Goal: Complete Application Form: Complete application form

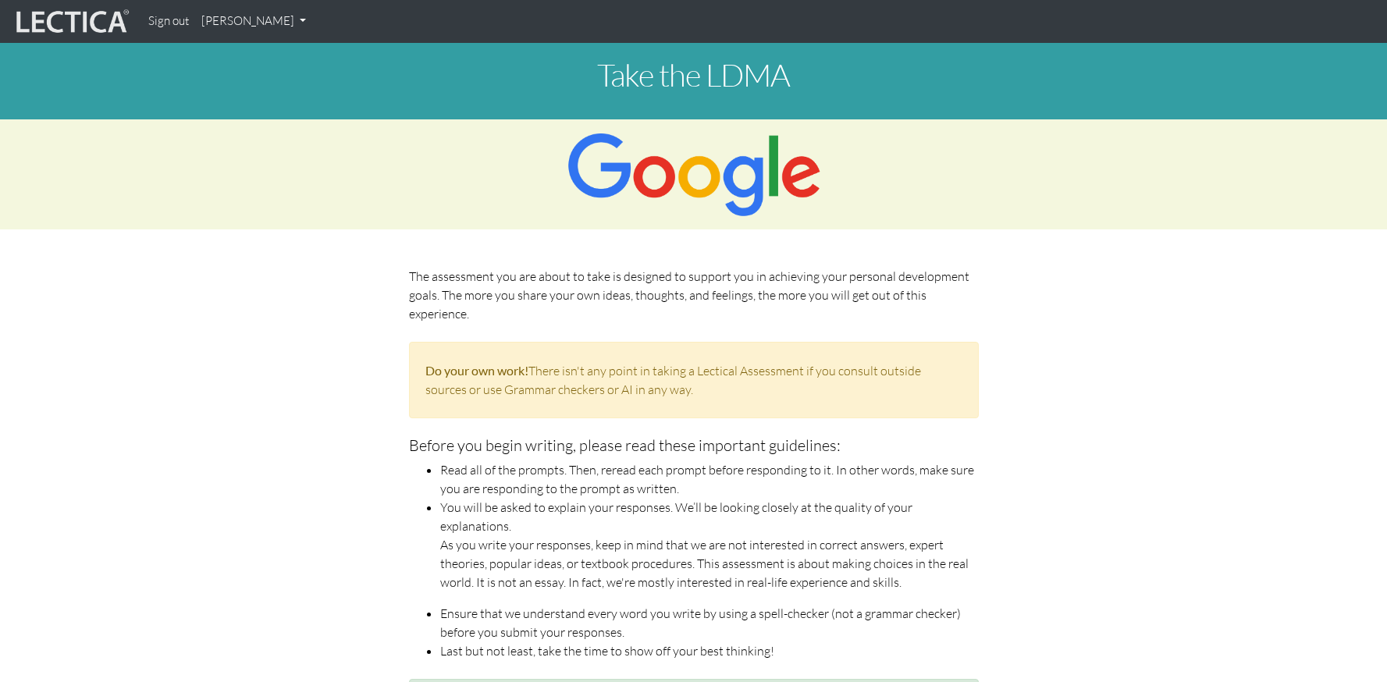
scroll to position [1228, 0]
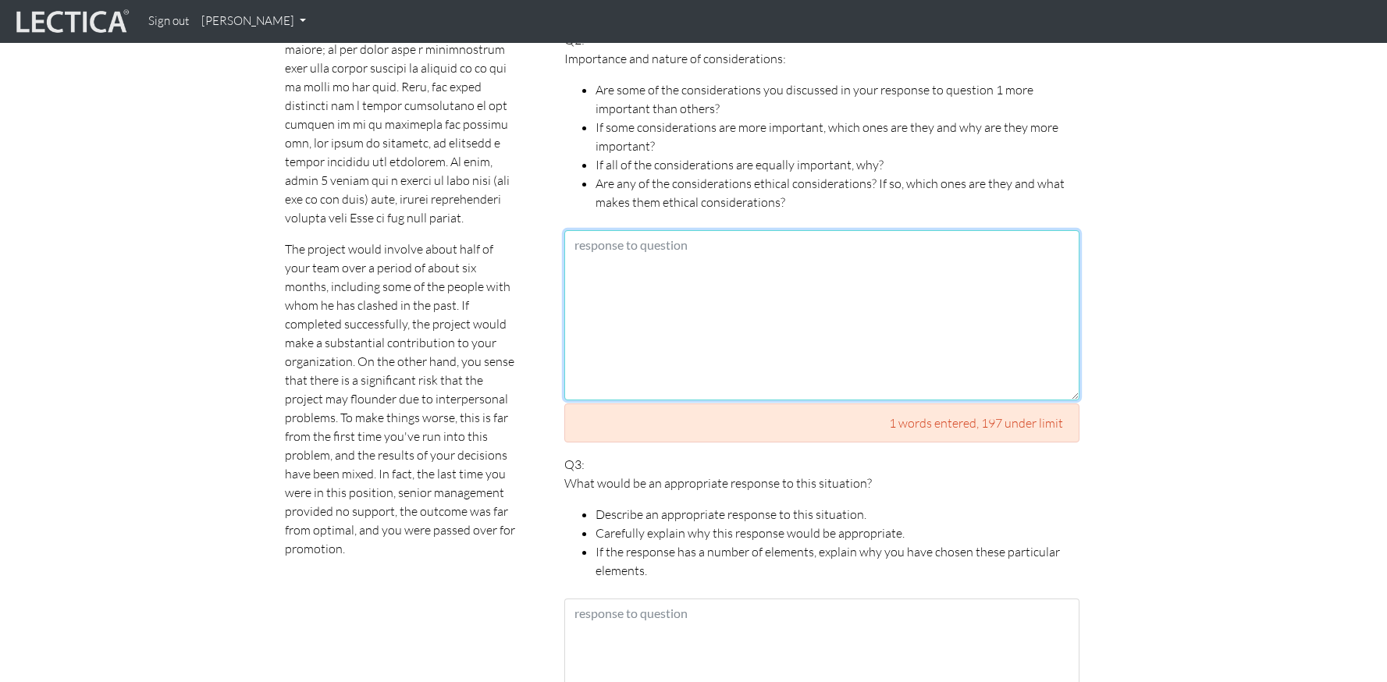
click at [781, 268] on textarea at bounding box center [821, 315] width 515 height 170
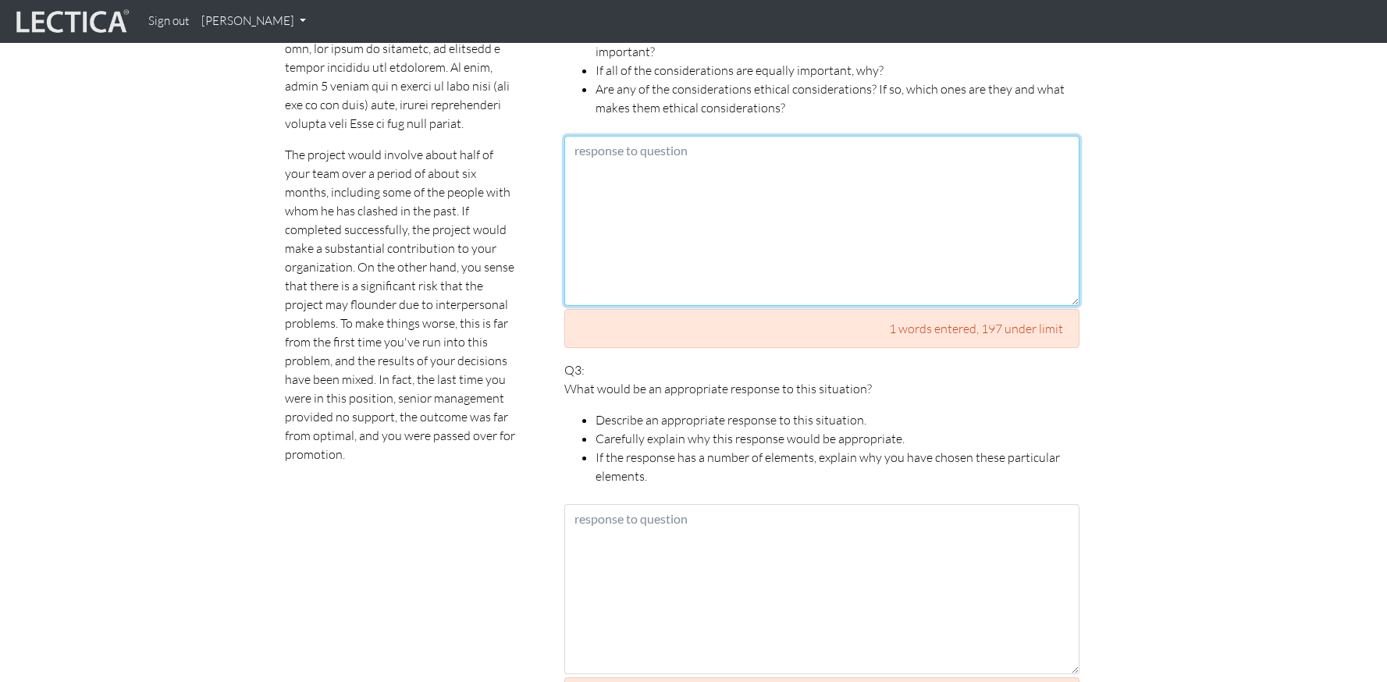
scroll to position [1331, 0]
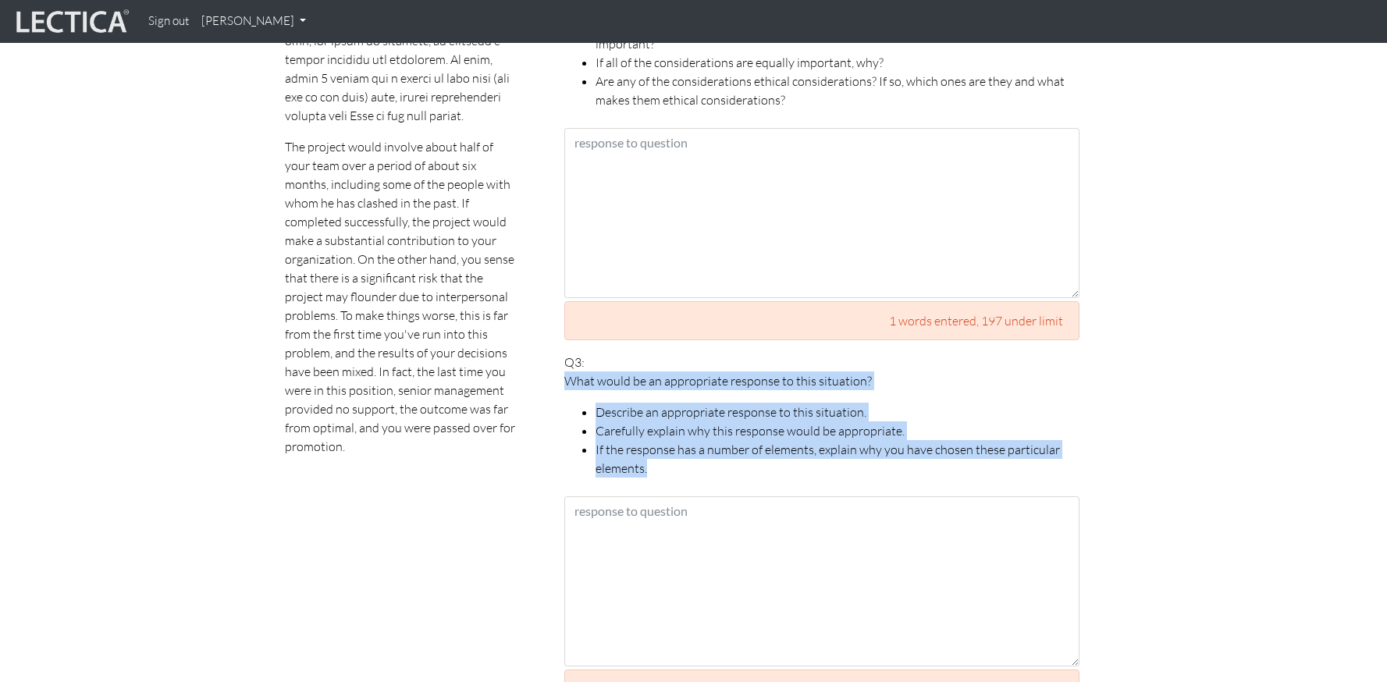
drag, startPoint x: 558, startPoint y: 361, endPoint x: 873, endPoint y: 446, distance: 326.8
click at [873, 446] on div "Your responses For CLAS to score accurately, each answer must be between 198 an…" at bounding box center [822, 631] width 539 height 2263
copy span "What would be an appropriate response to this situation? Describe an appropriat…"
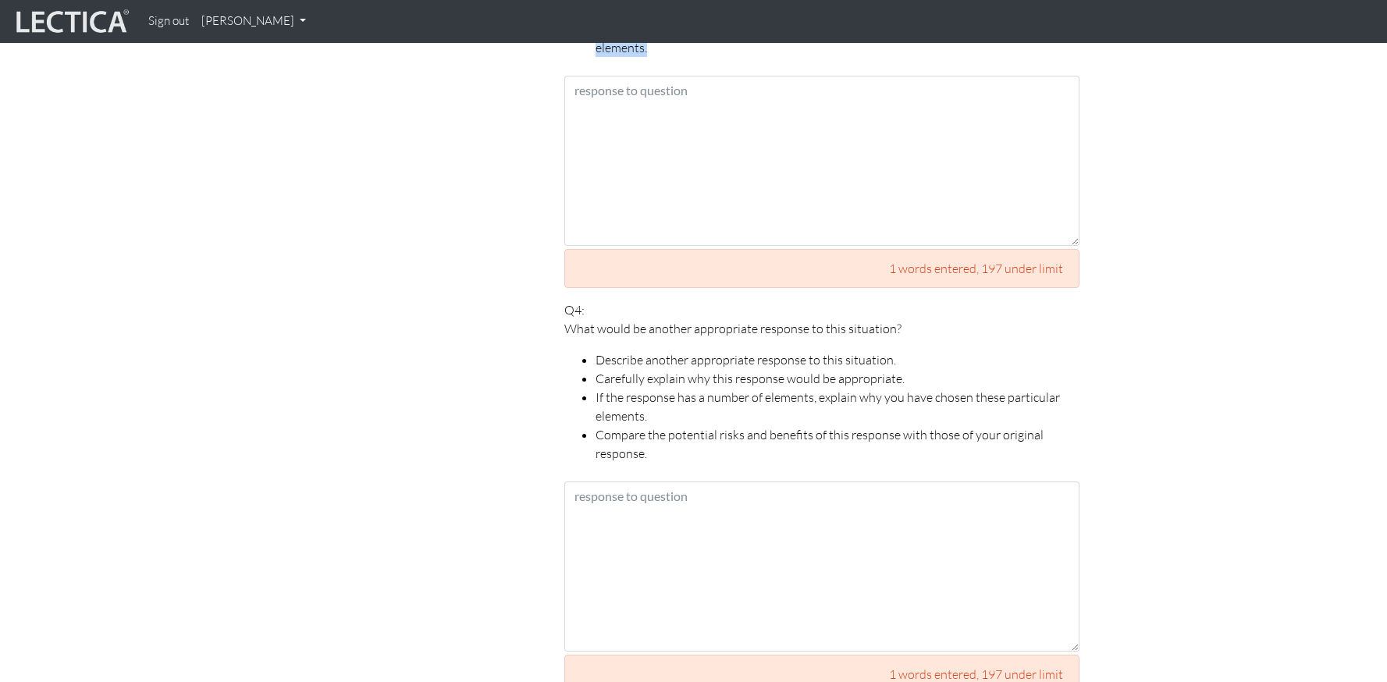
scroll to position [1753, 0]
click at [560, 308] on div "Your responses For CLAS to score accurately, each answer must be between 198 an…" at bounding box center [822, 208] width 539 height 2263
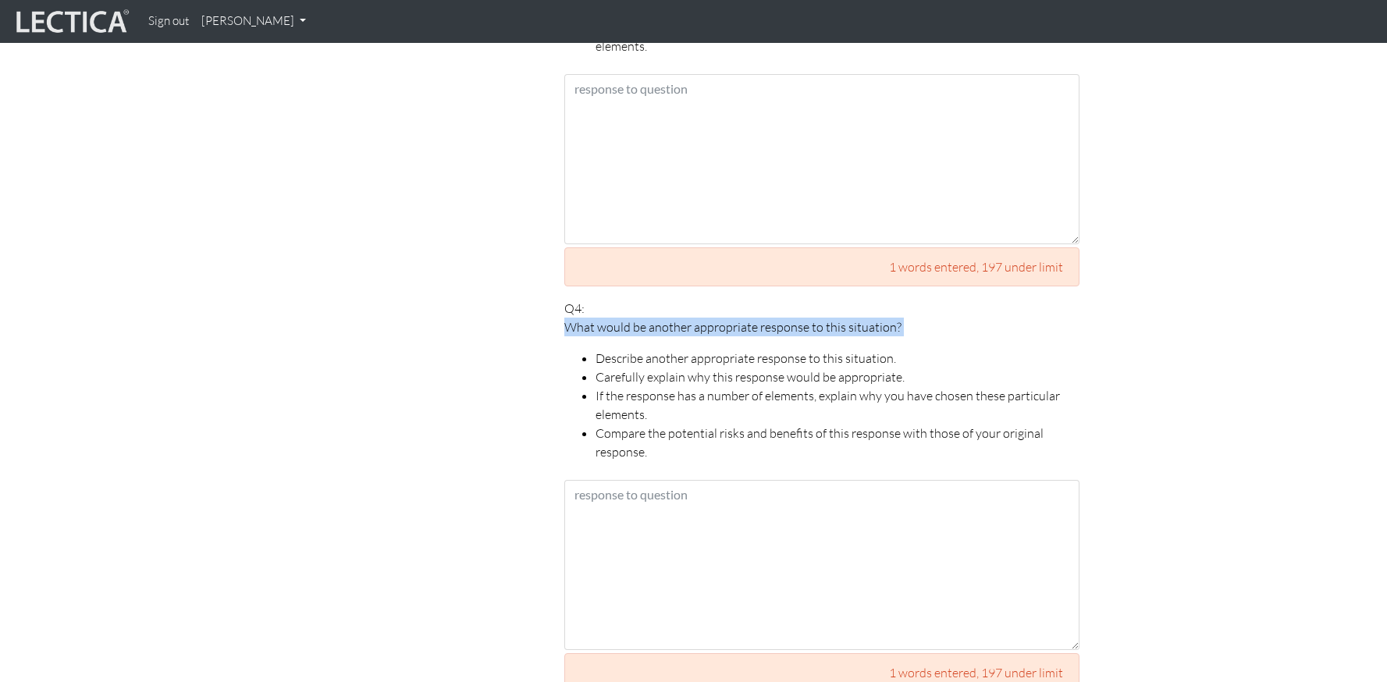
click at [560, 308] on div "Your responses For CLAS to score accurately, each answer must be between 198 an…" at bounding box center [822, 208] width 539 height 2263
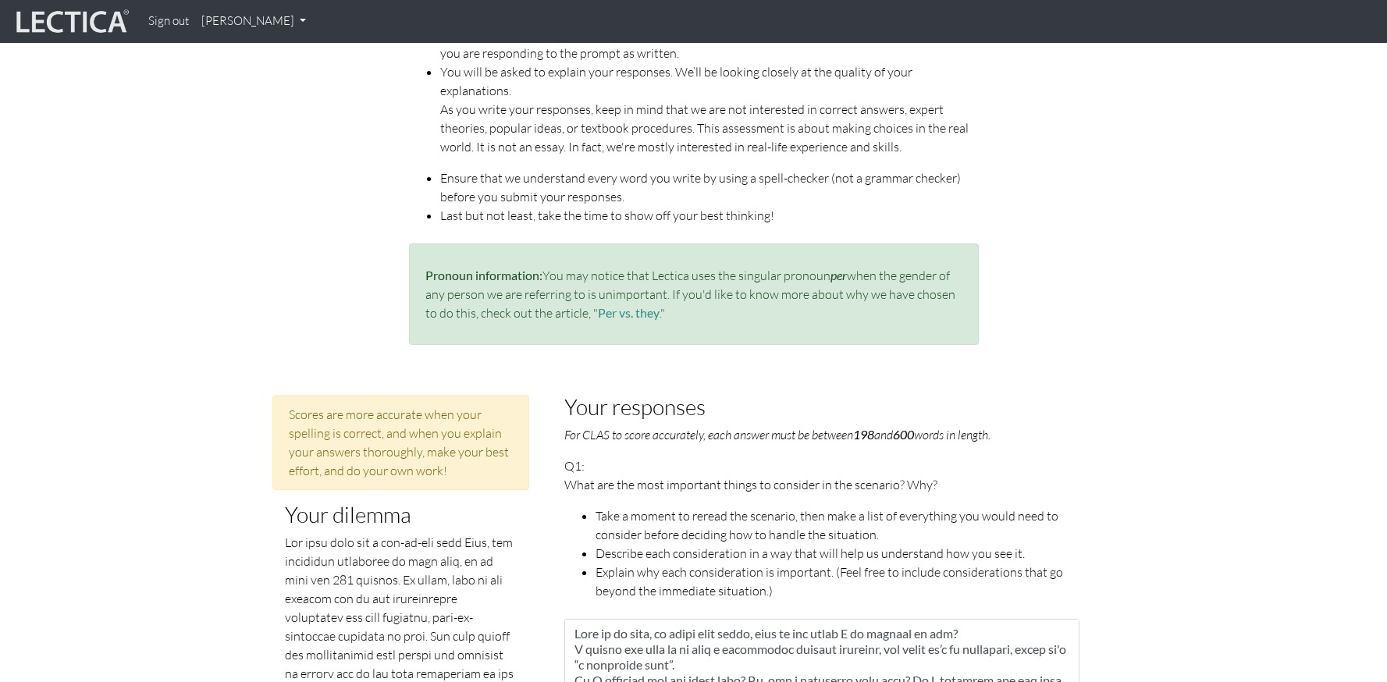
scroll to position [892, 0]
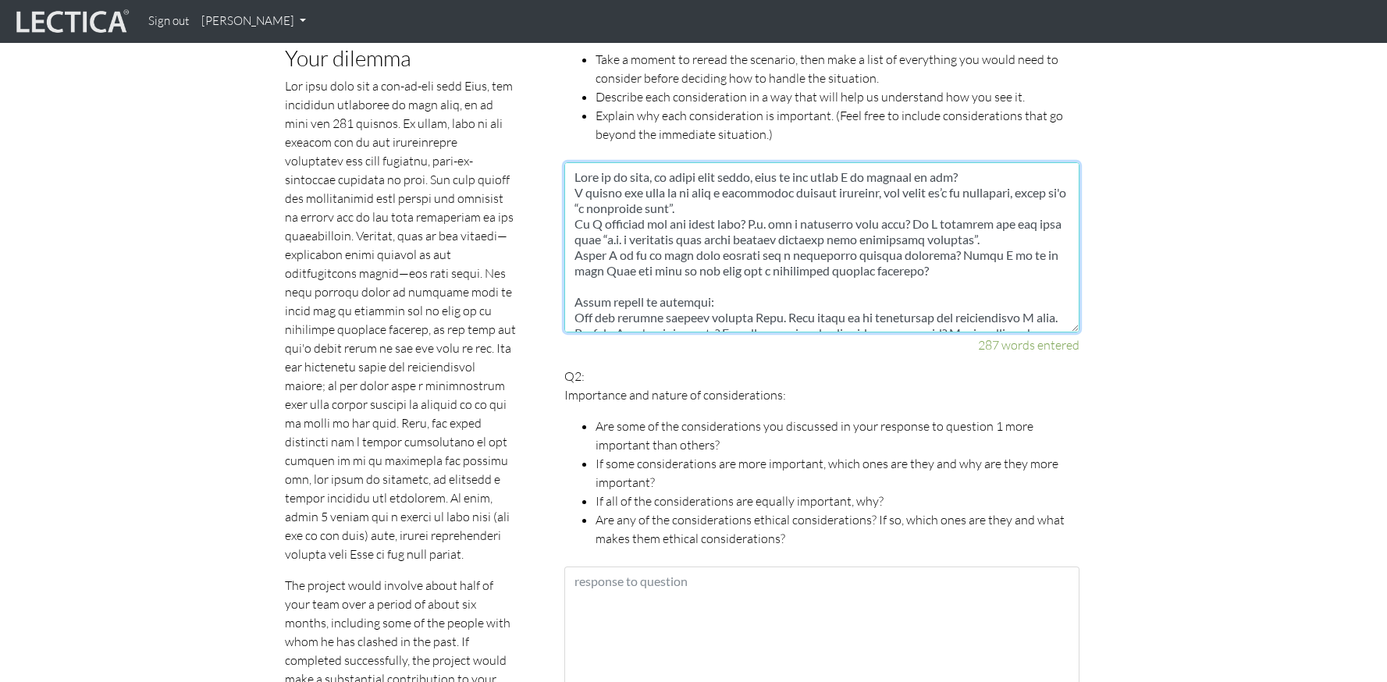
click at [713, 229] on textarea at bounding box center [821, 247] width 515 height 170
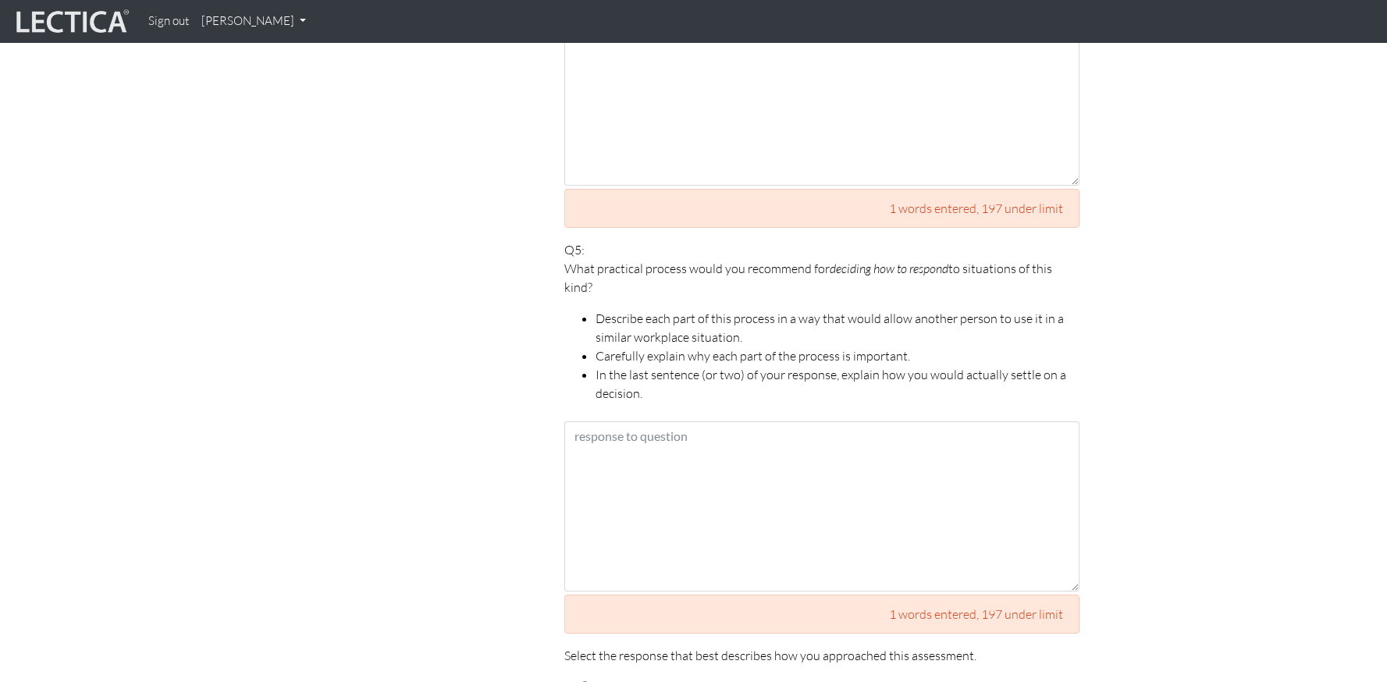
scroll to position [2811, 0]
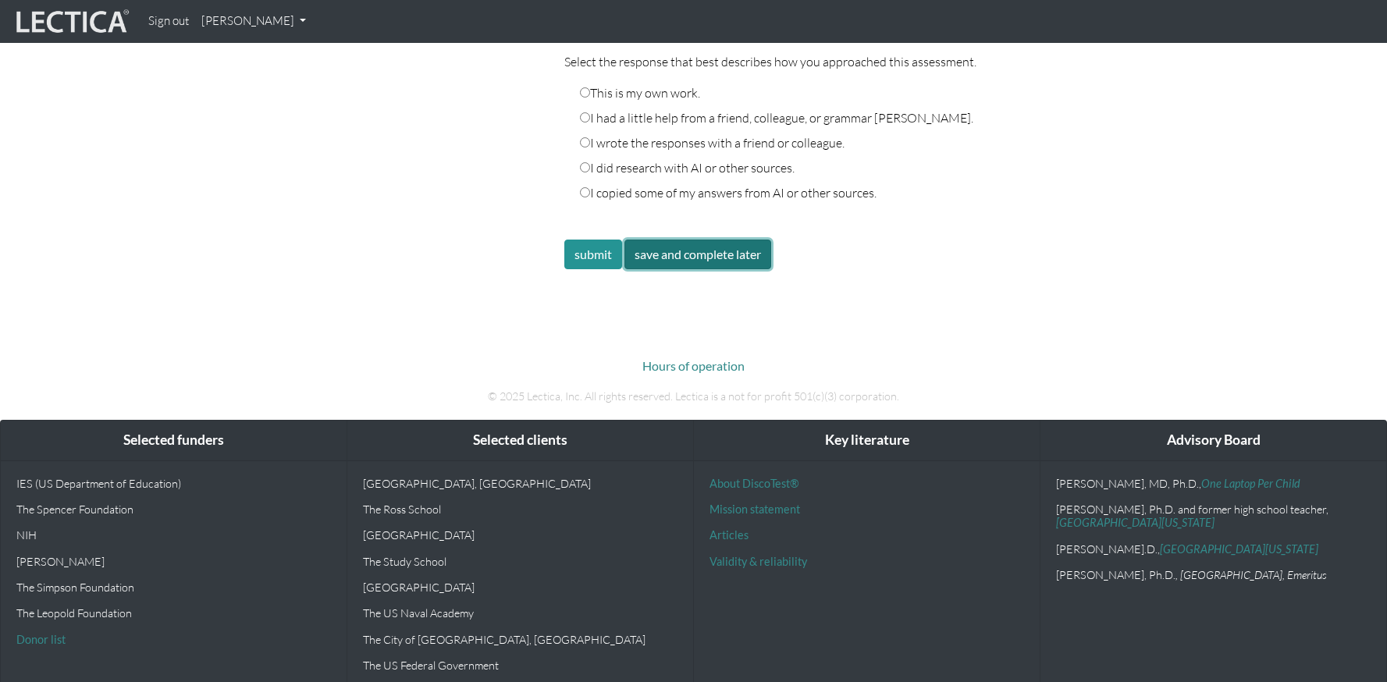
click at [695, 244] on button "save and complete later" at bounding box center [697, 255] width 147 height 30
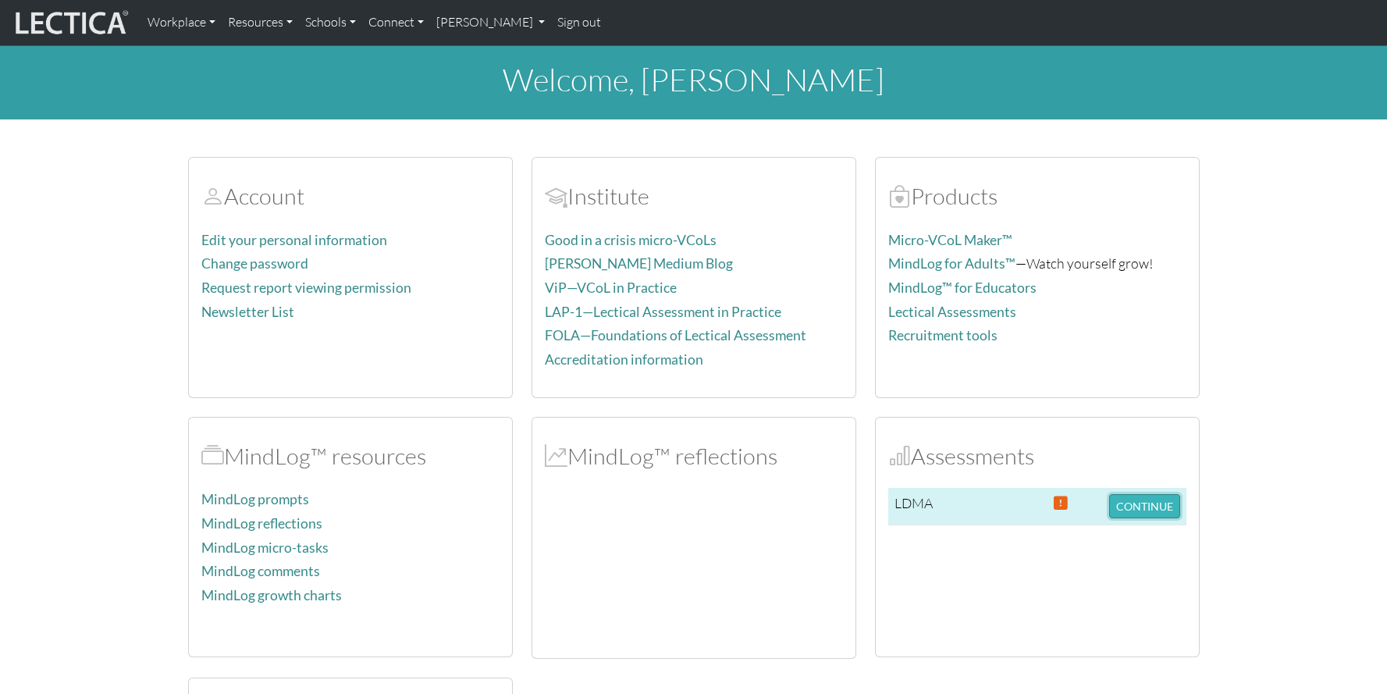
click at [1143, 501] on button "CONTINUE" at bounding box center [1144, 506] width 71 height 24
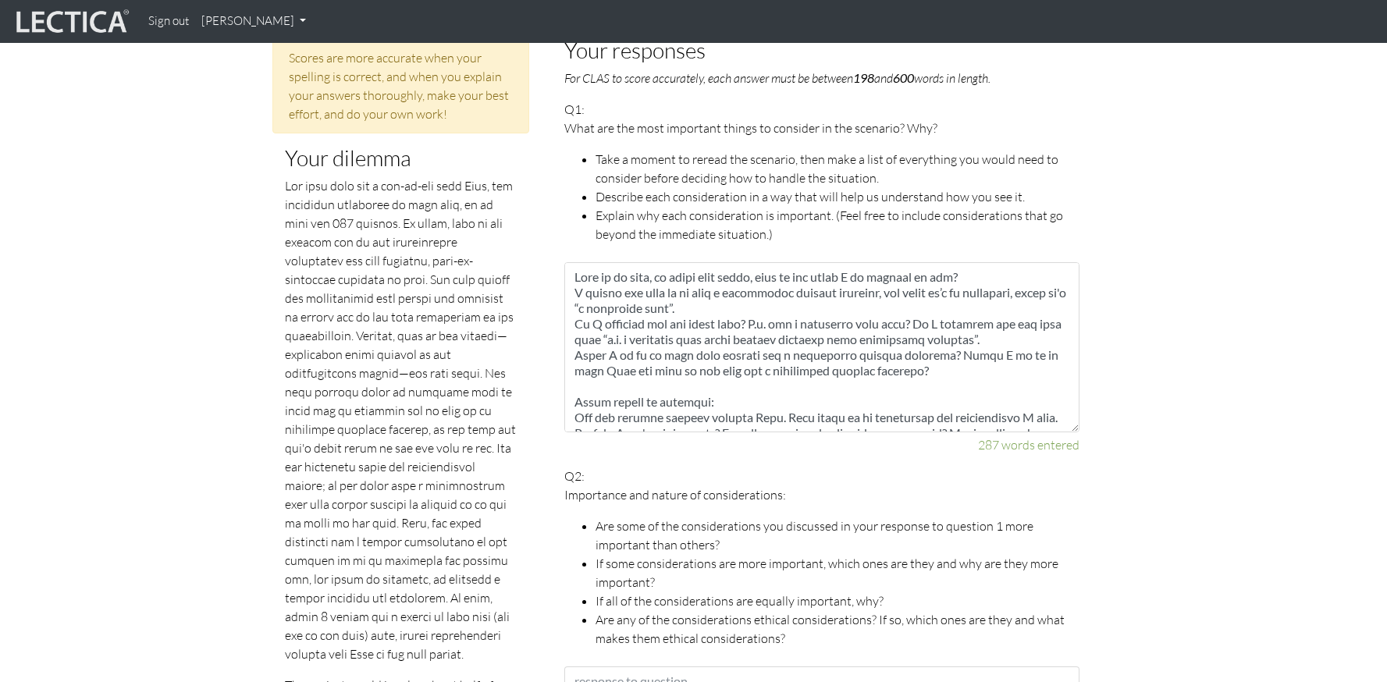
scroll to position [847, 0]
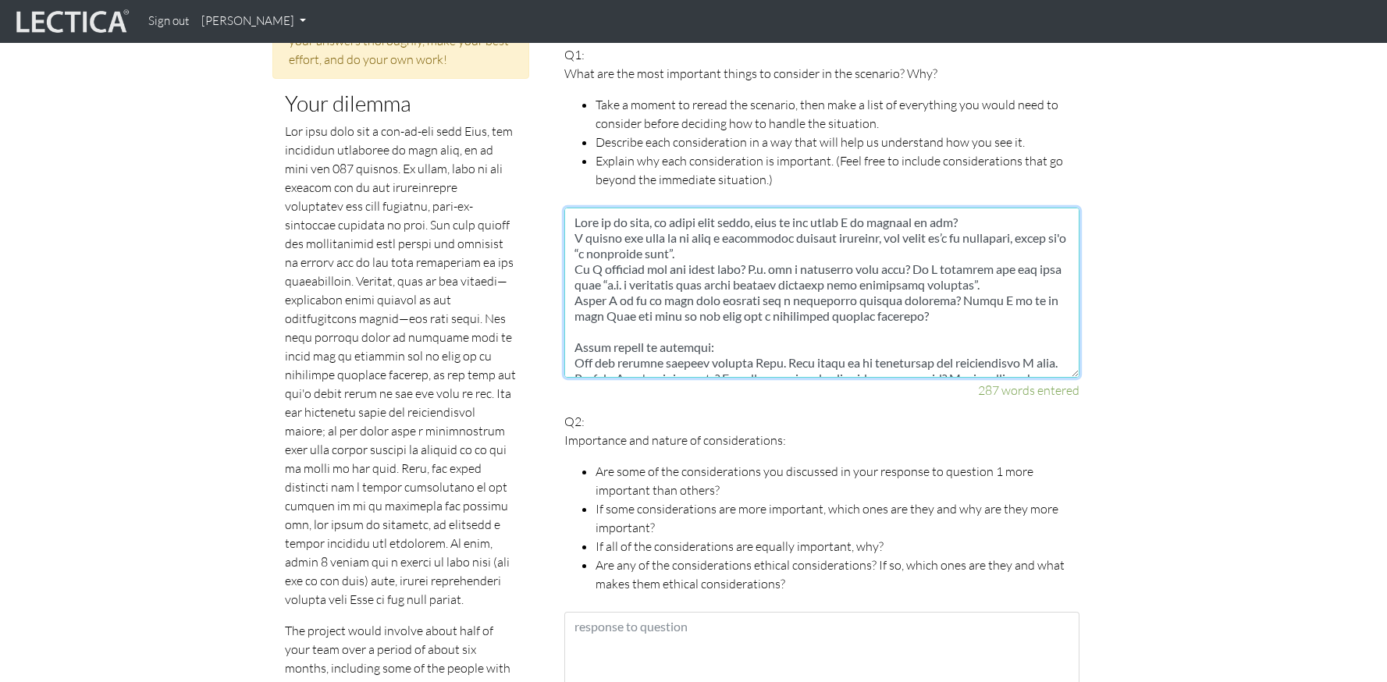
click at [646, 244] on textarea at bounding box center [821, 293] width 515 height 170
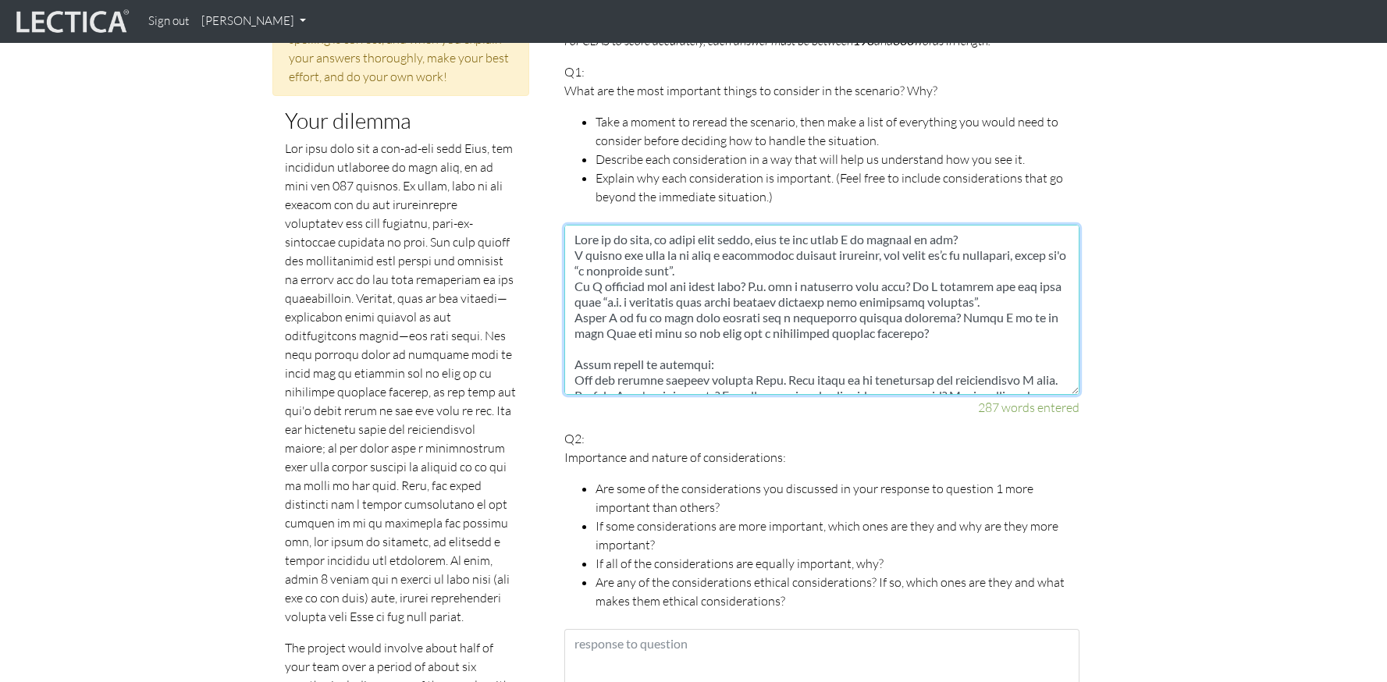
scroll to position [829, 0]
click at [796, 258] on textarea at bounding box center [821, 311] width 515 height 170
click at [577, 238] on textarea at bounding box center [821, 311] width 515 height 170
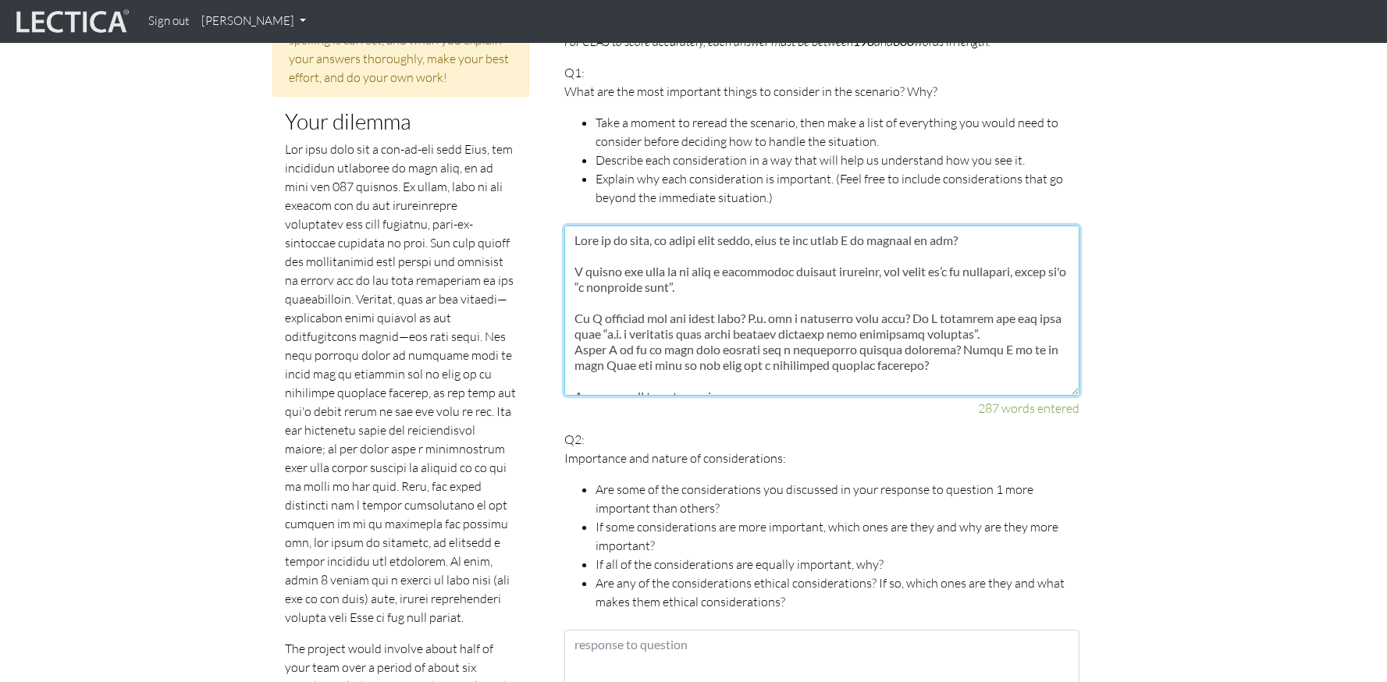
click at [575, 331] on textarea at bounding box center [821, 311] width 515 height 170
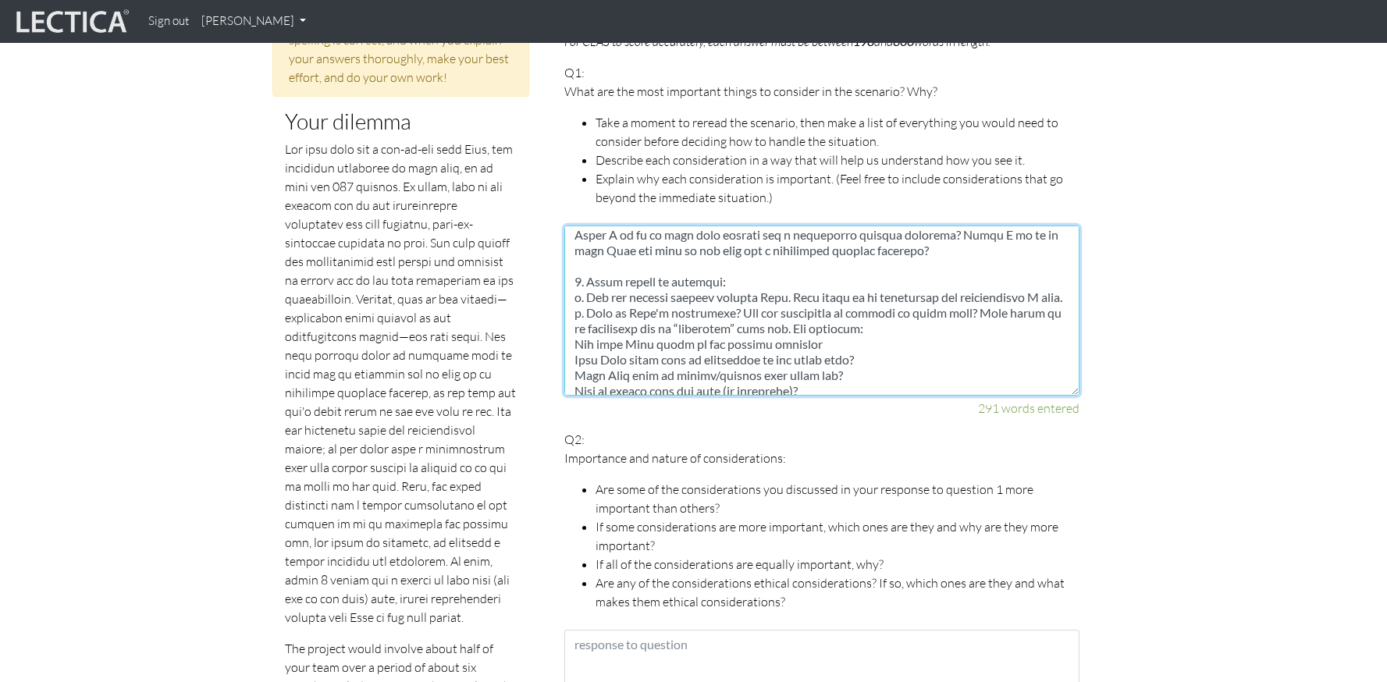
scroll to position [131, 0]
click at [578, 340] on textarea at bounding box center [821, 311] width 515 height 170
click at [621, 295] on textarea at bounding box center [821, 311] width 515 height 170
click at [735, 265] on textarea at bounding box center [821, 311] width 515 height 170
click at [625, 303] on textarea at bounding box center [821, 311] width 515 height 170
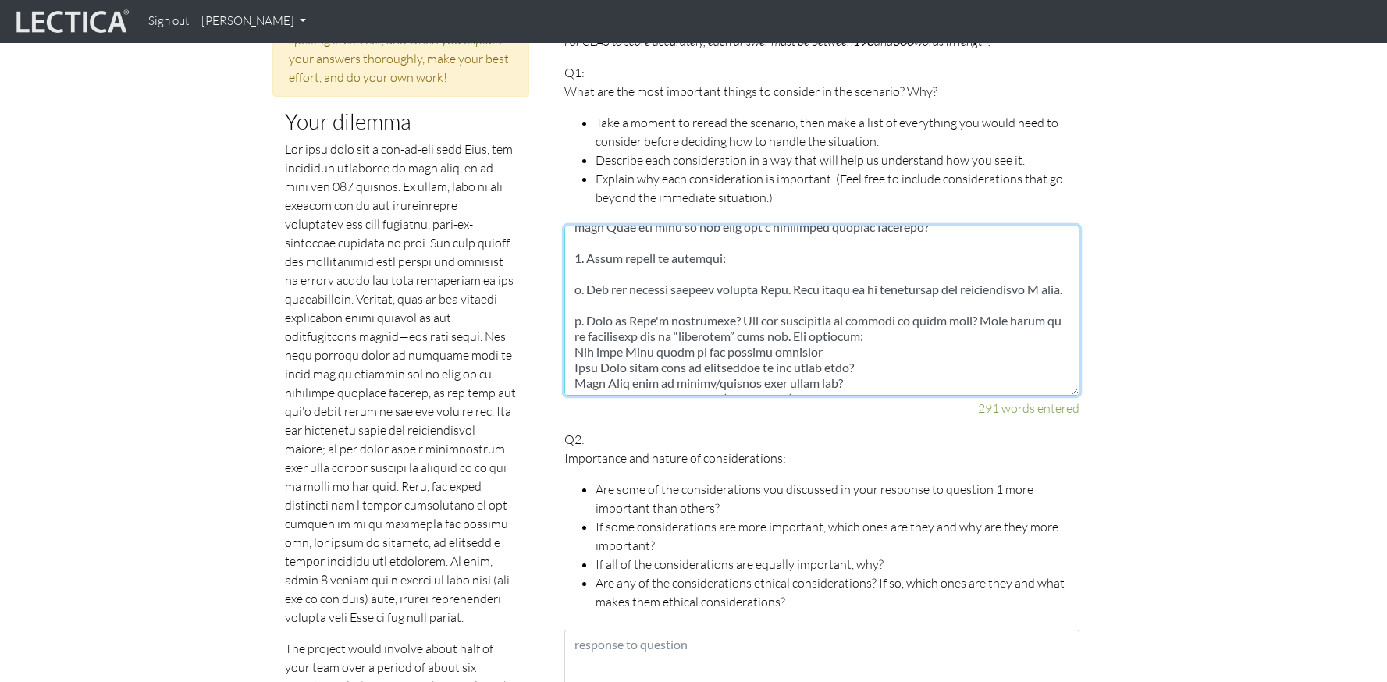
scroll to position [165, 0]
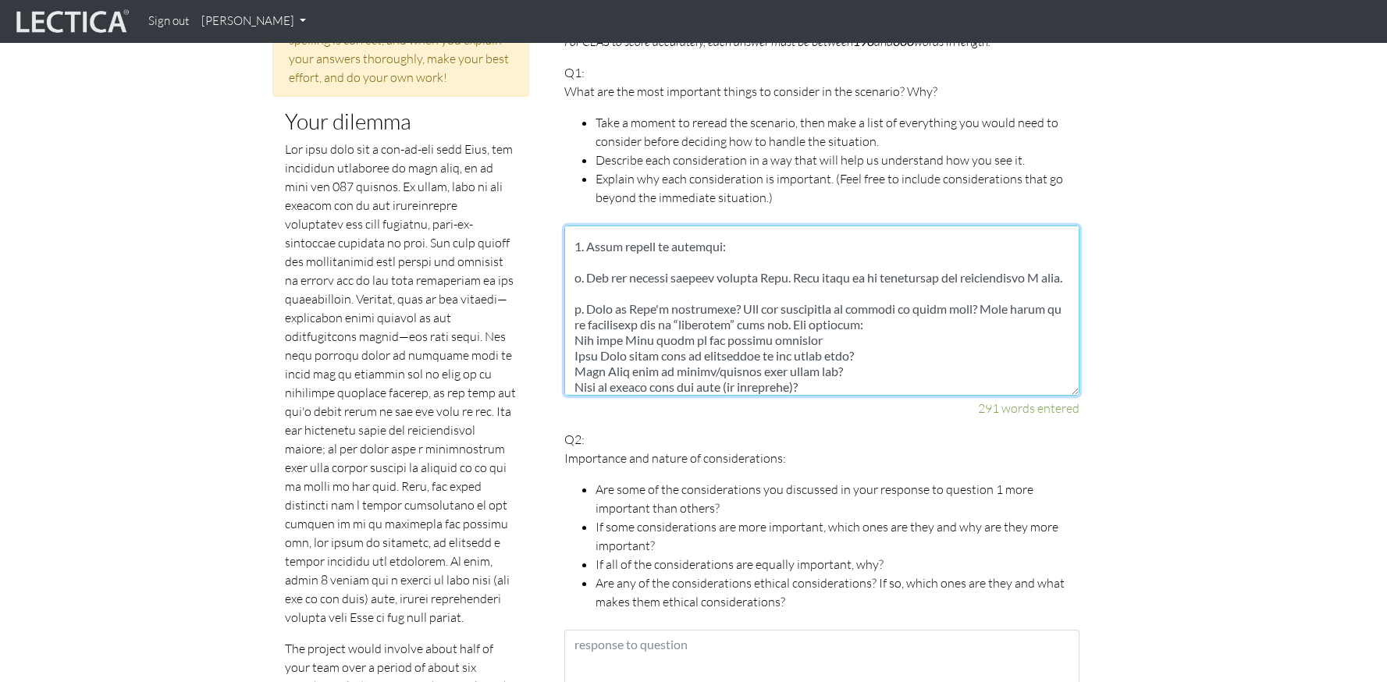
click at [894, 318] on textarea at bounding box center [821, 311] width 515 height 170
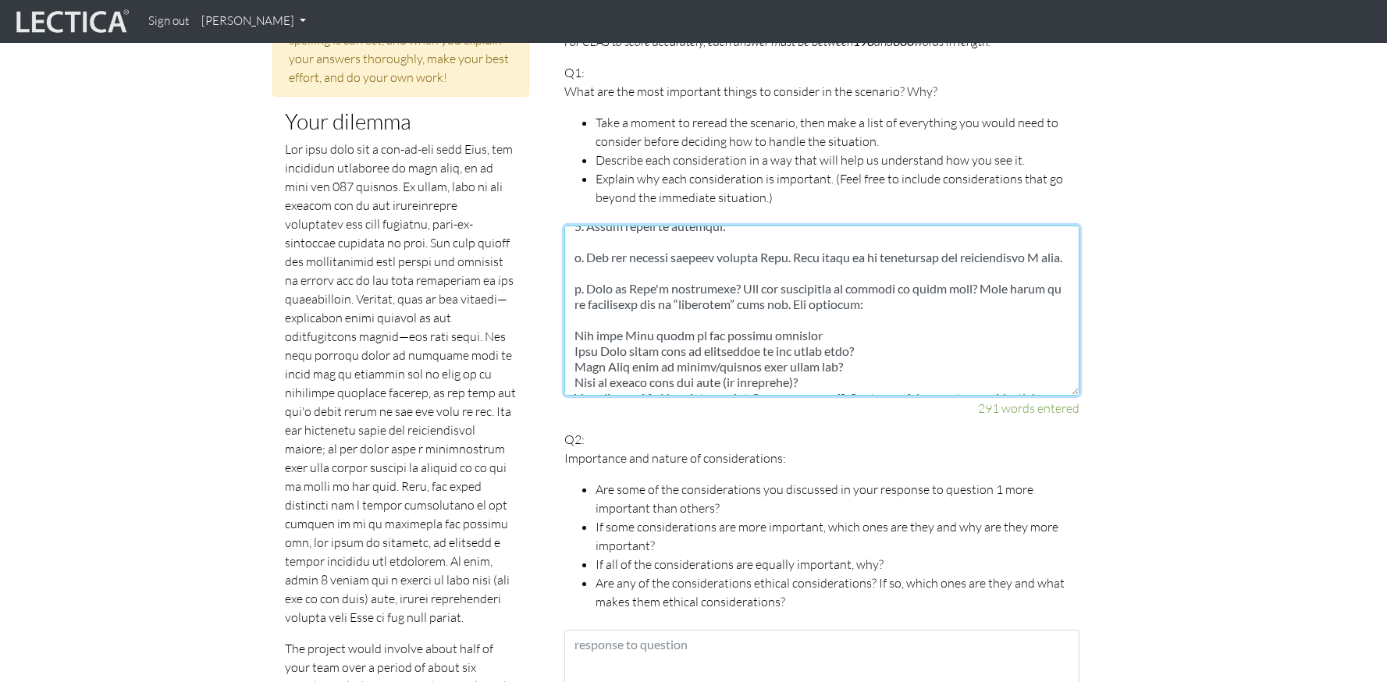
scroll to position [195, 0]
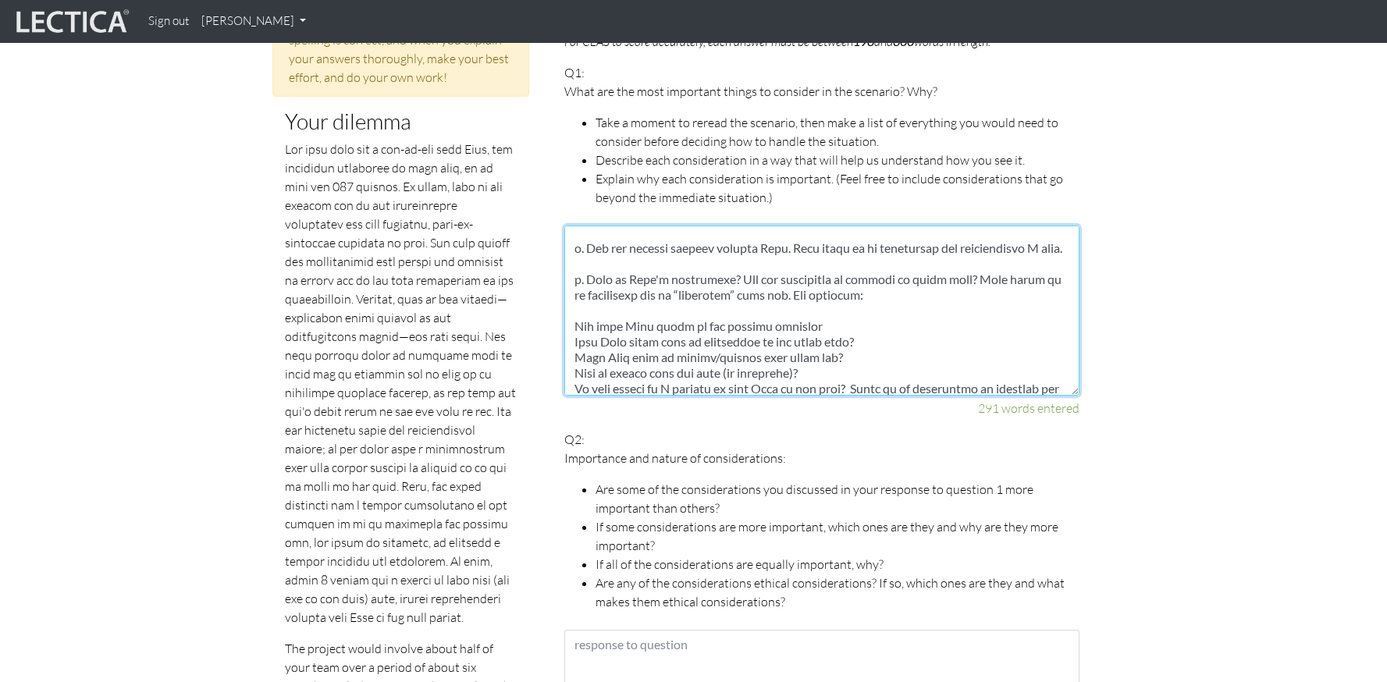
click at [842, 323] on textarea at bounding box center [821, 311] width 515 height 170
click at [823, 366] on textarea at bounding box center [821, 311] width 515 height 170
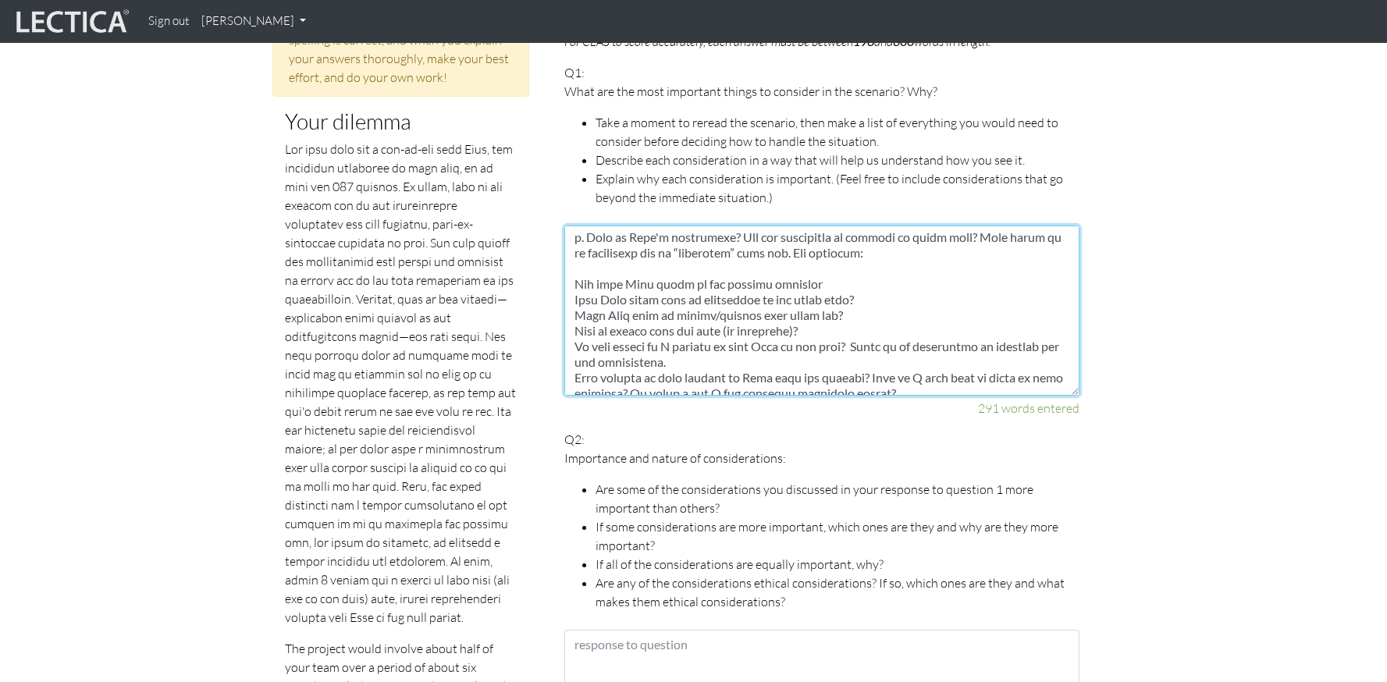
scroll to position [255, 0]
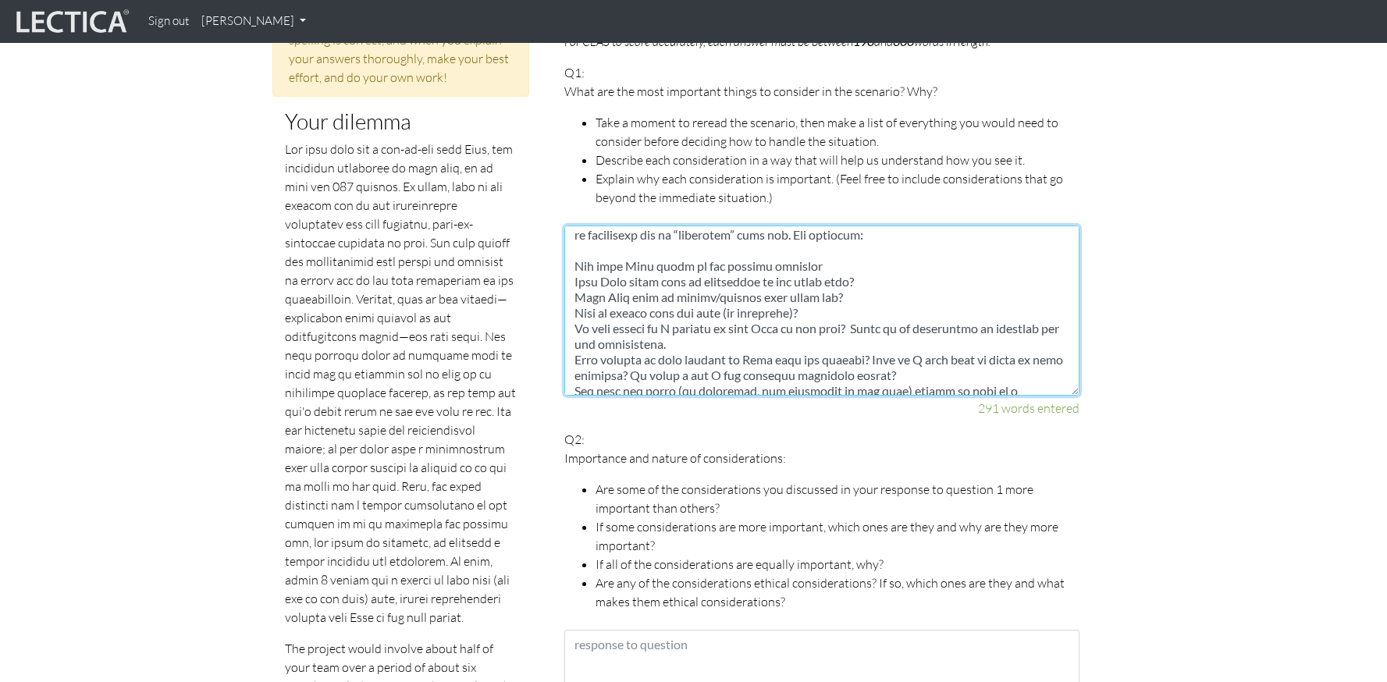
click at [572, 325] on textarea at bounding box center [821, 311] width 515 height 170
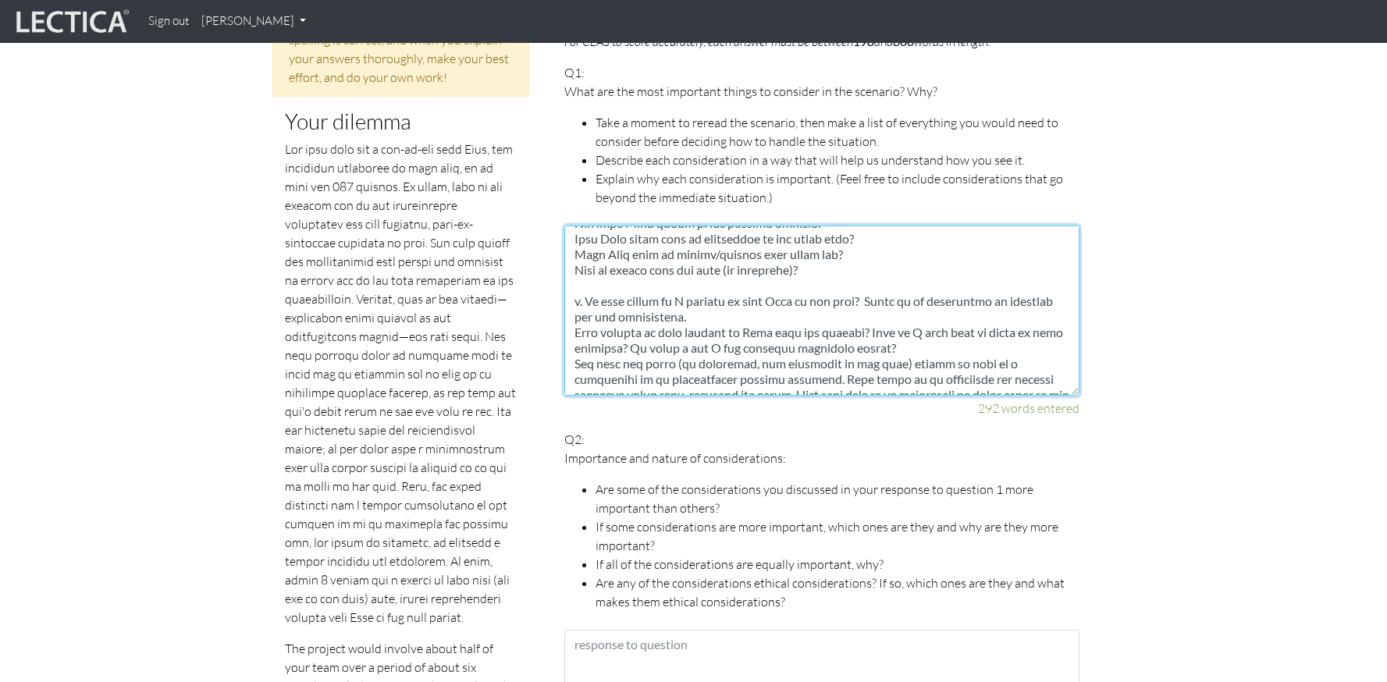
scroll to position [299, 0]
click at [581, 325] on textarea at bounding box center [821, 311] width 515 height 170
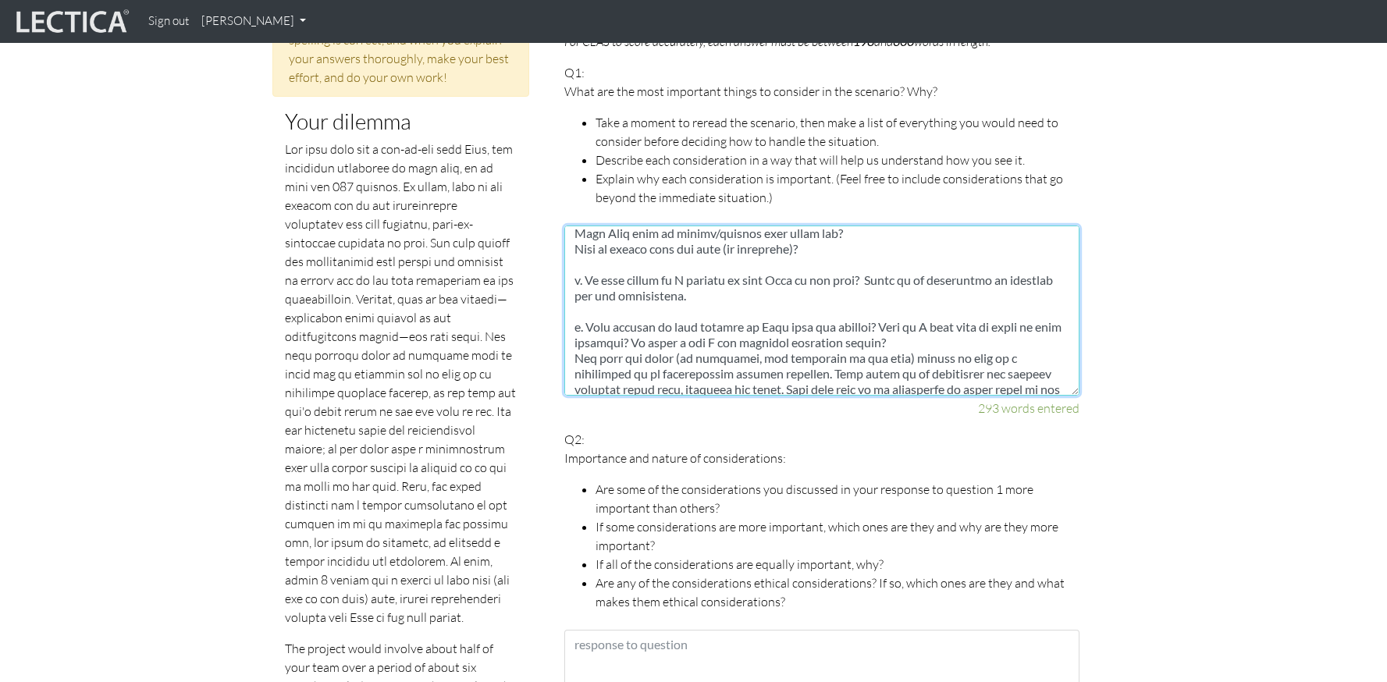
scroll to position [329, 0]
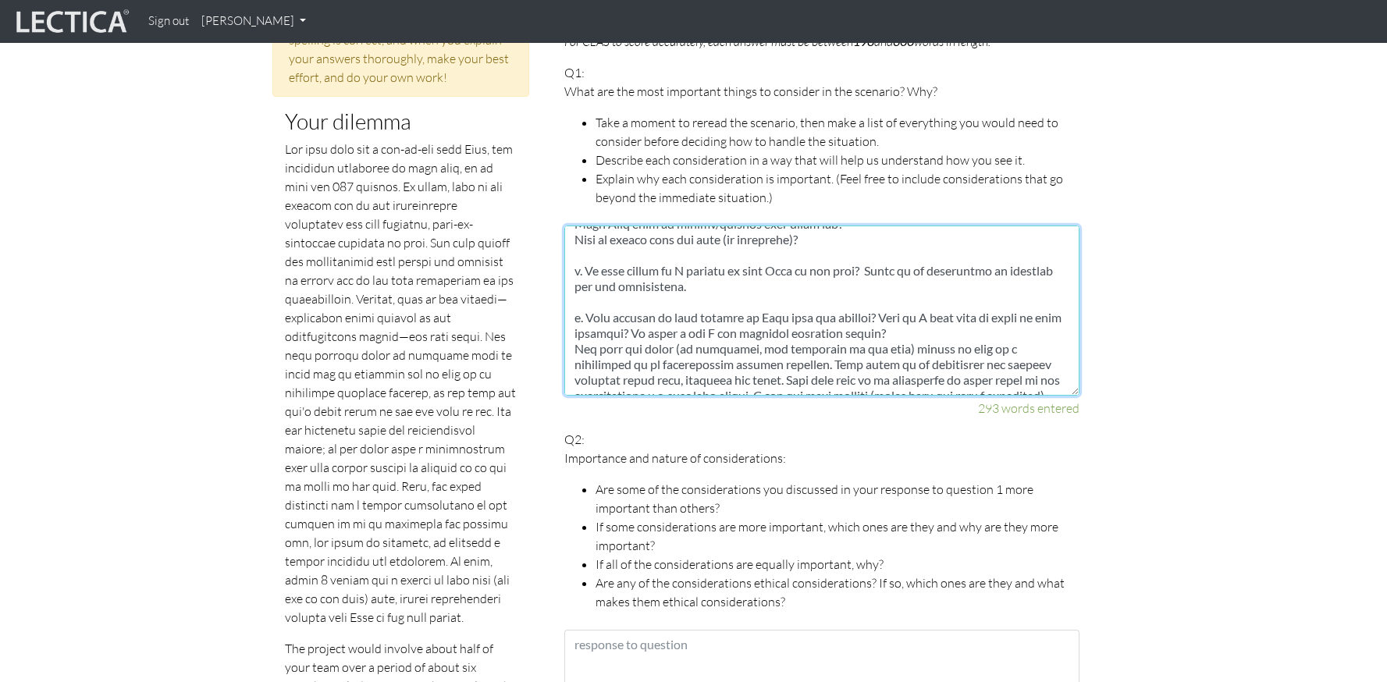
click at [573, 349] on textarea at bounding box center [821, 311] width 515 height 170
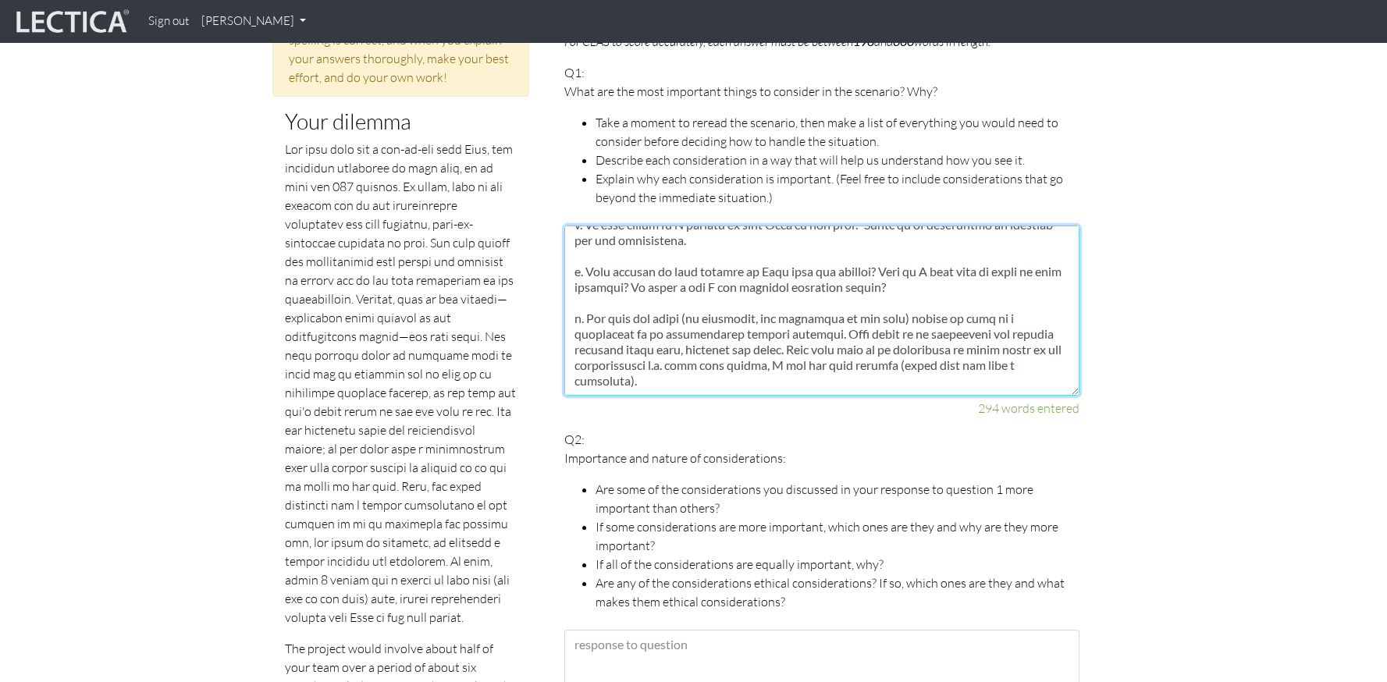
scroll to position [390, 0]
click at [774, 346] on textarea at bounding box center [821, 311] width 515 height 170
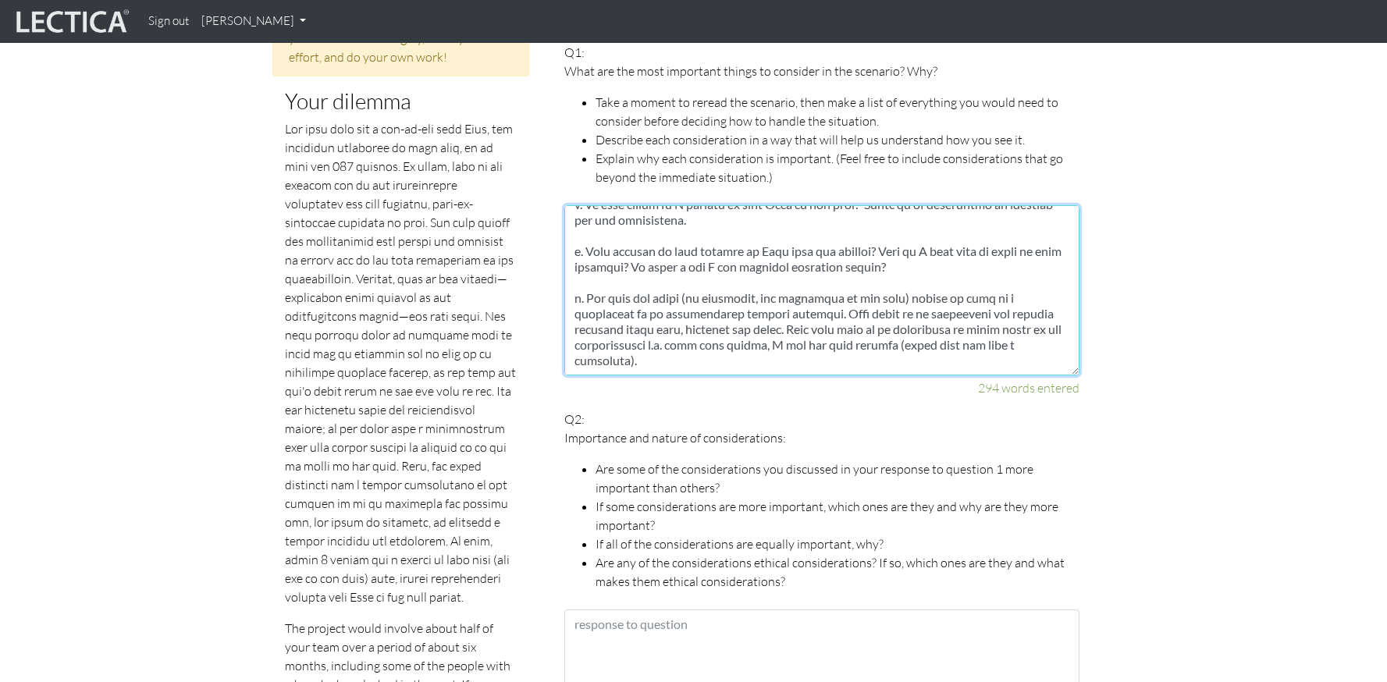
scroll to position [951, 0]
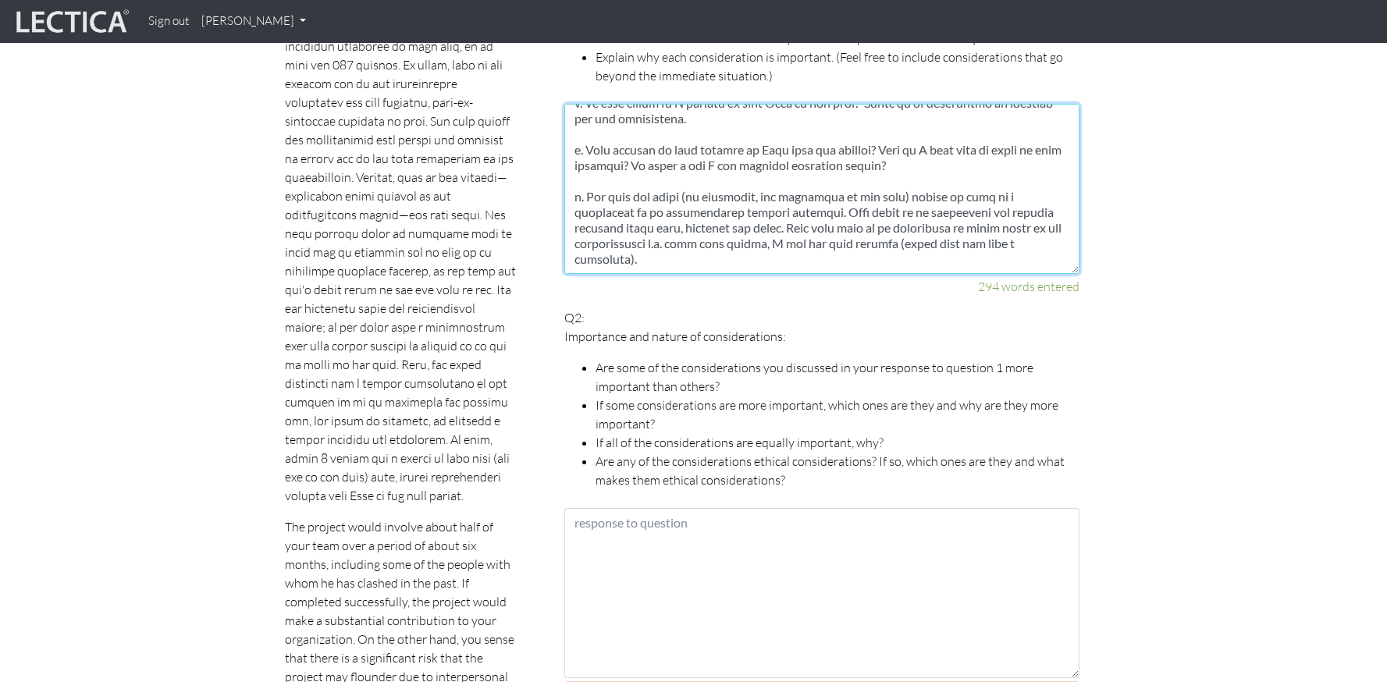
type textarea "1. What is my goal, in which time frame, what is the price I am willing to pay?…"
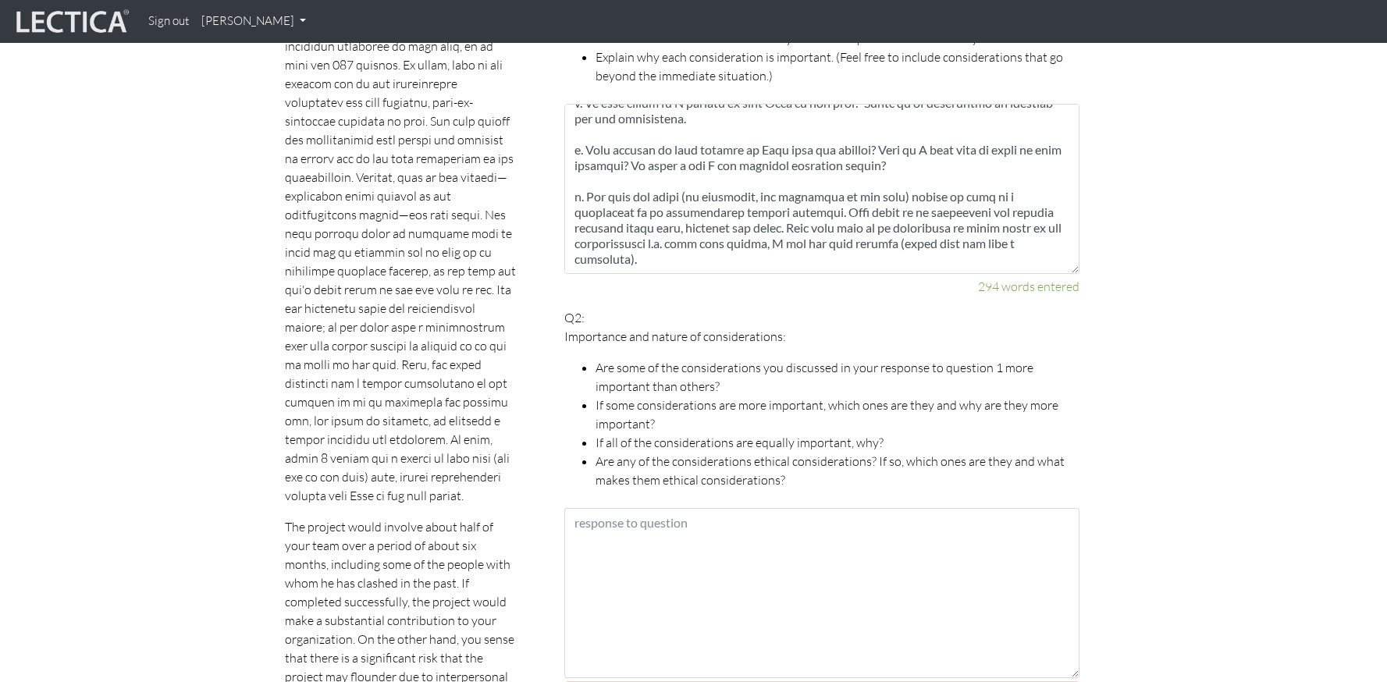
click at [804, 308] on p "Q2: Importance and nature of considerations: Are some of the considerations you…" at bounding box center [821, 398] width 515 height 181
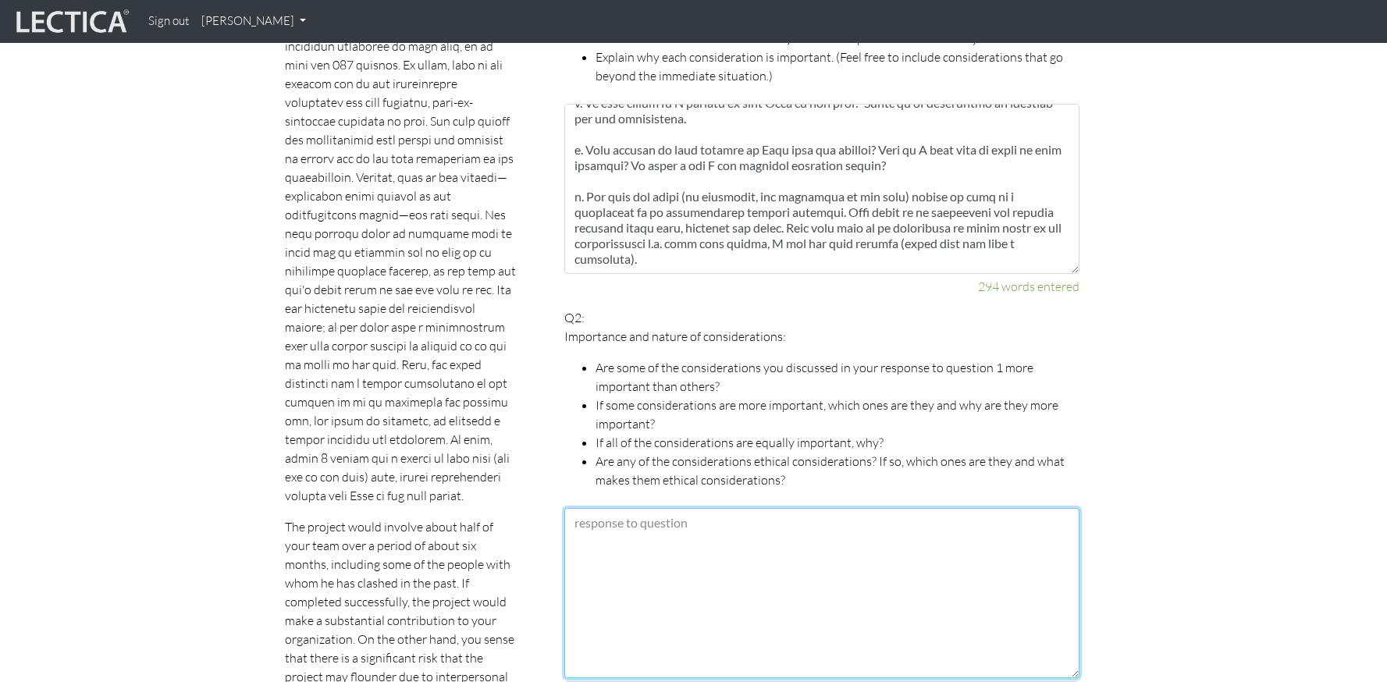
click at [646, 560] on textarea at bounding box center [821, 593] width 515 height 170
paste textarea "The most important question is what to optimize for as mentioned above. Potenti…"
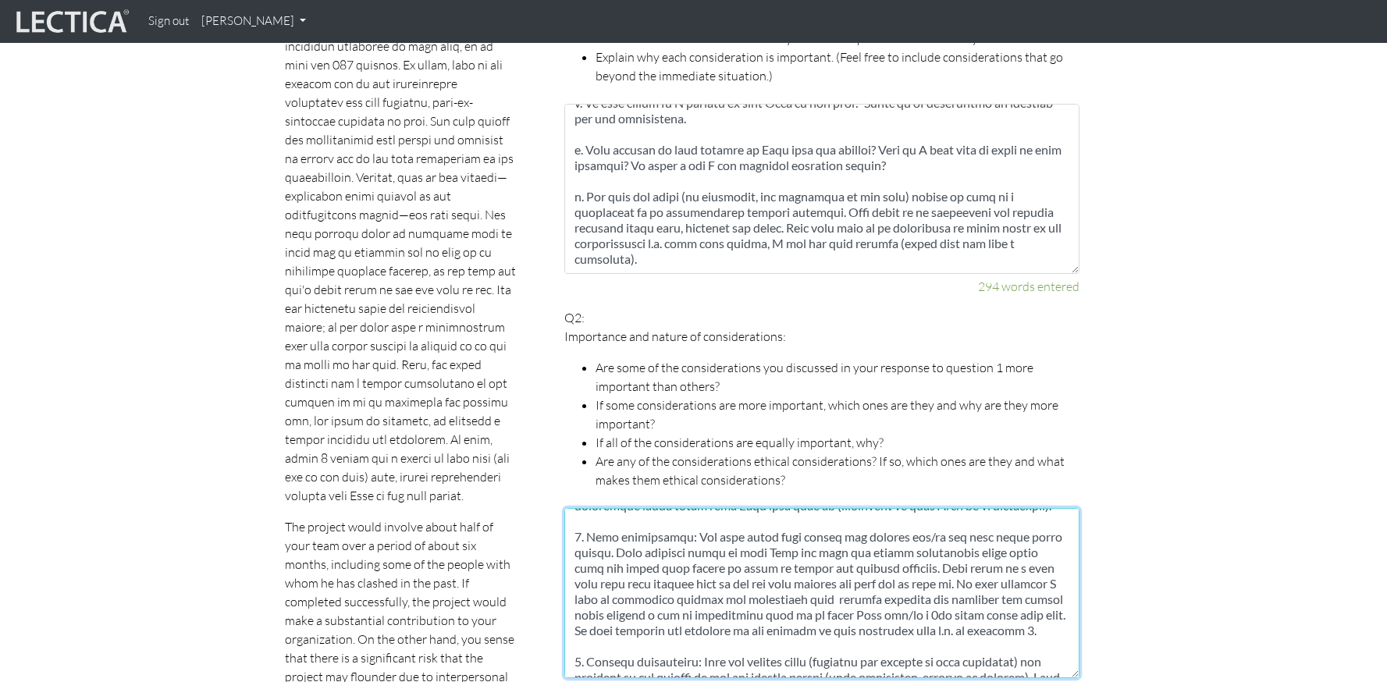
scroll to position [0, 0]
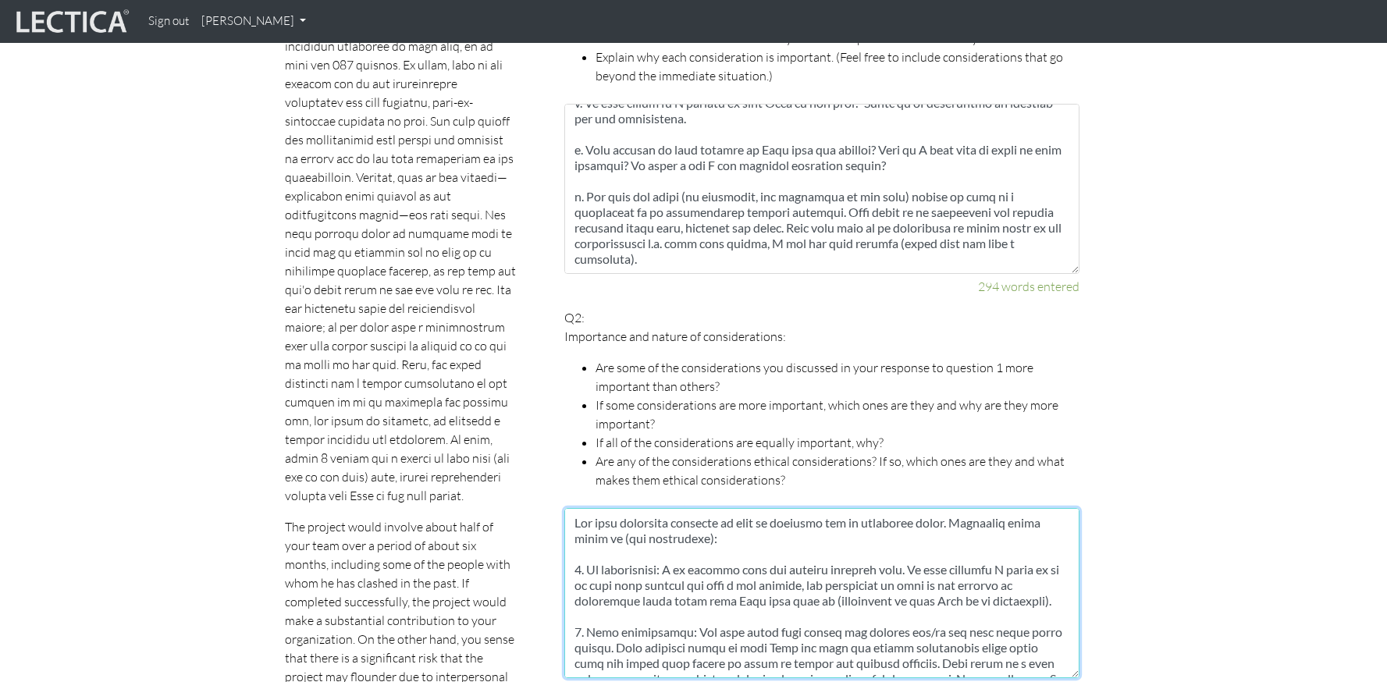
type textarea "The most important question is what to optimize for as mentioned above. Potenti…"
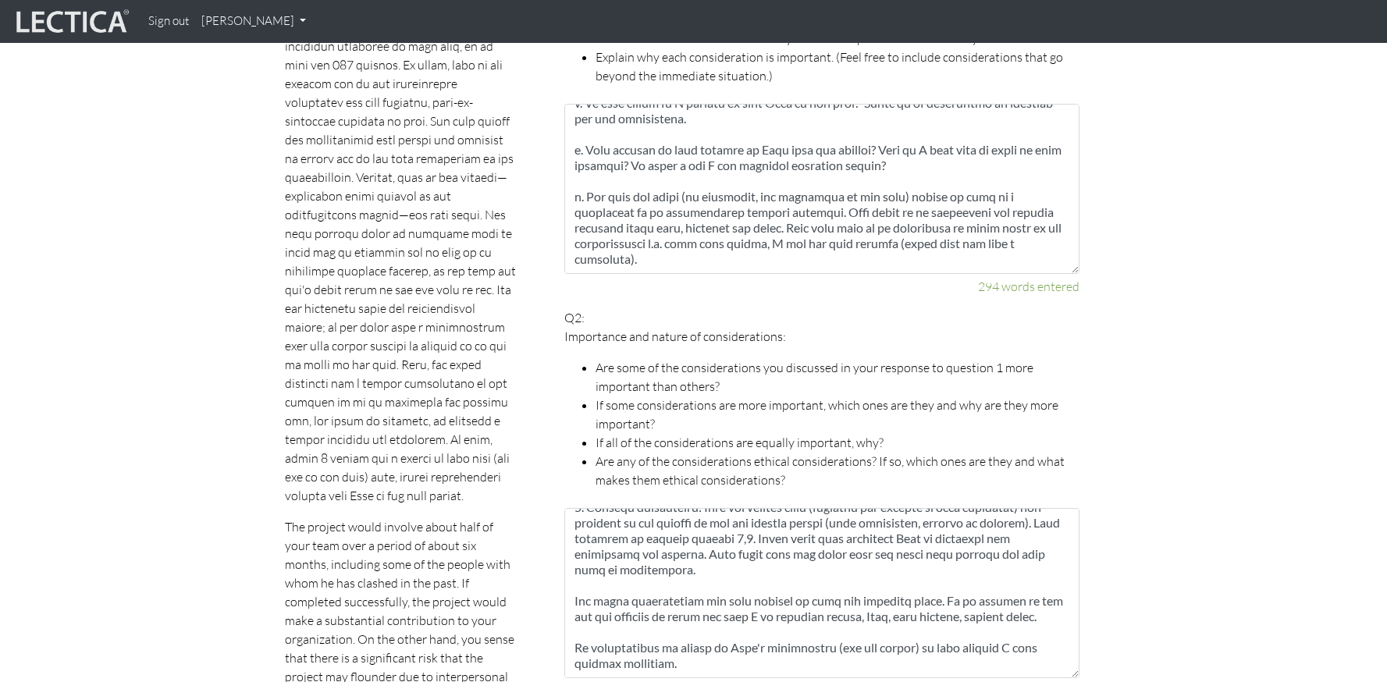
scroll to position [1262, 0]
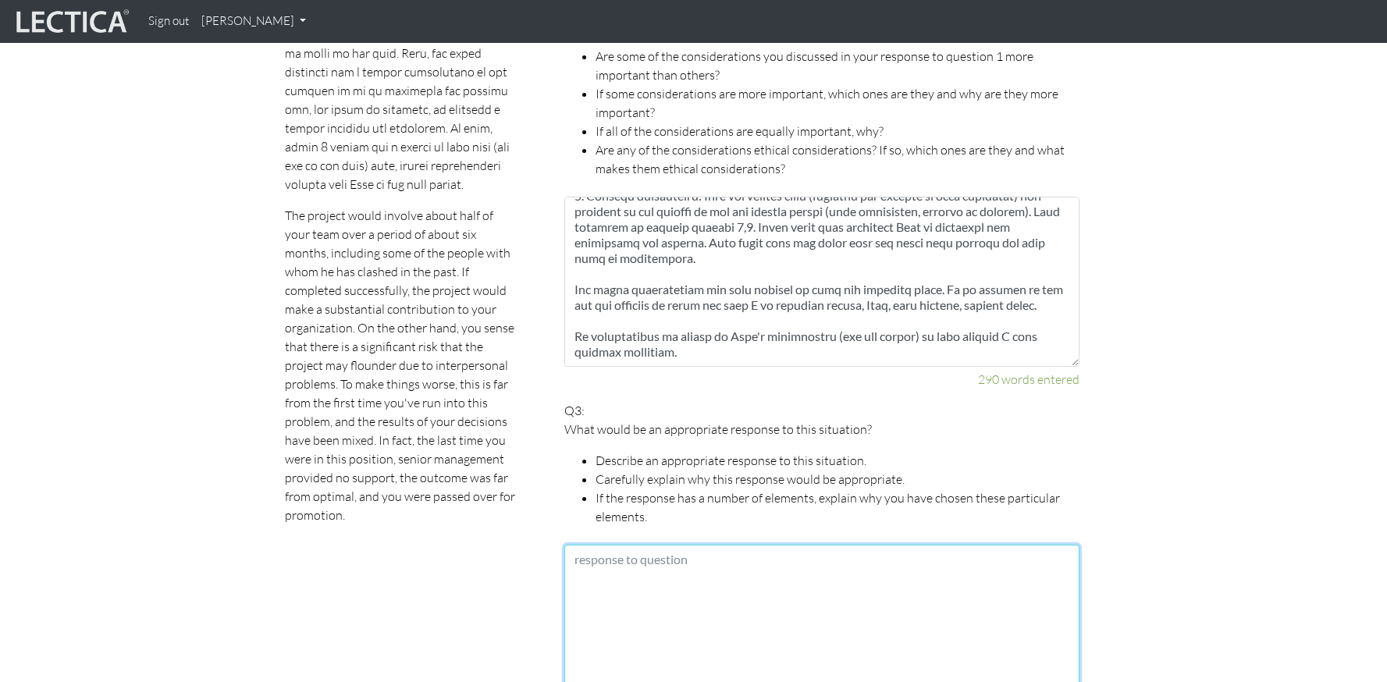
click at [842, 610] on textarea at bounding box center [821, 630] width 515 height 170
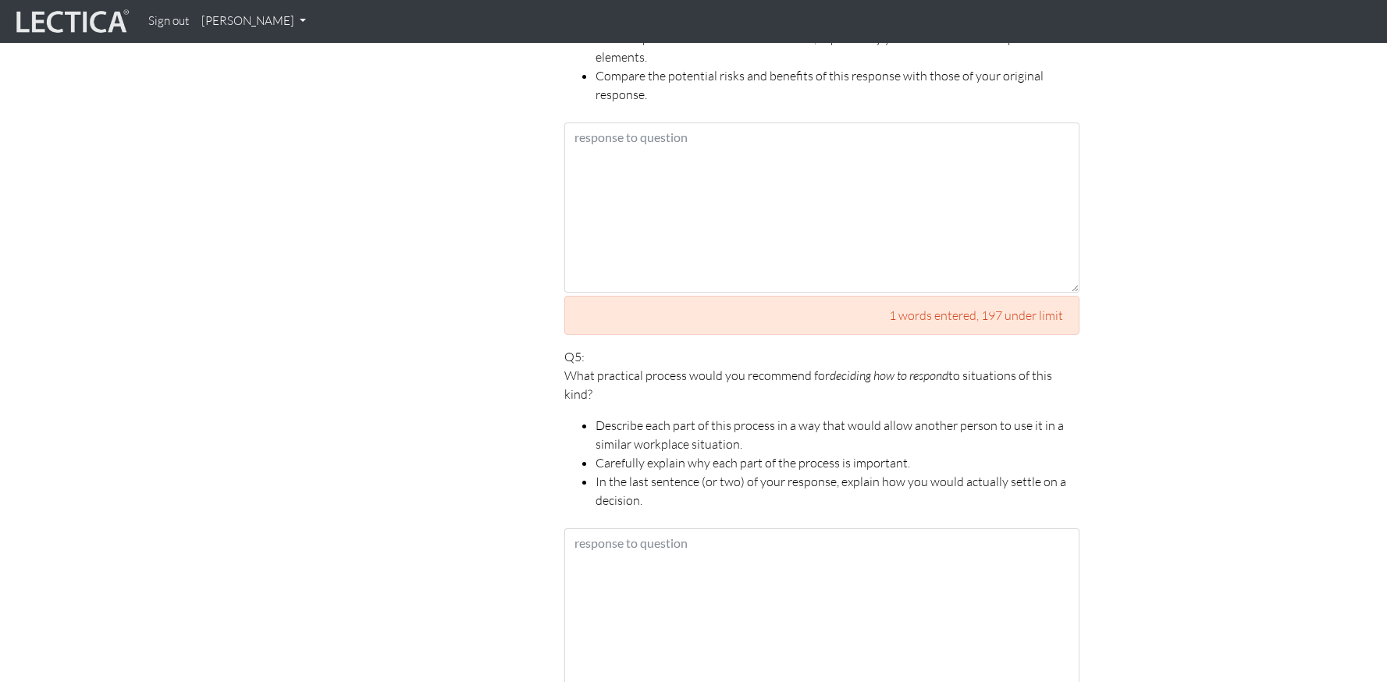
scroll to position [2099, 0]
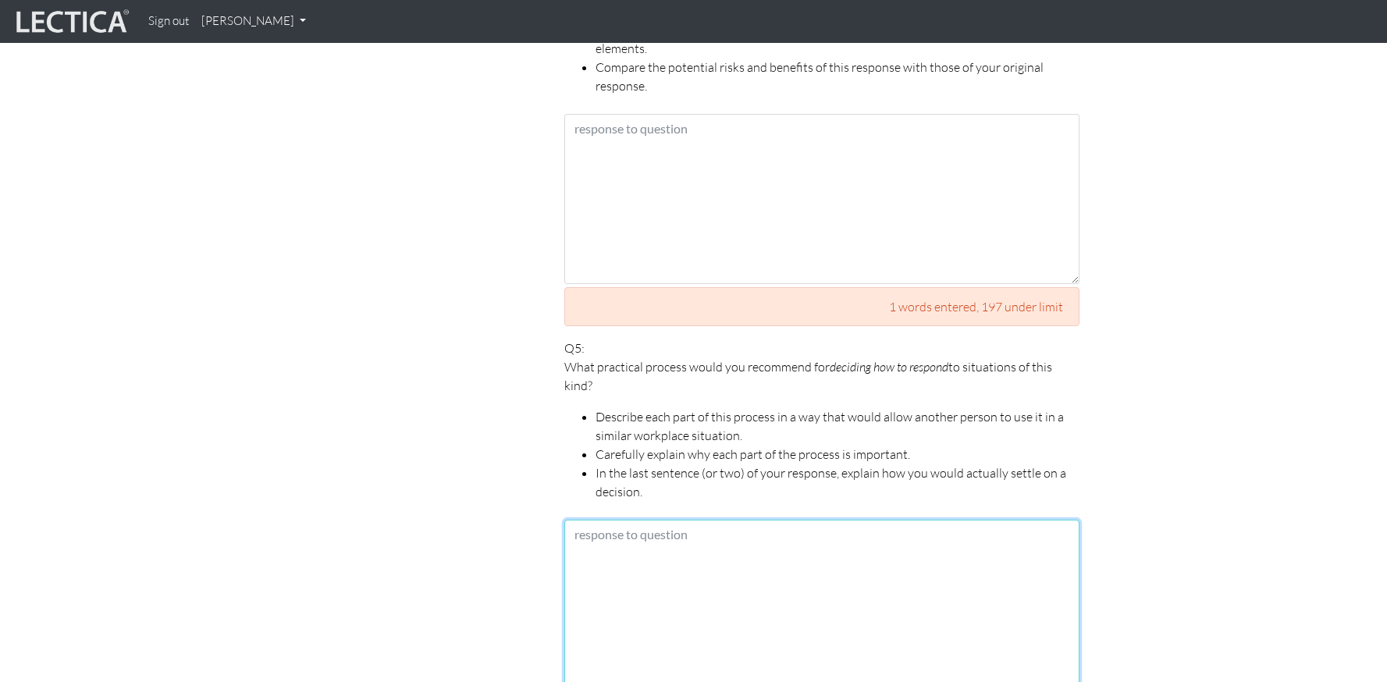
drag, startPoint x: 708, startPoint y: 560, endPoint x: 699, endPoint y: 553, distance: 11.1
click at [708, 561] on textarea at bounding box center [821, 605] width 515 height 170
paste textarea "First, I would have a detailed discussion with John to understand his motivatio…"
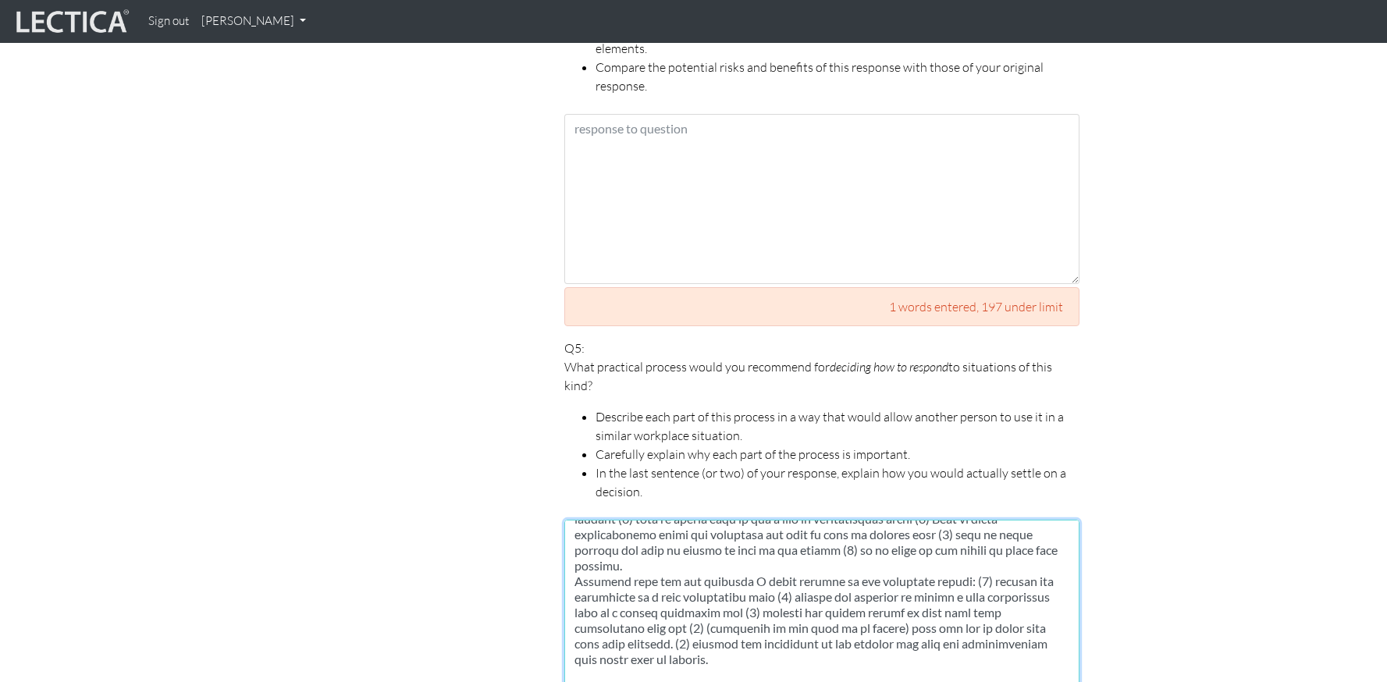
scroll to position [0, 0]
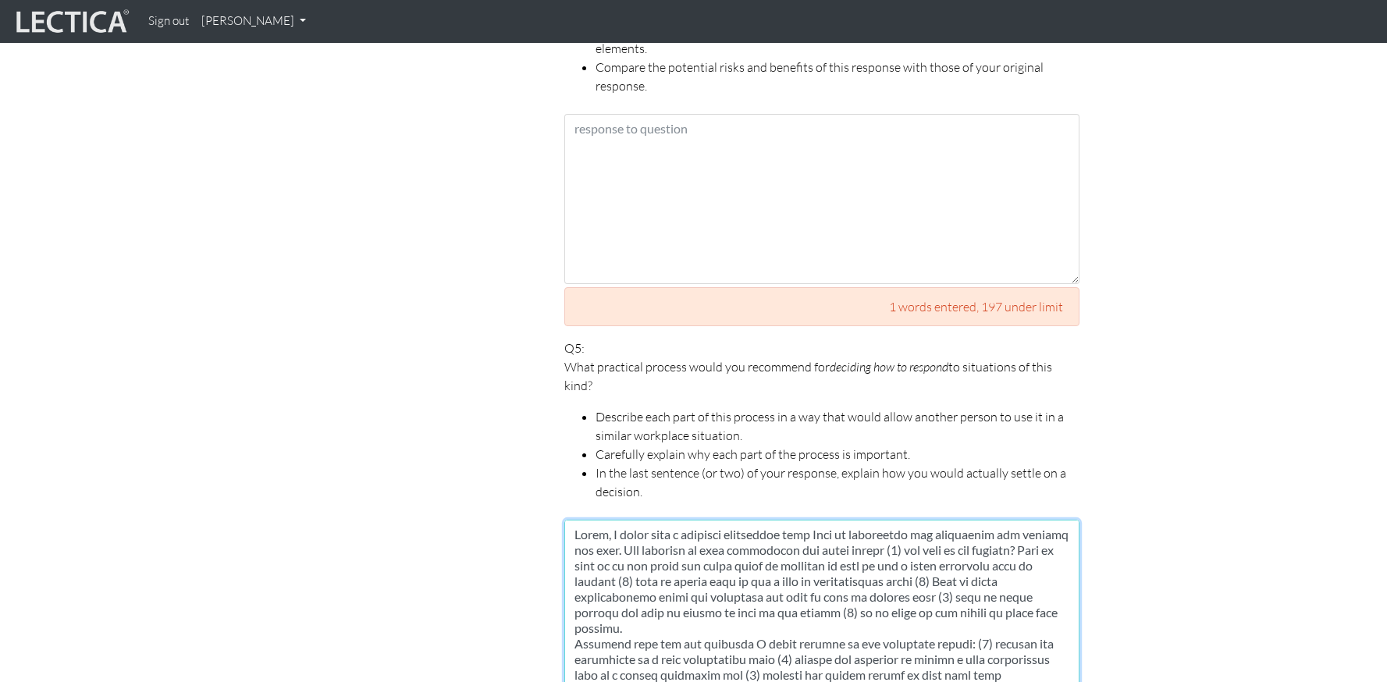
click at [796, 613] on textarea at bounding box center [821, 605] width 515 height 170
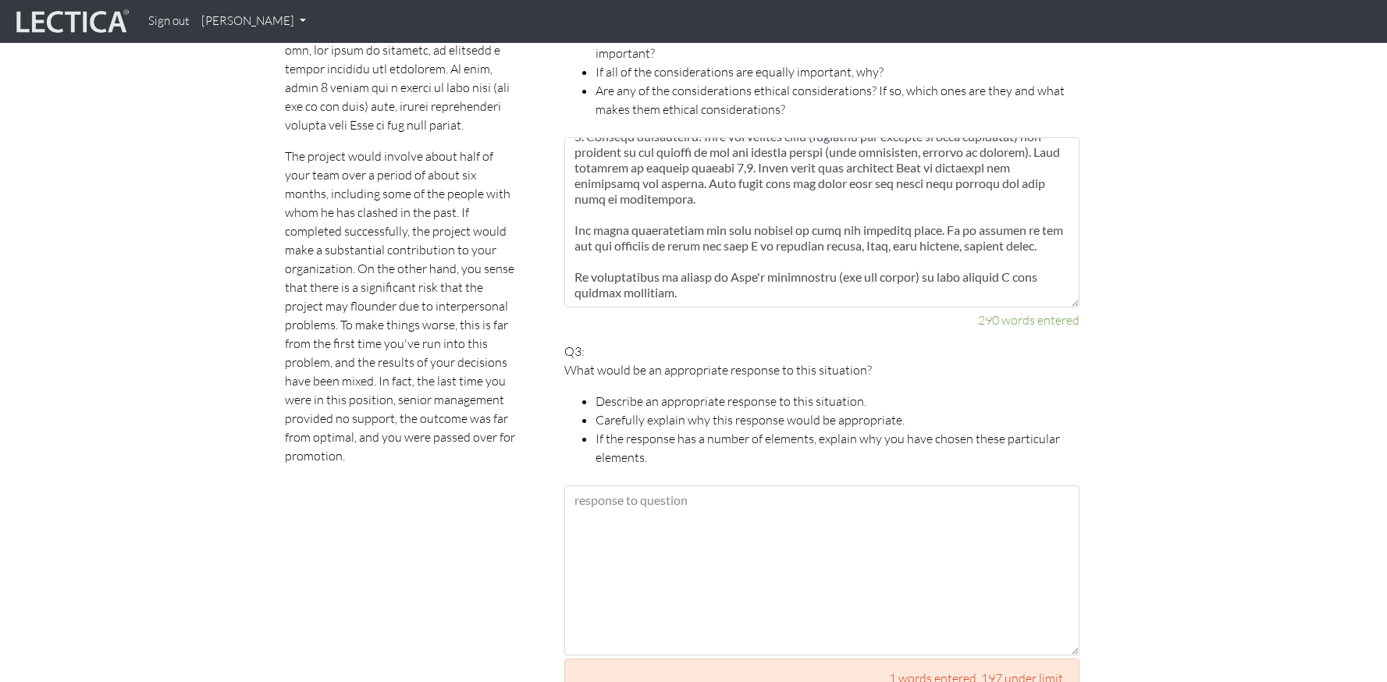
scroll to position [1407, 0]
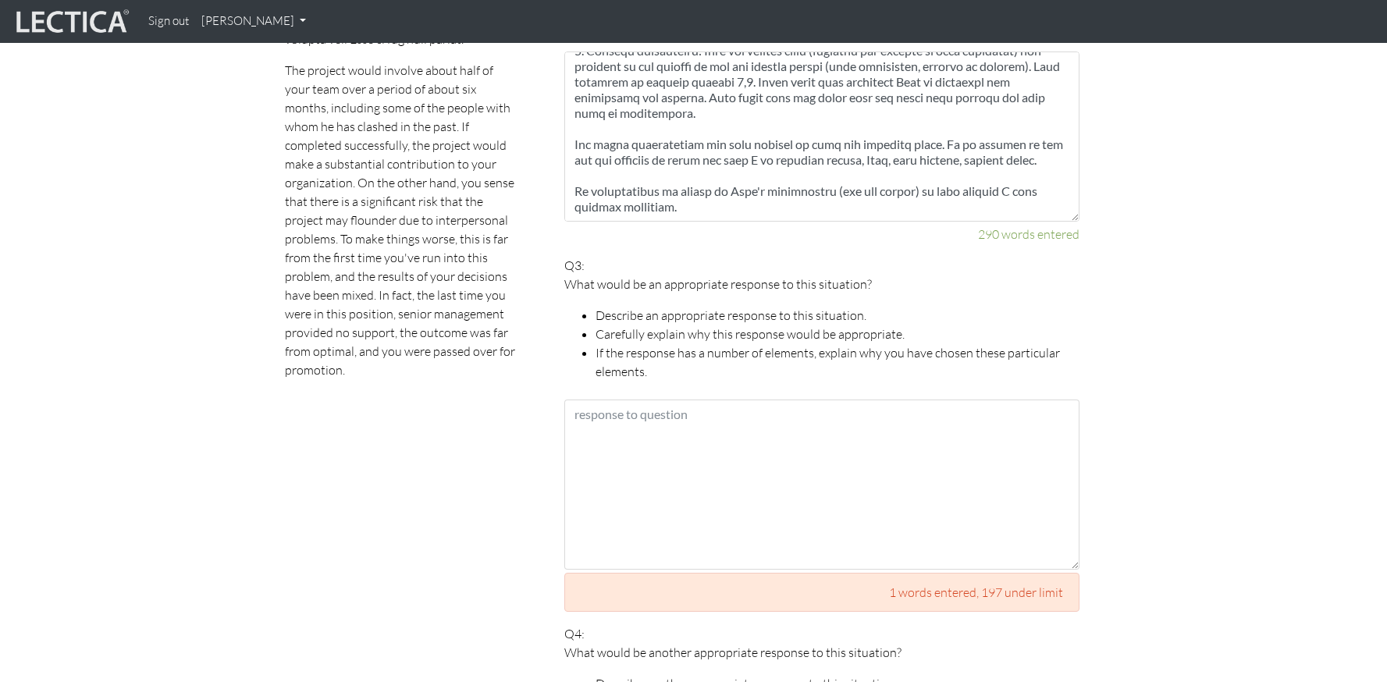
type textarea "First, I would have a detailed discussion with John to understand his motivatio…"
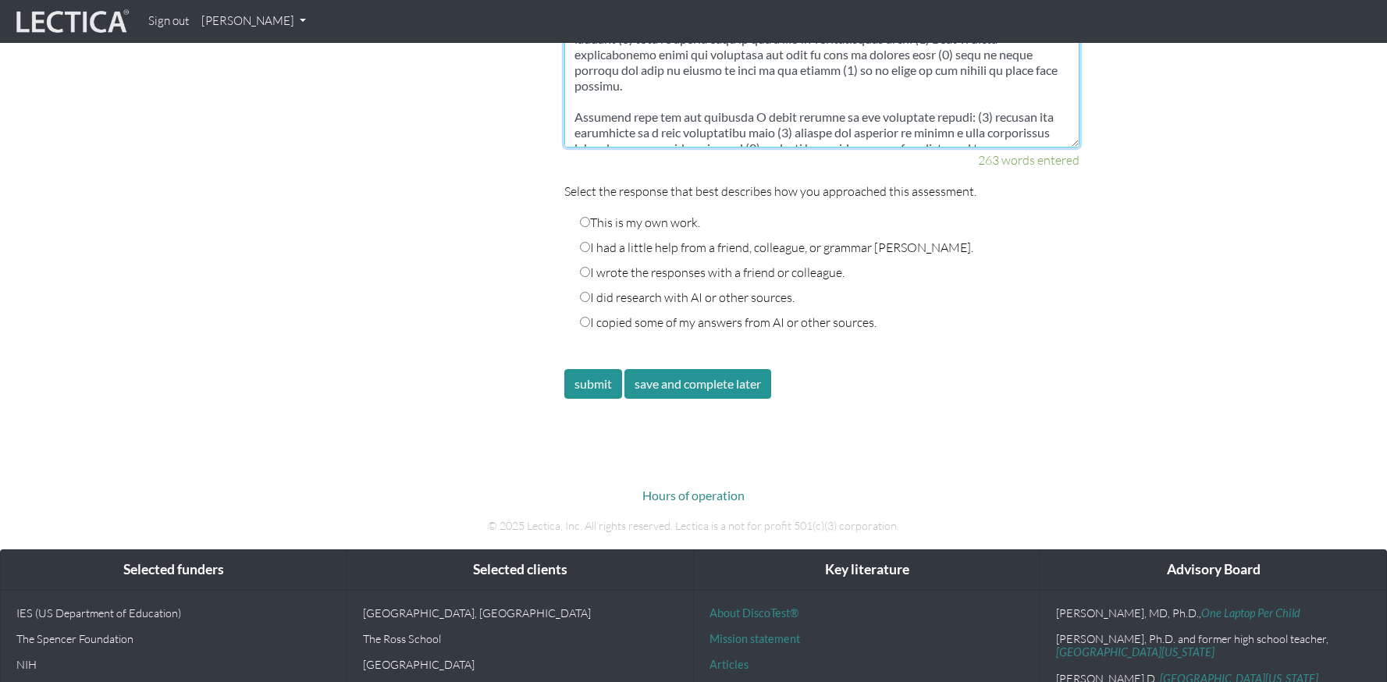
scroll to position [2647, 0]
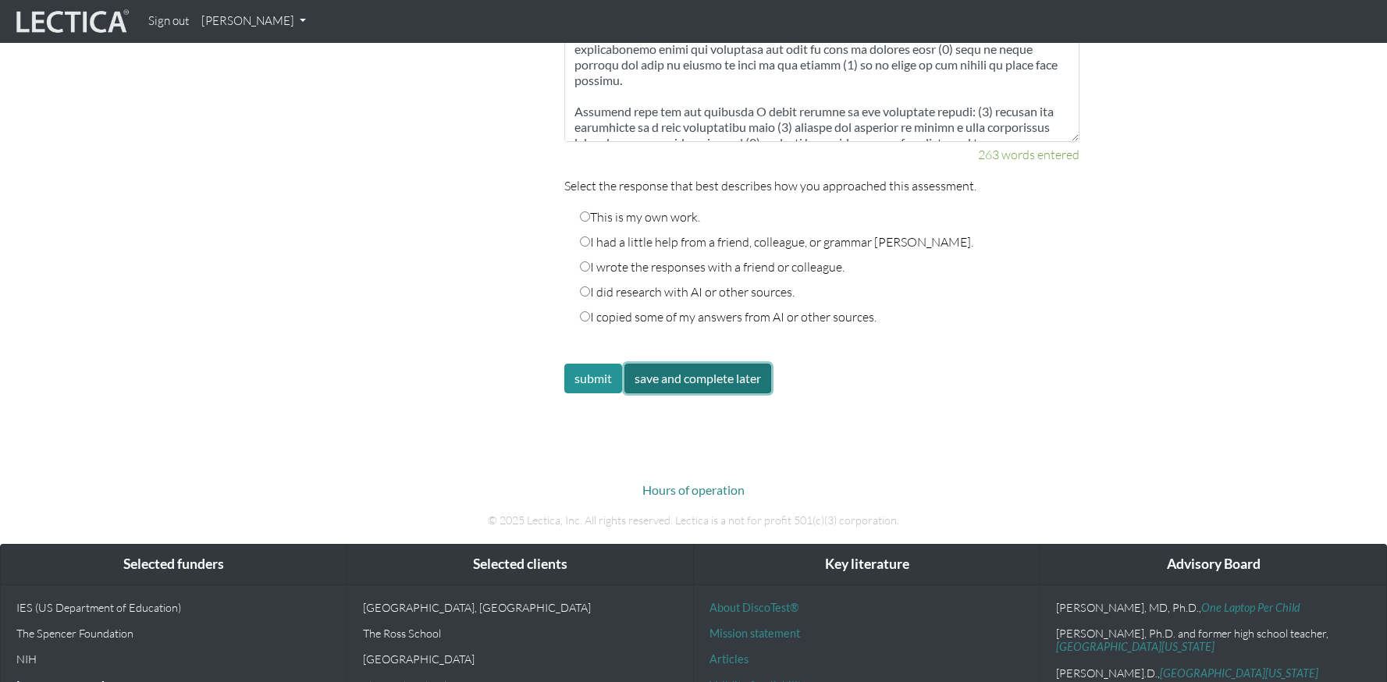
click at [727, 364] on button "save and complete later" at bounding box center [697, 379] width 147 height 30
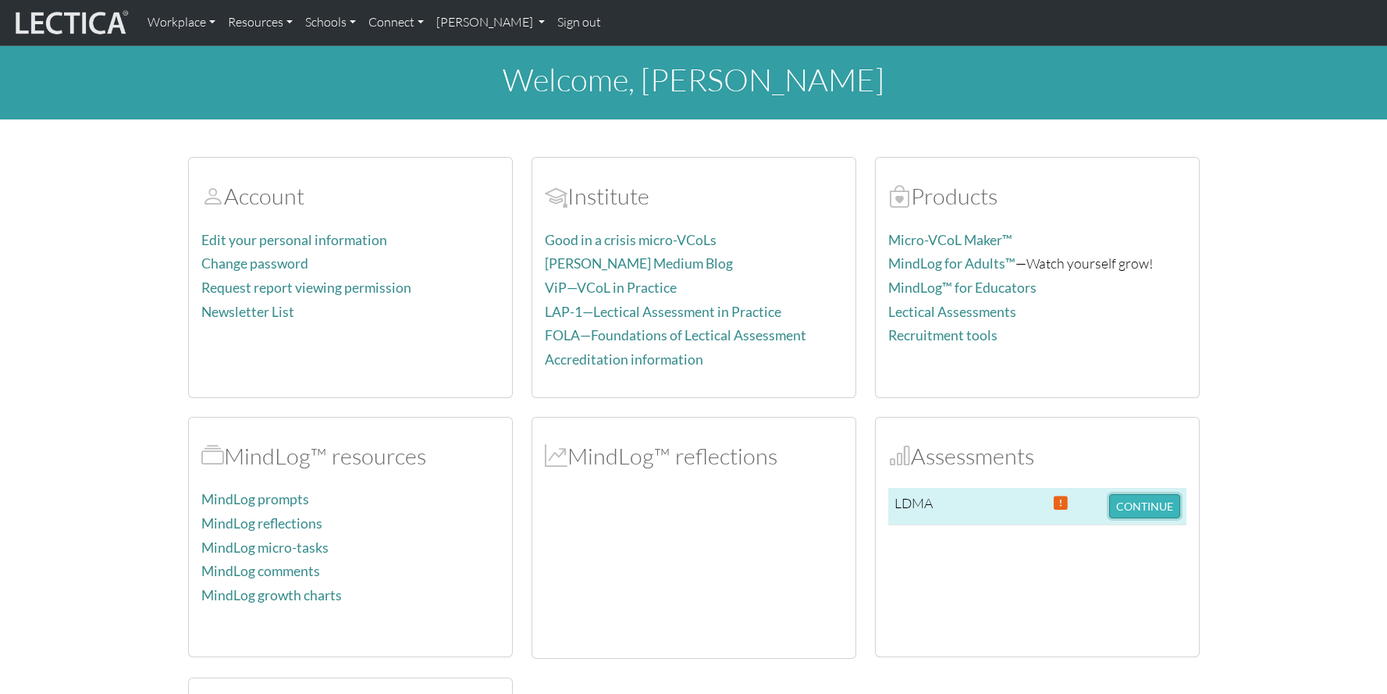
click at [1147, 507] on button "CONTINUE" at bounding box center [1144, 506] width 71 height 24
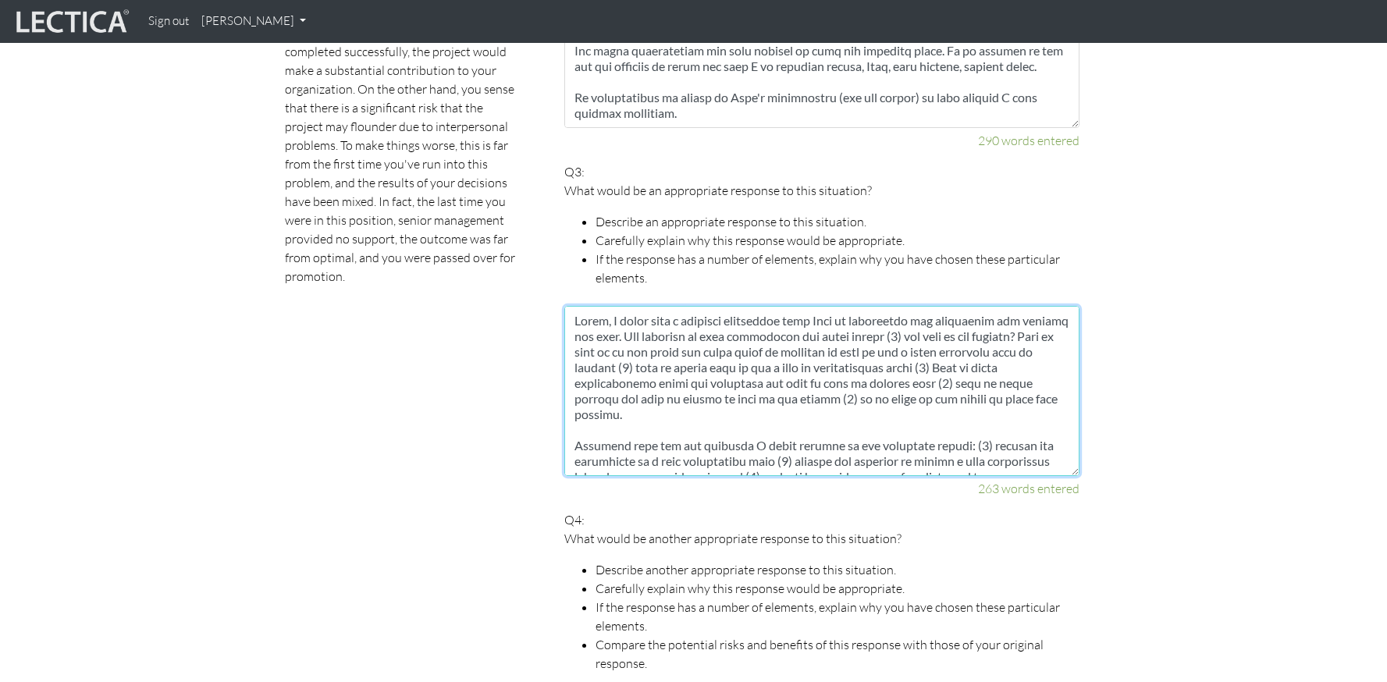
drag, startPoint x: 898, startPoint y: 445, endPoint x: 561, endPoint y: 304, distance: 365.3
click at [561, 304] on div "Your responses For CLAS to score accurately, each answer must be between 198 an…" at bounding box center [822, 441] width 539 height 2222
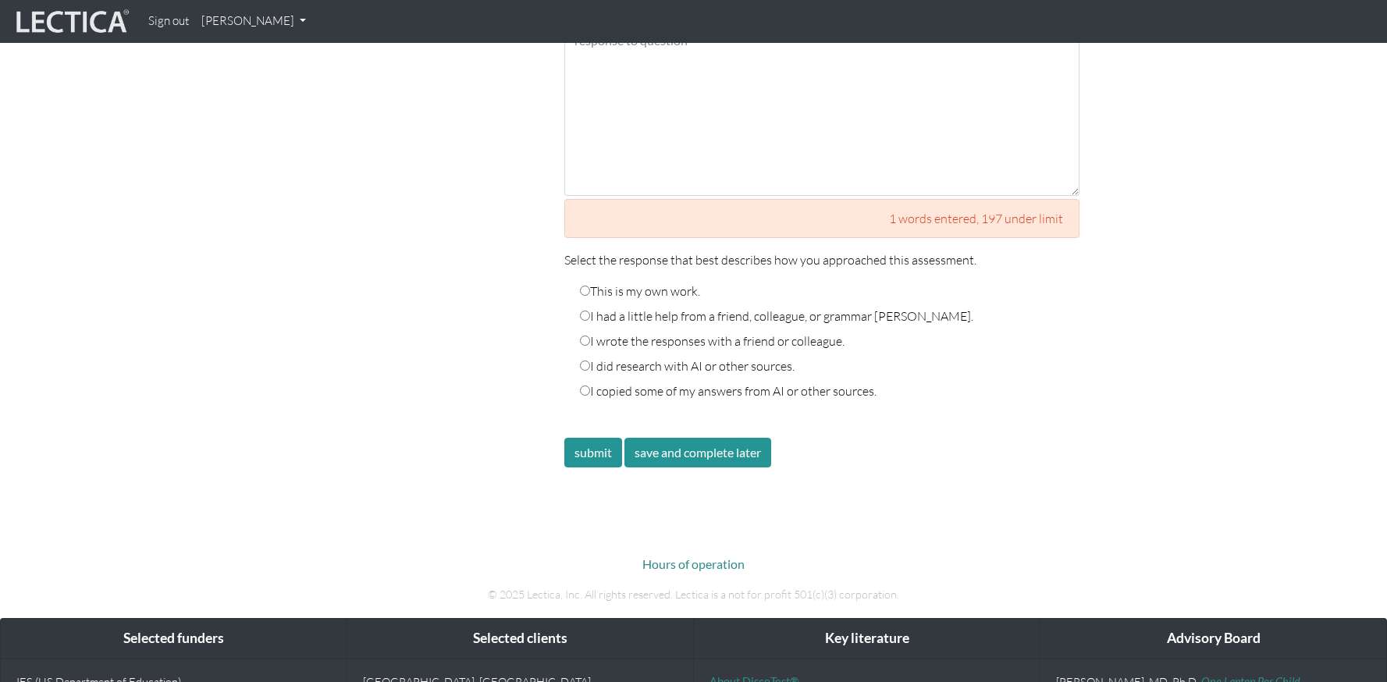
scroll to position [2507, 0]
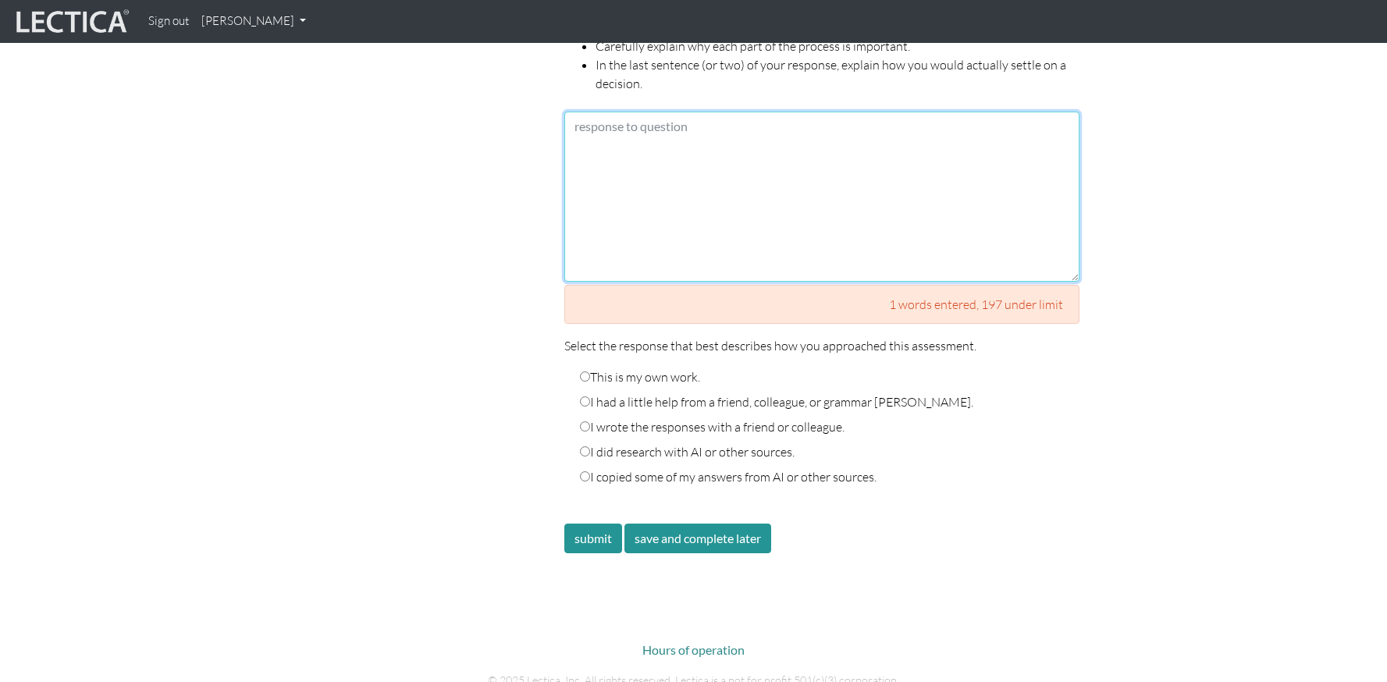
click at [684, 185] on textarea at bounding box center [821, 197] width 515 height 170
paste textarea "First, I would have a detailed discussion with John to understand his motivatio…"
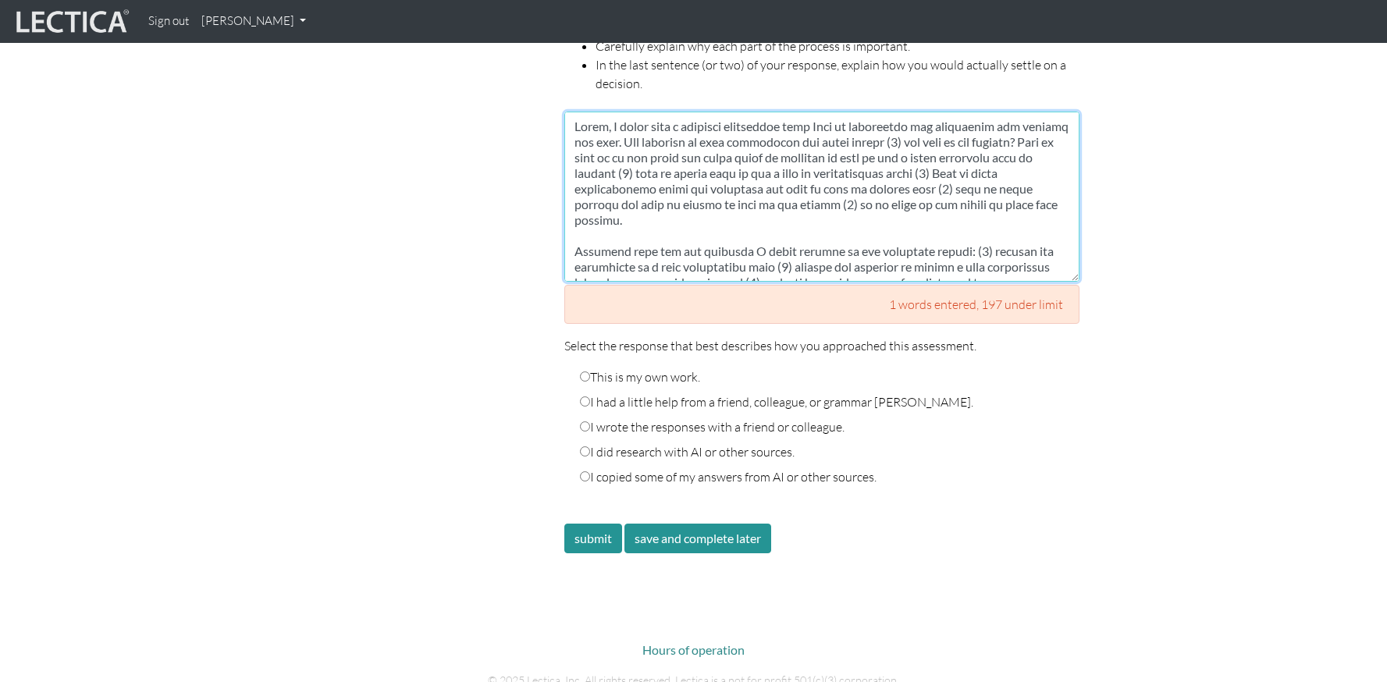
scroll to position [180, 0]
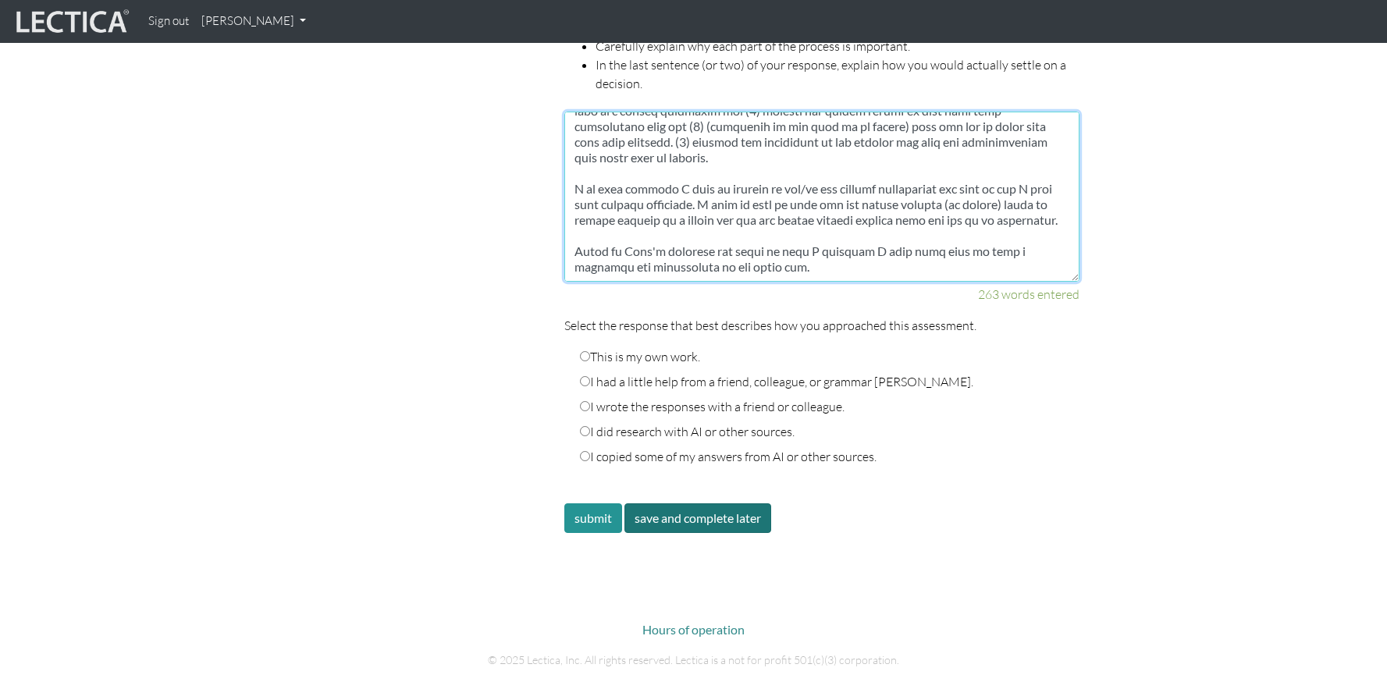
type textarea "First, I would have a detailed discussion with John to understand his motivatio…"
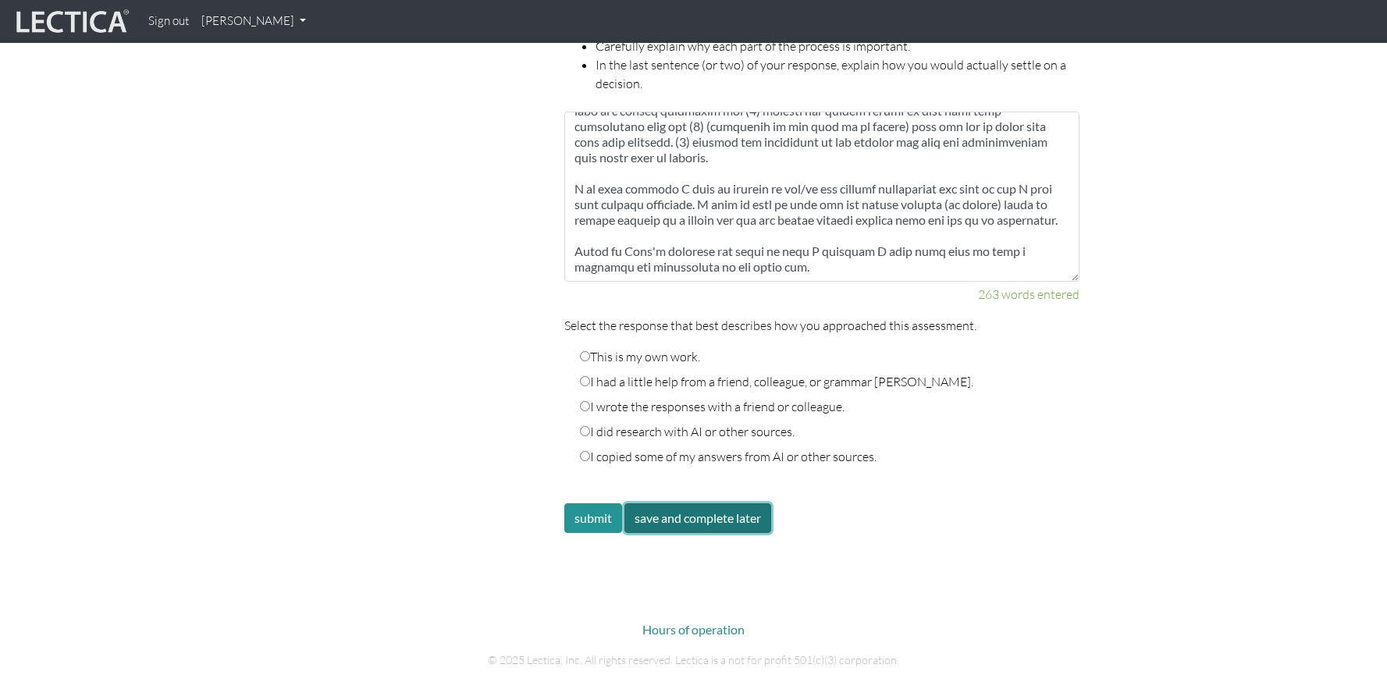
click at [702, 503] on button "save and complete later" at bounding box center [697, 518] width 147 height 30
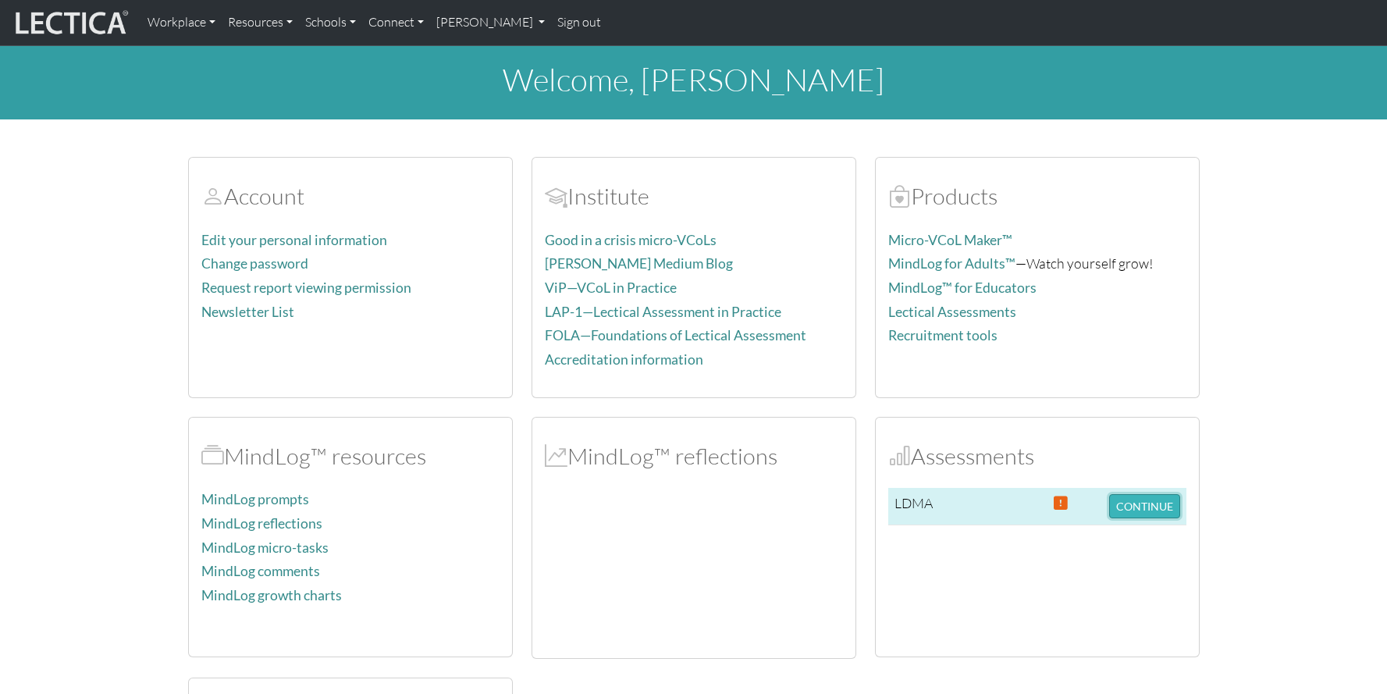
click at [1139, 503] on button "CONTINUE" at bounding box center [1144, 506] width 71 height 24
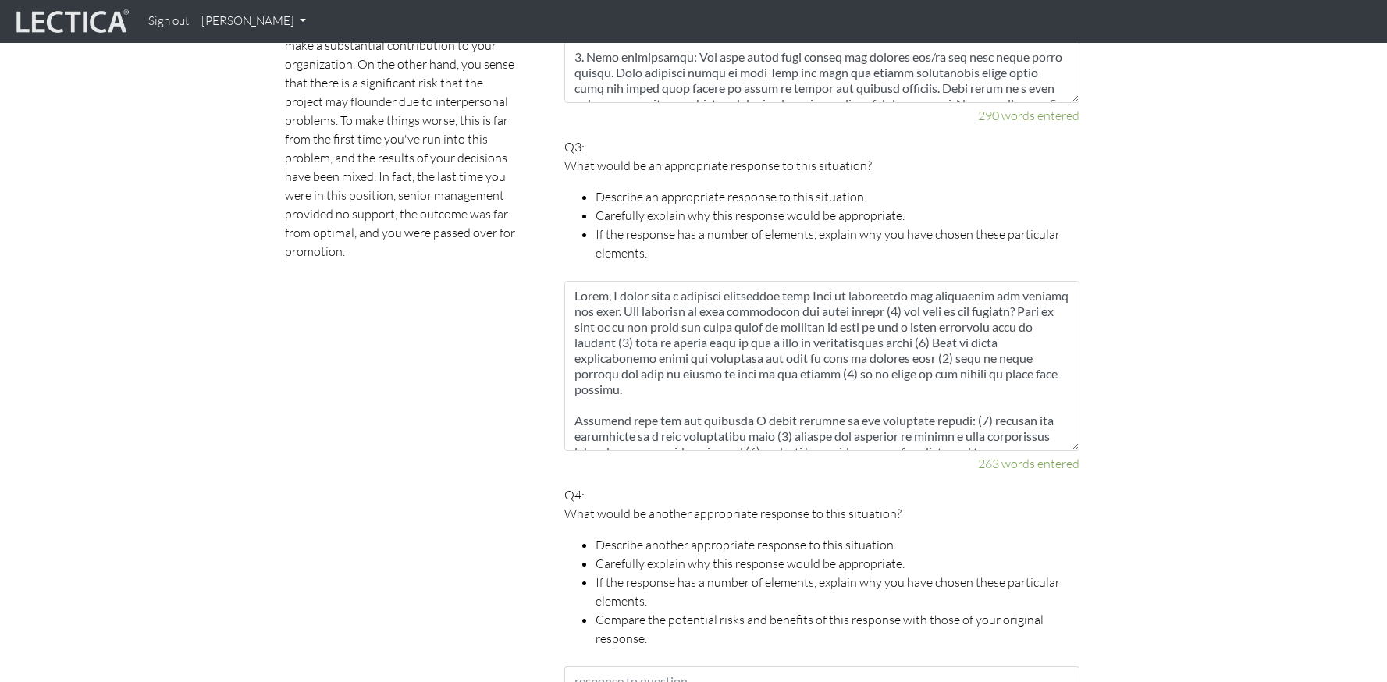
scroll to position [1392, 0]
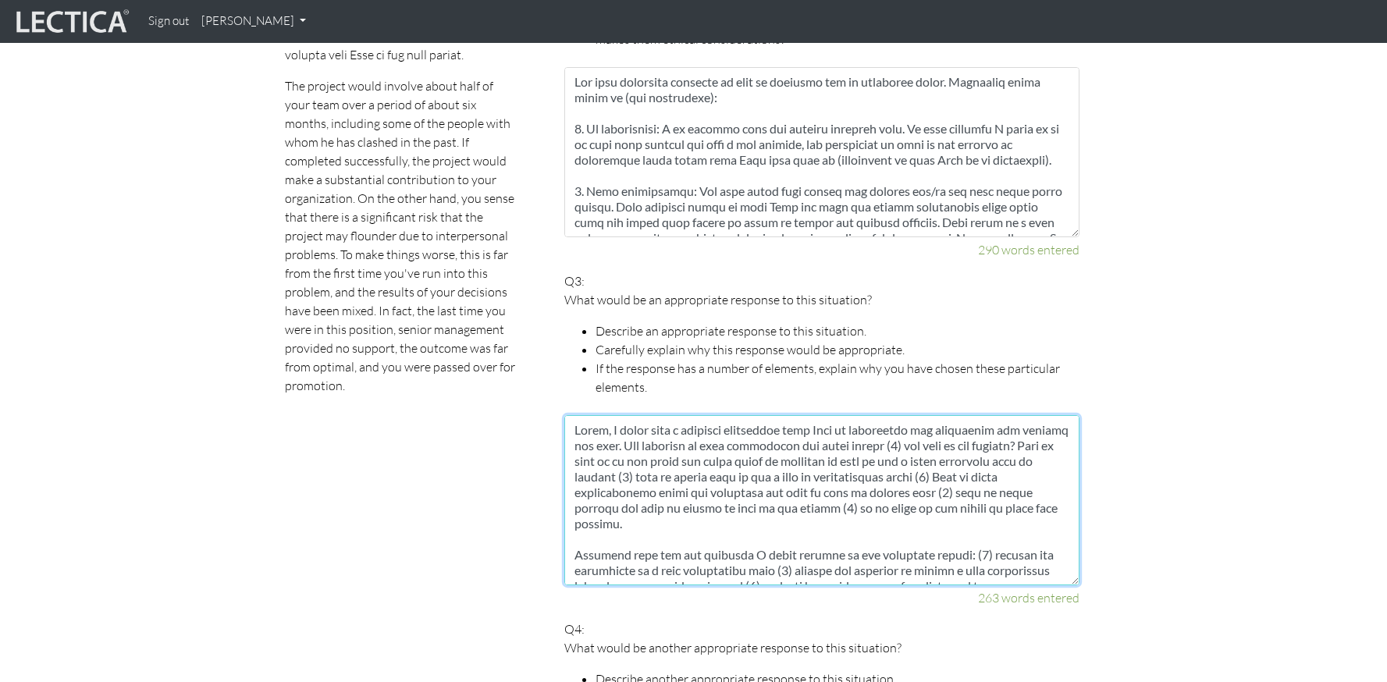
click at [731, 439] on textarea at bounding box center [821, 500] width 515 height 170
click at [588, 415] on textarea at bounding box center [821, 500] width 515 height 170
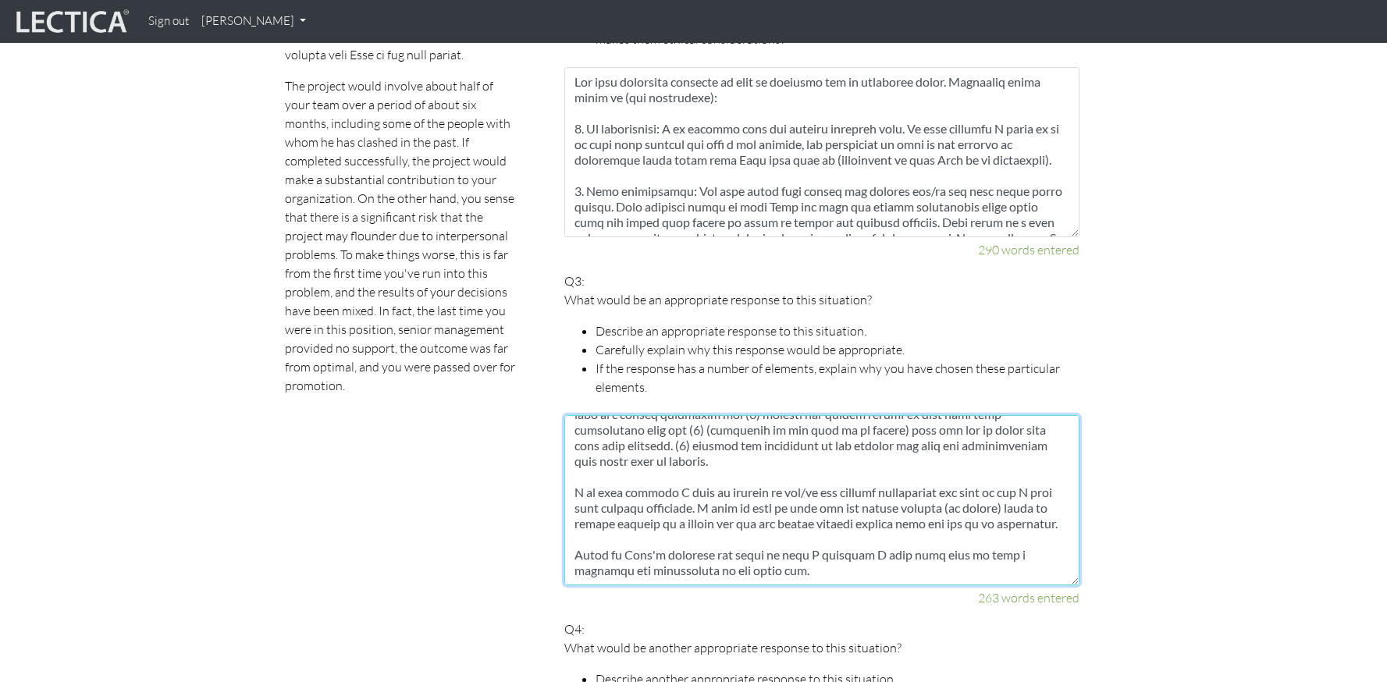
drag, startPoint x: 572, startPoint y: 409, endPoint x: 1107, endPoint y: 660, distance: 590.8
click at [1107, 660] on div "Scores are more accurate when your spelling is correct, and when you explain yo…" at bounding box center [682, 550] width 866 height 2222
paste textarea "I am a believer that poles on a scale is not a good place to be, therefore I do…"
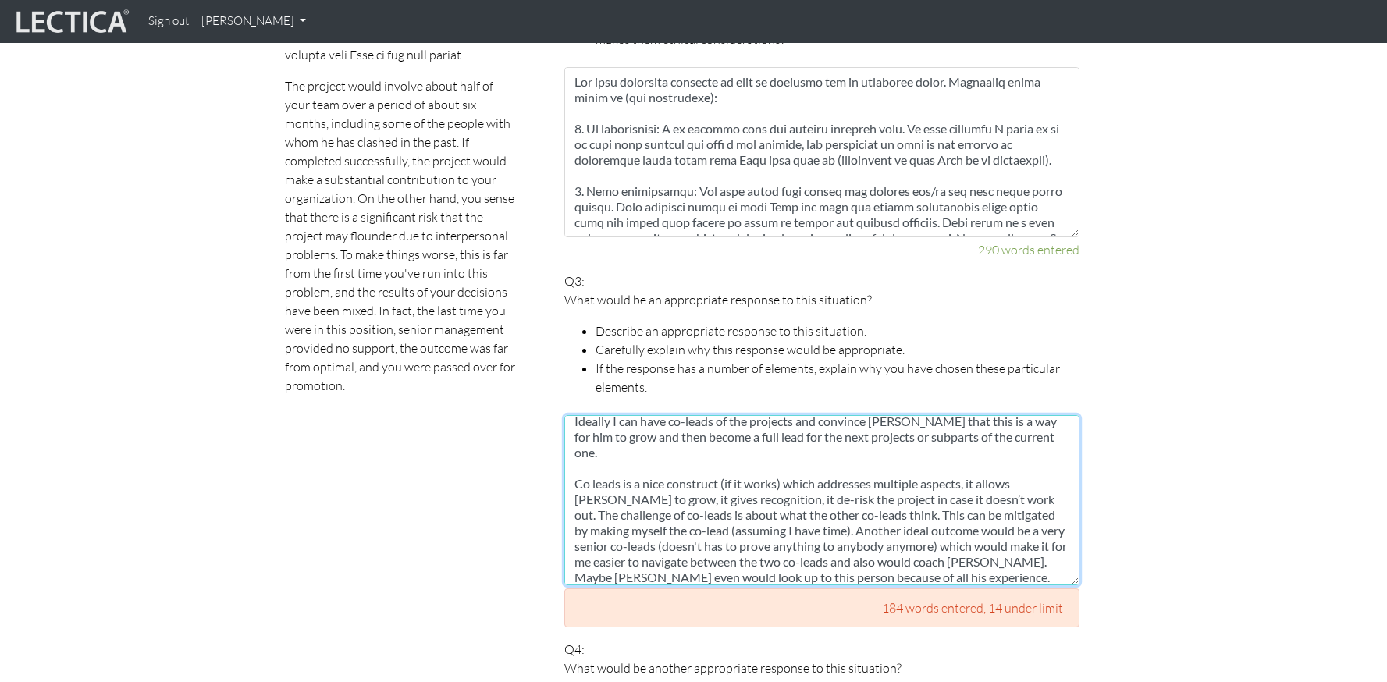
scroll to position [0, 0]
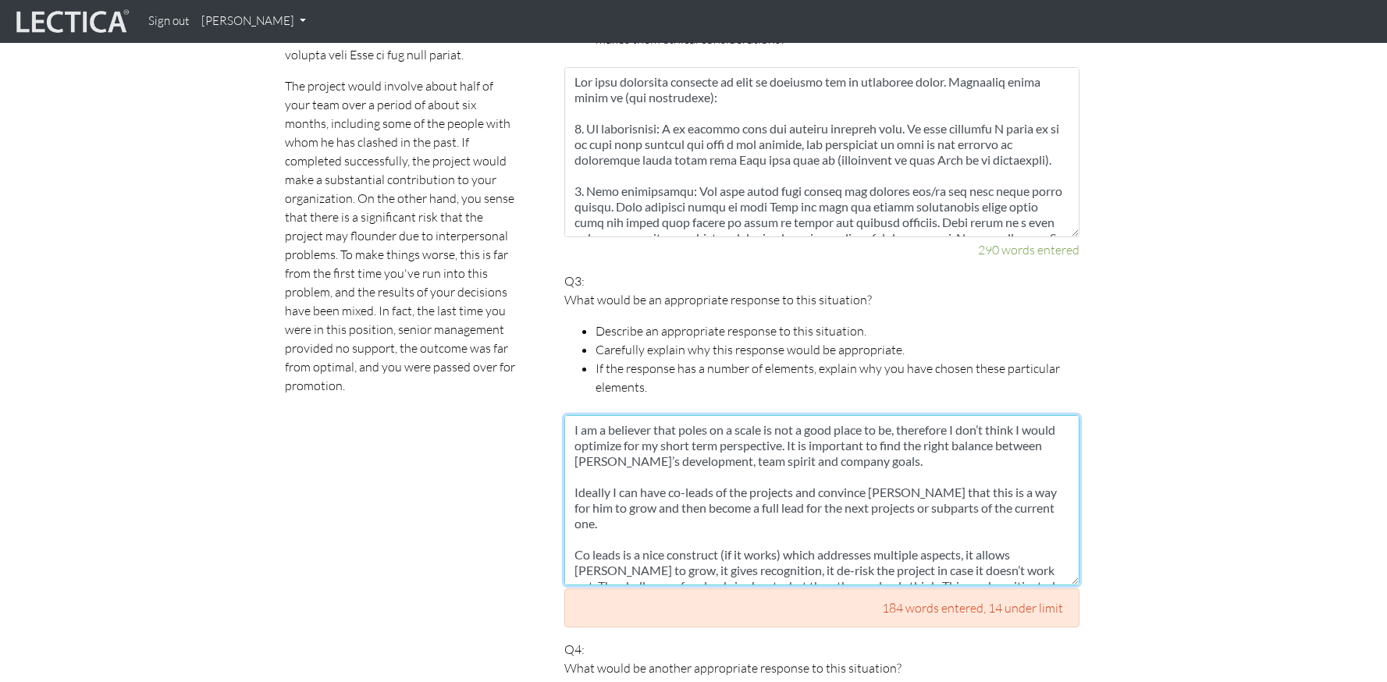
drag, startPoint x: 984, startPoint y: 543, endPoint x: 489, endPoint y: 359, distance: 528.7
click at [489, 359] on div "Scores are more accurate when your spelling is correct, and when you explain yo…" at bounding box center [682, 560] width 866 height 2242
paste textarea "easier for me to navigate between the two co-leads and also would coach John. M…"
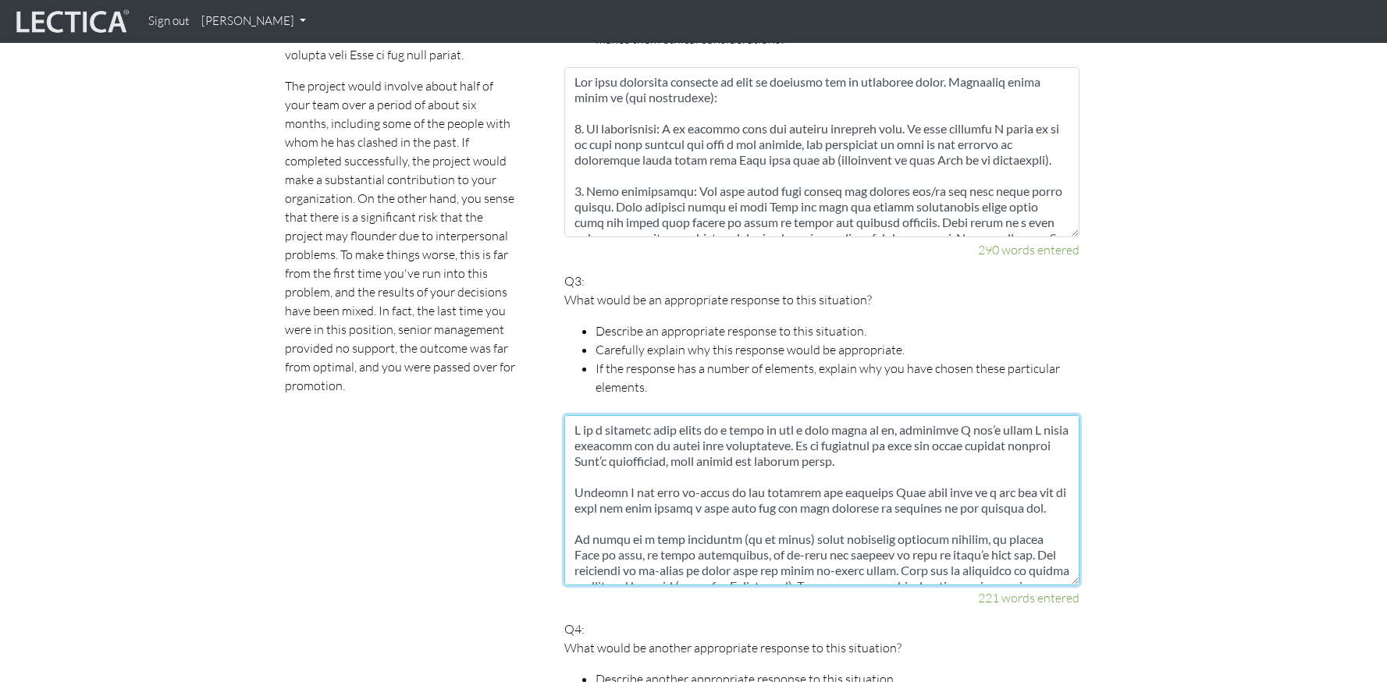
scroll to position [118, 0]
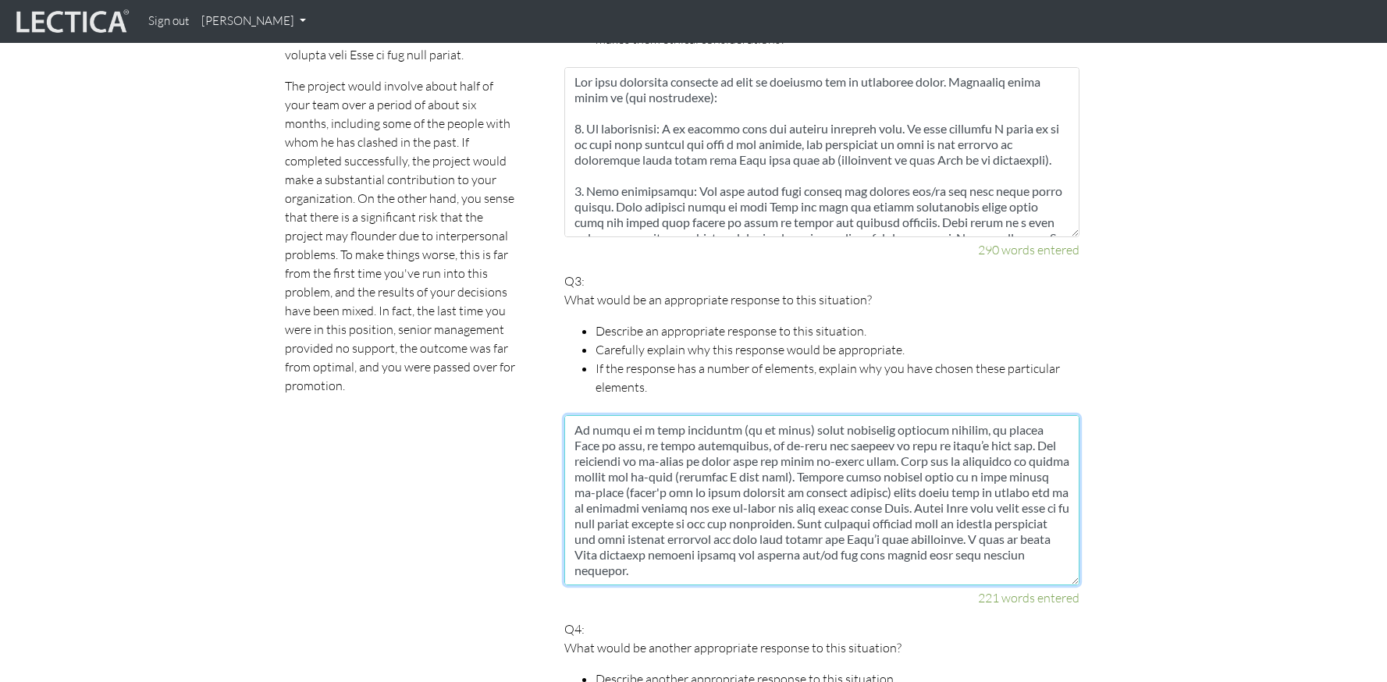
click at [906, 542] on textarea at bounding box center [821, 500] width 515 height 170
type textarea "I am a believer that poles on a scale is not a good place to be, therefore I do…"
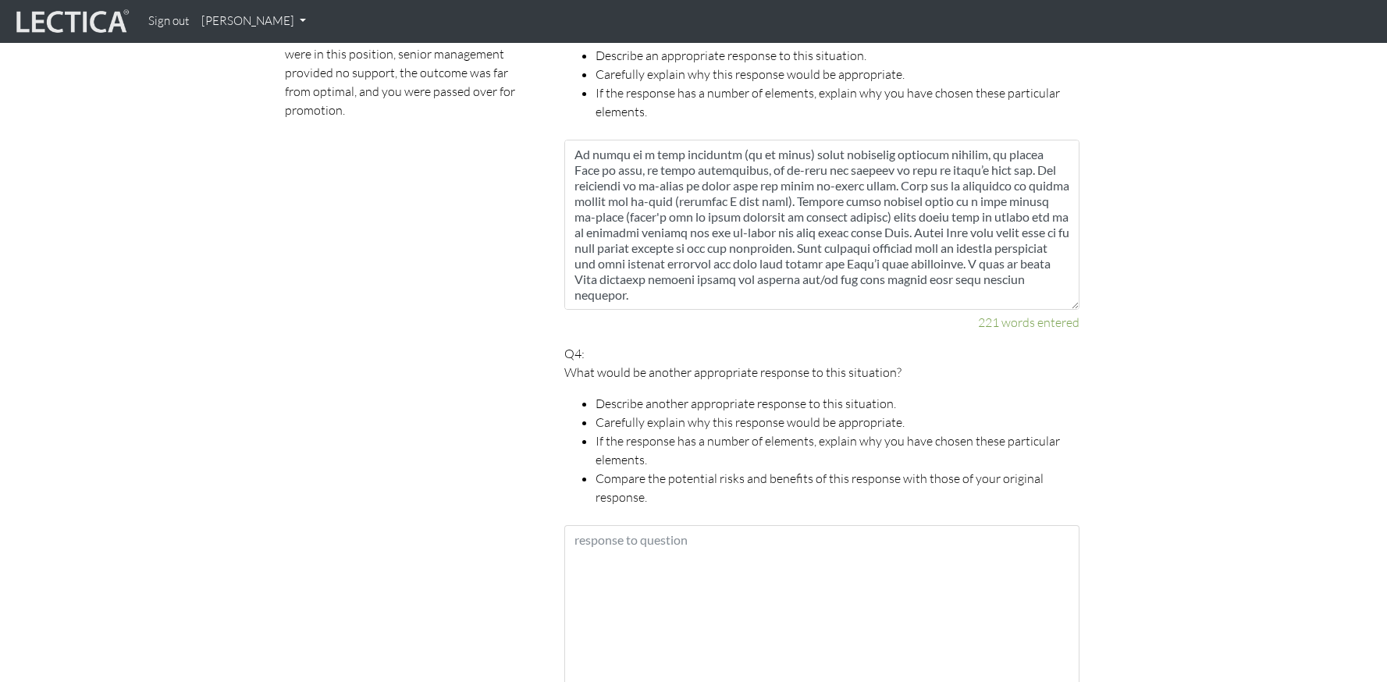
scroll to position [1917, 0]
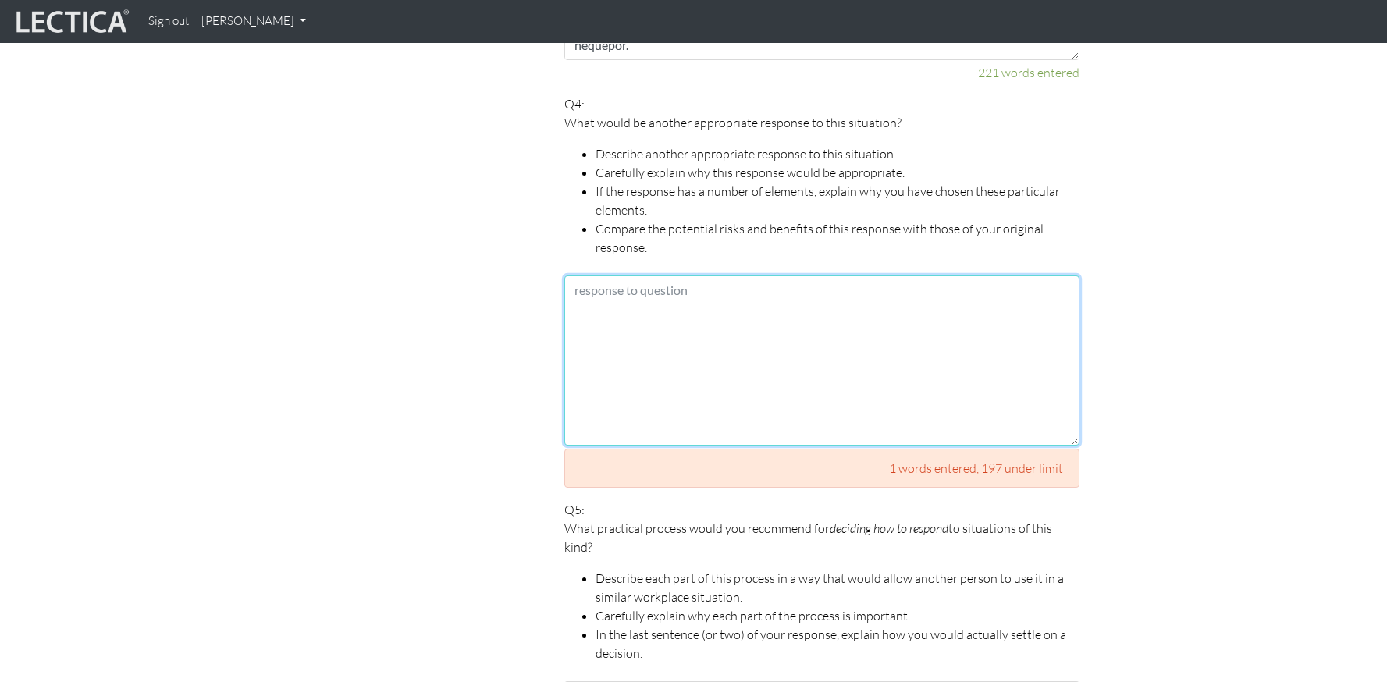
click at [788, 377] on textarea at bounding box center [821, 361] width 515 height 170
paste textarea "Another approach would be to not give John the leads but agree to coach him wit…"
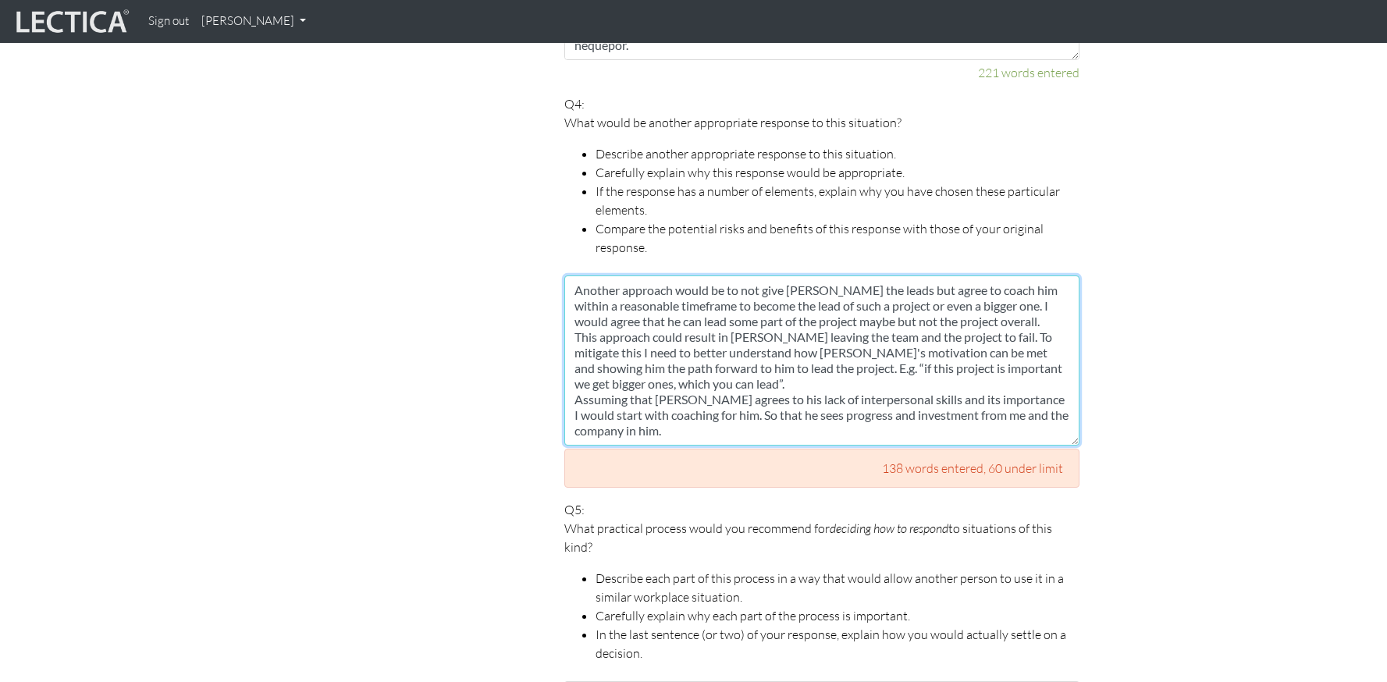
scroll to position [9, 0]
click at [719, 364] on textarea "Another approach would be to not give John the leads but agree to coach him wit…" at bounding box center [821, 361] width 515 height 170
click at [720, 360] on textarea "Another approach would be to not give John the leads but agree to coach him wit…" at bounding box center [821, 361] width 515 height 170
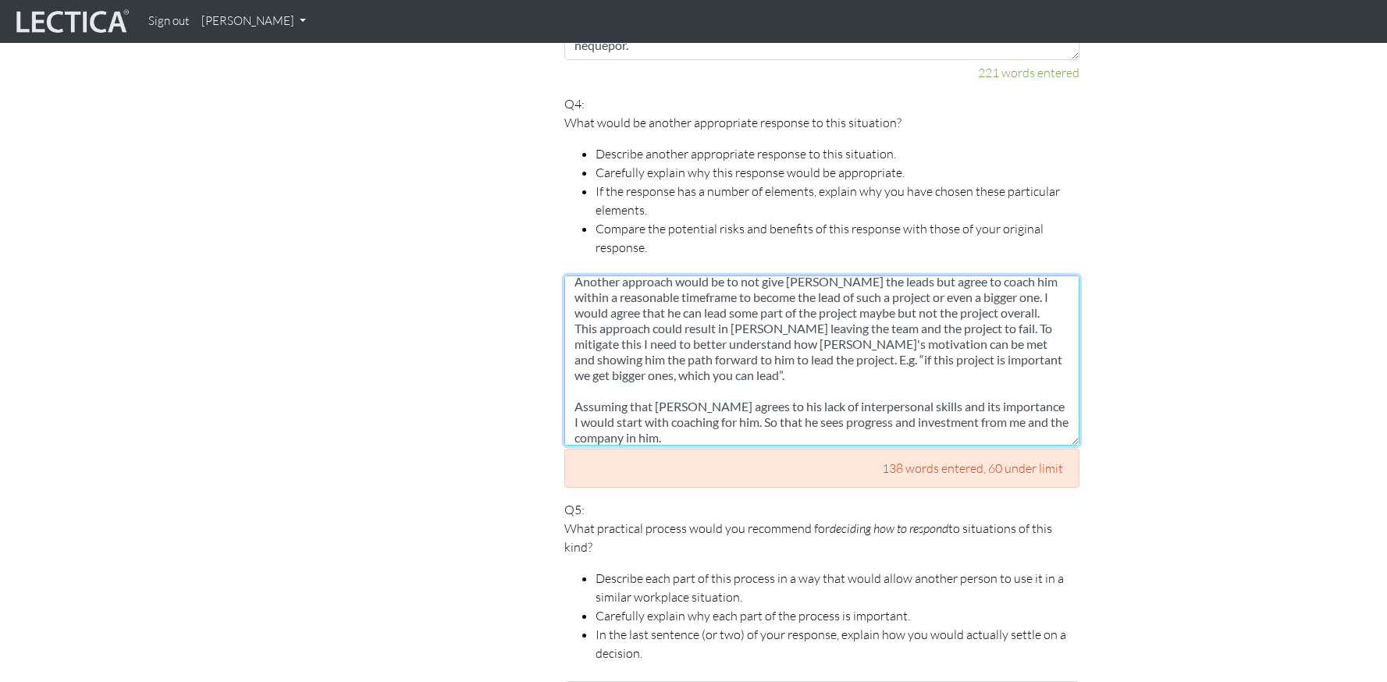
click at [1031, 294] on textarea "Another approach would be to not give John the leads but agree to coach him wit…" at bounding box center [821, 361] width 515 height 170
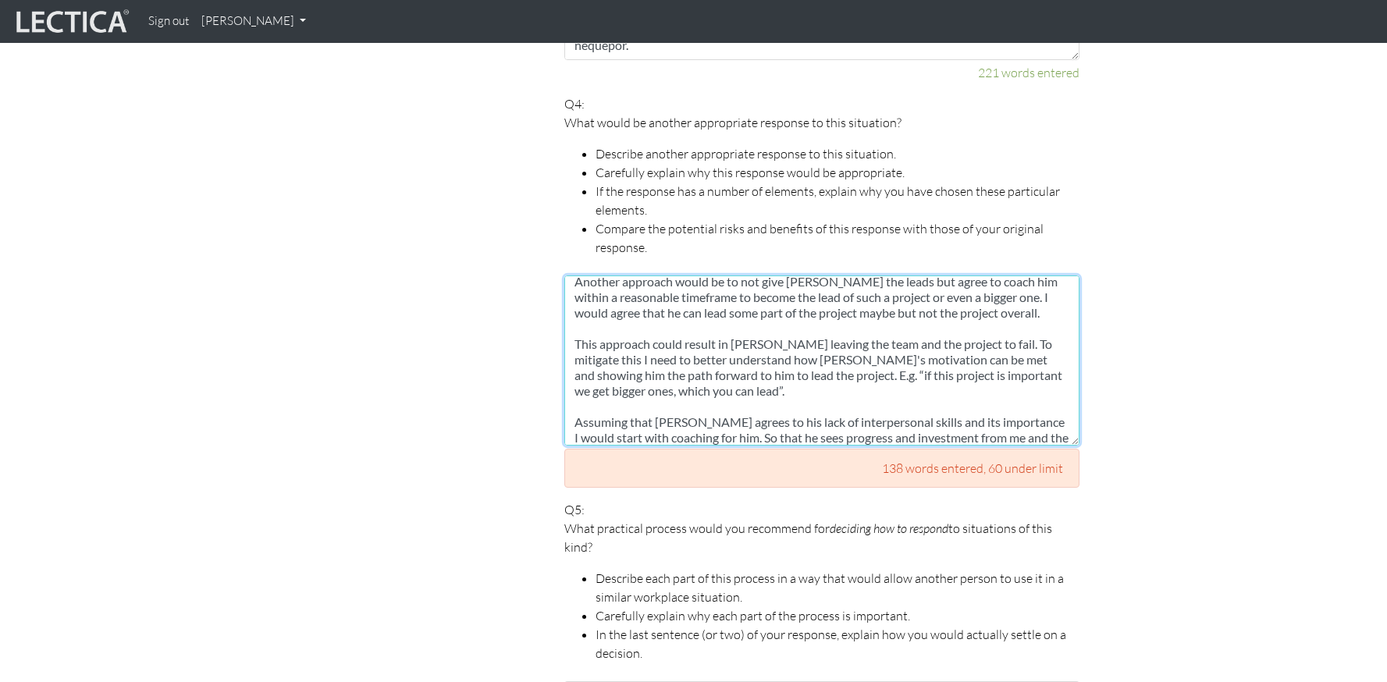
scroll to position [24, 0]
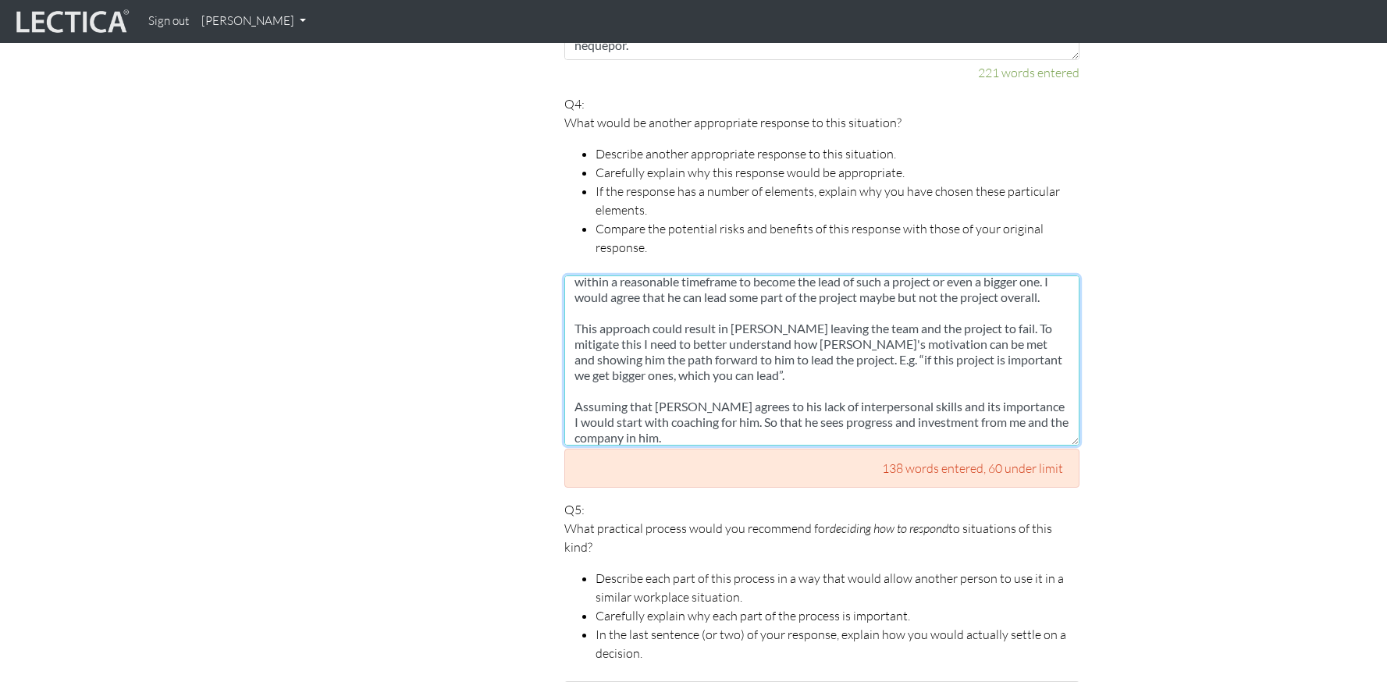
click at [866, 373] on textarea "Another approach would be to not give John the leads but agree to coach him wit…" at bounding box center [821, 361] width 515 height 170
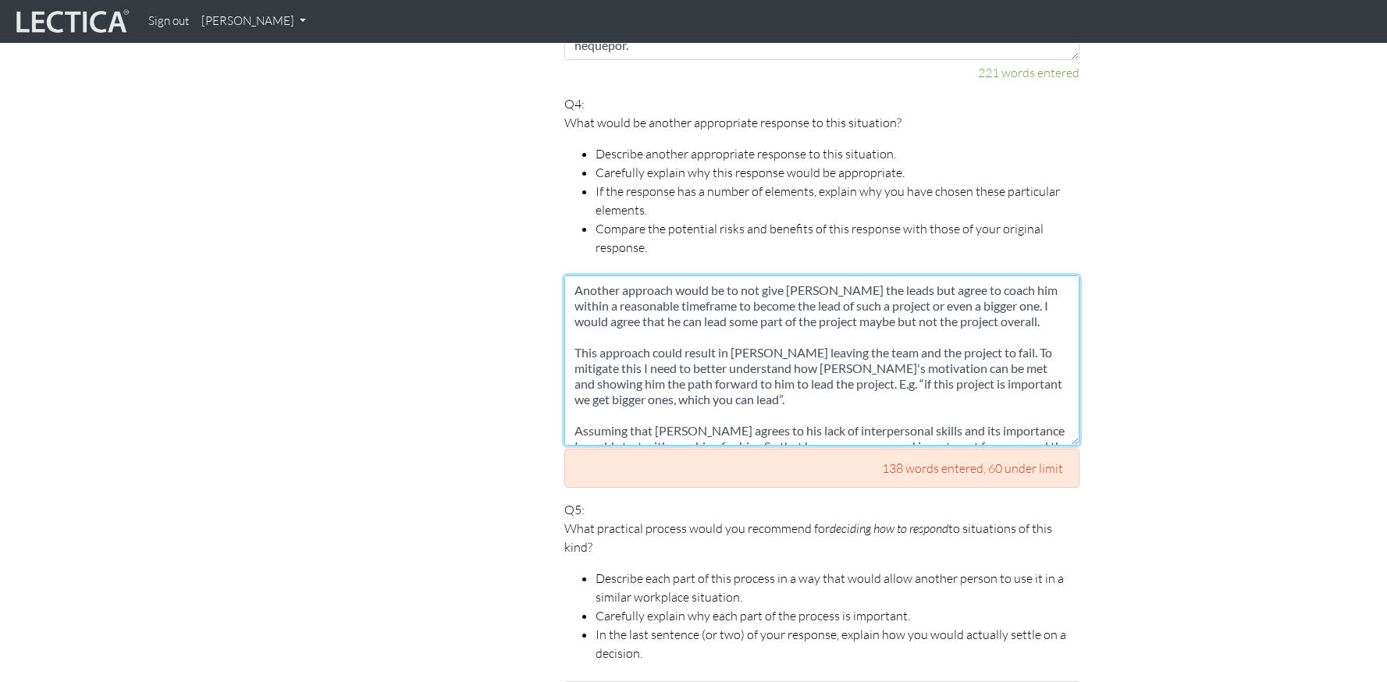
drag, startPoint x: 719, startPoint y: 417, endPoint x: 454, endPoint y: 211, distance: 335.4
click at [454, 211] on div "Scores are more accurate when your spelling is correct, and when you explain yo…" at bounding box center [682, 25] width 866 height 2222
paste textarea "but agree to coach him within a reasonable timeframe to become the lead of such…"
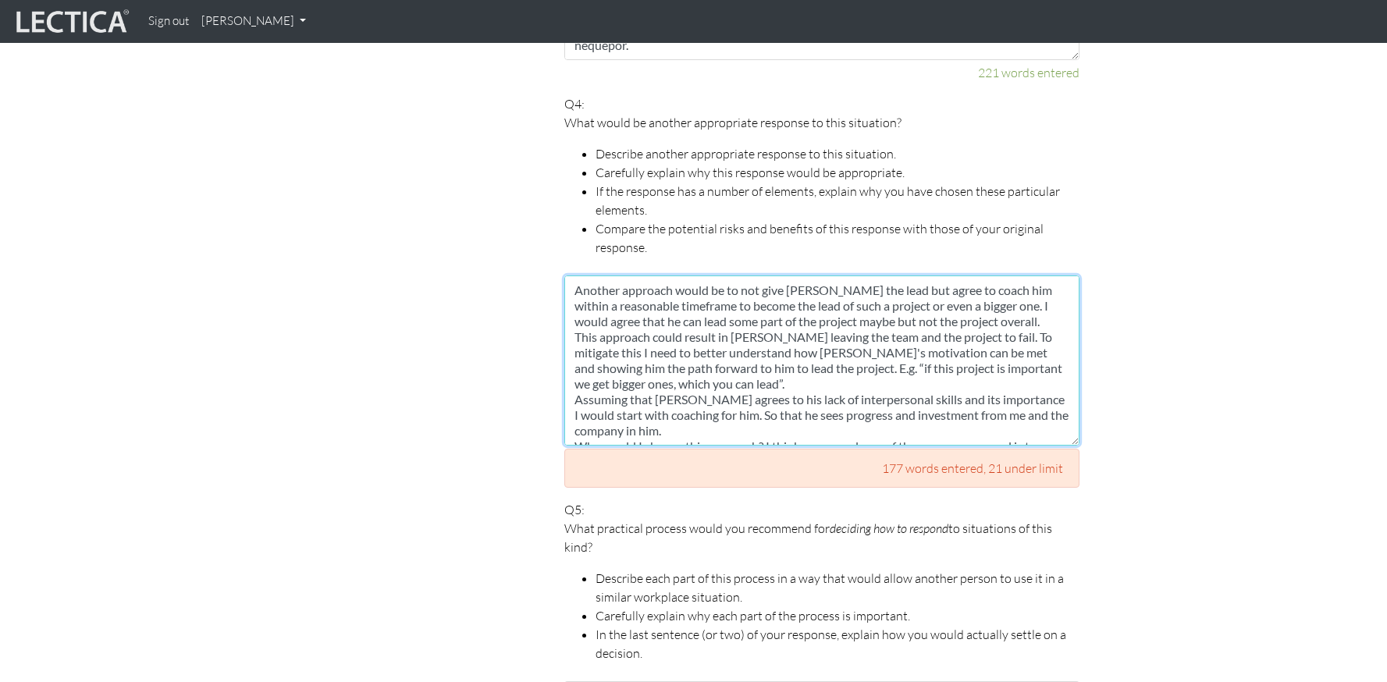
scroll to position [55, 0]
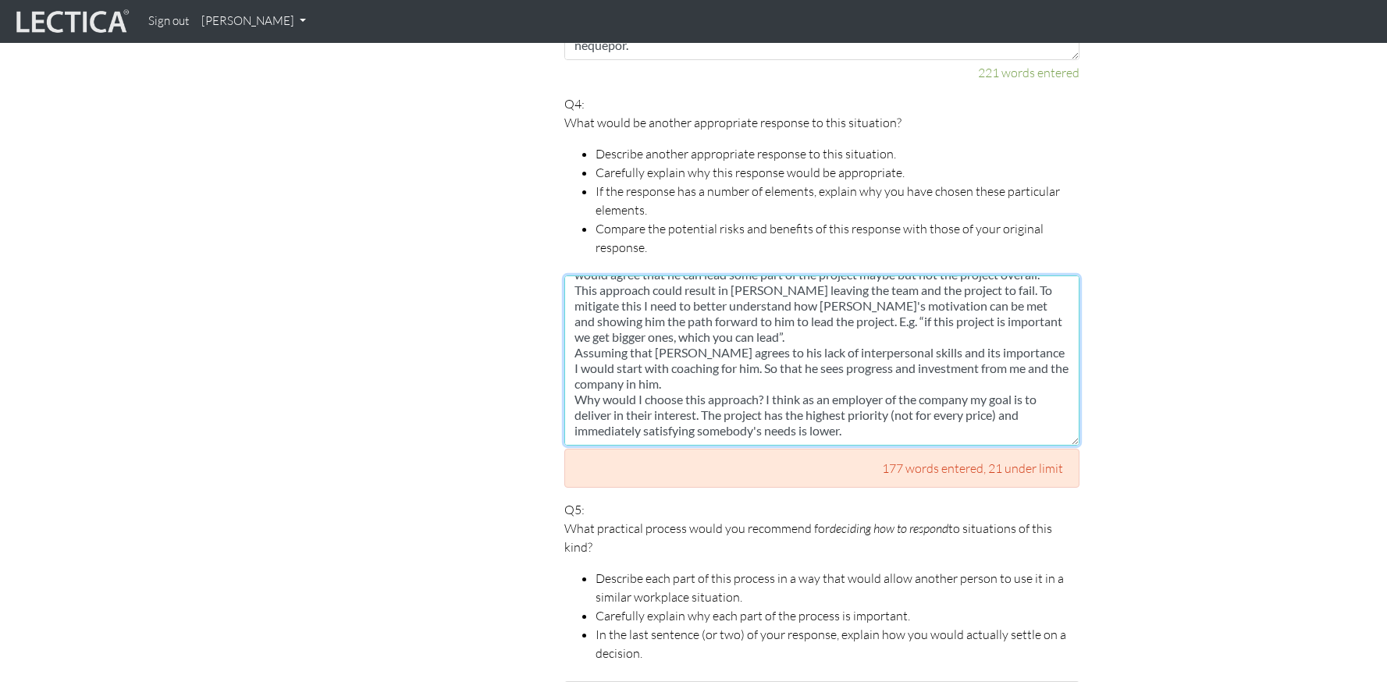
click at [699, 350] on textarea "Another approach would be to not give John the lead but agree to coach him with…" at bounding box center [821, 361] width 515 height 170
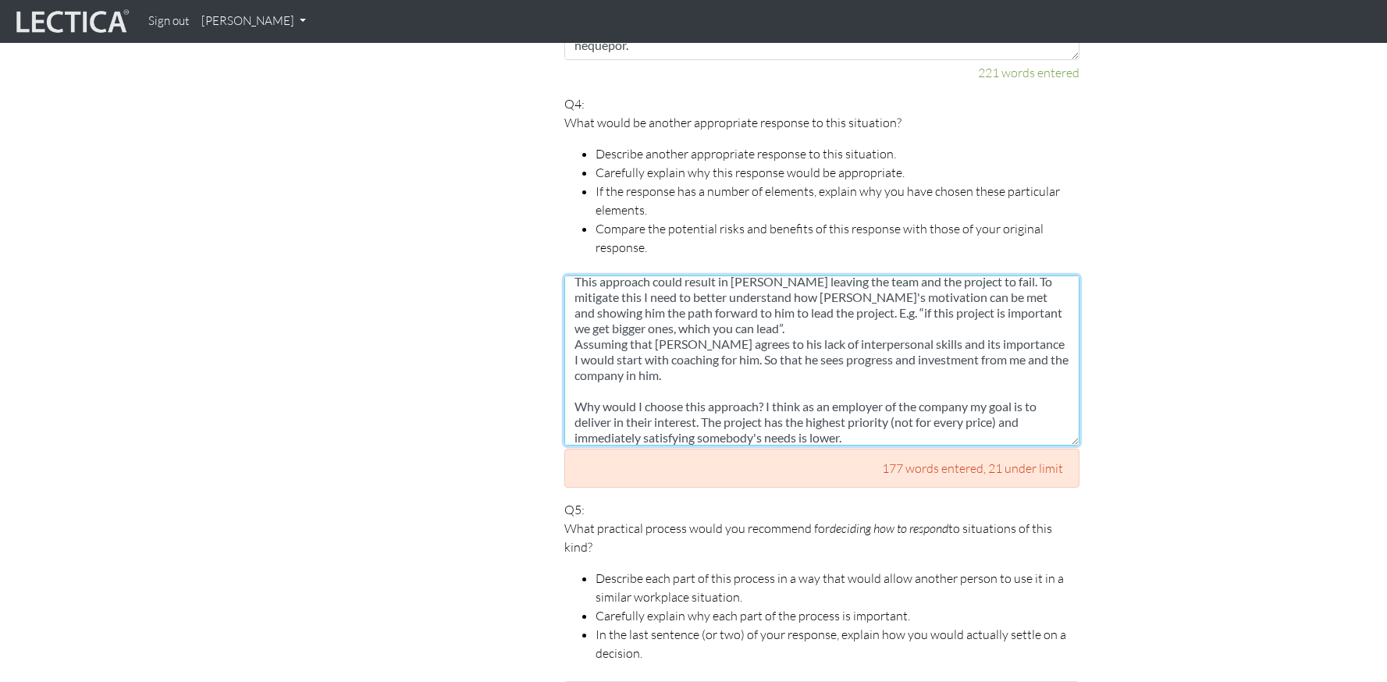
click at [706, 311] on textarea "Another approach would be to not give John the lead but agree to coach him with…" at bounding box center [821, 361] width 515 height 170
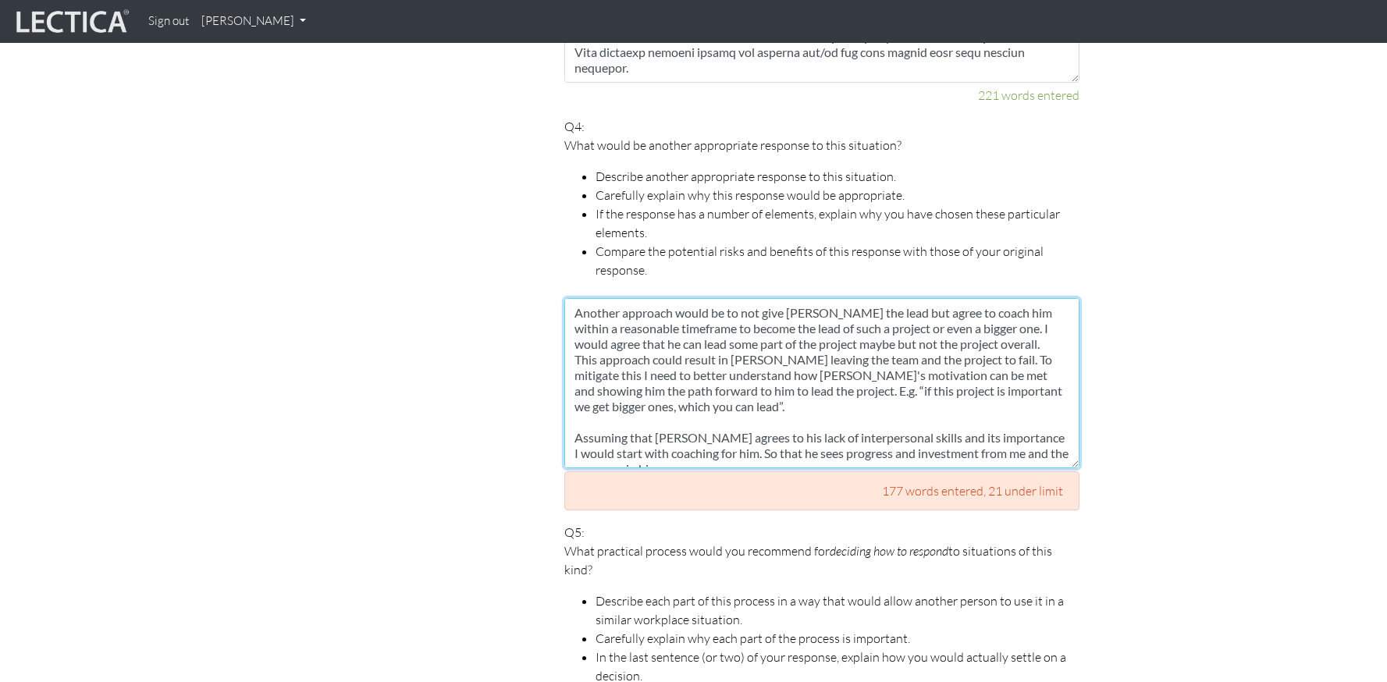
scroll to position [1891, 0]
click at [745, 301] on textarea "Another approach would be to not give John the lead but agree to coach him with…" at bounding box center [821, 386] width 515 height 170
click at [770, 405] on textarea "Another approach would be to NOT give John the lead but agree to coach him with…" at bounding box center [821, 386] width 515 height 170
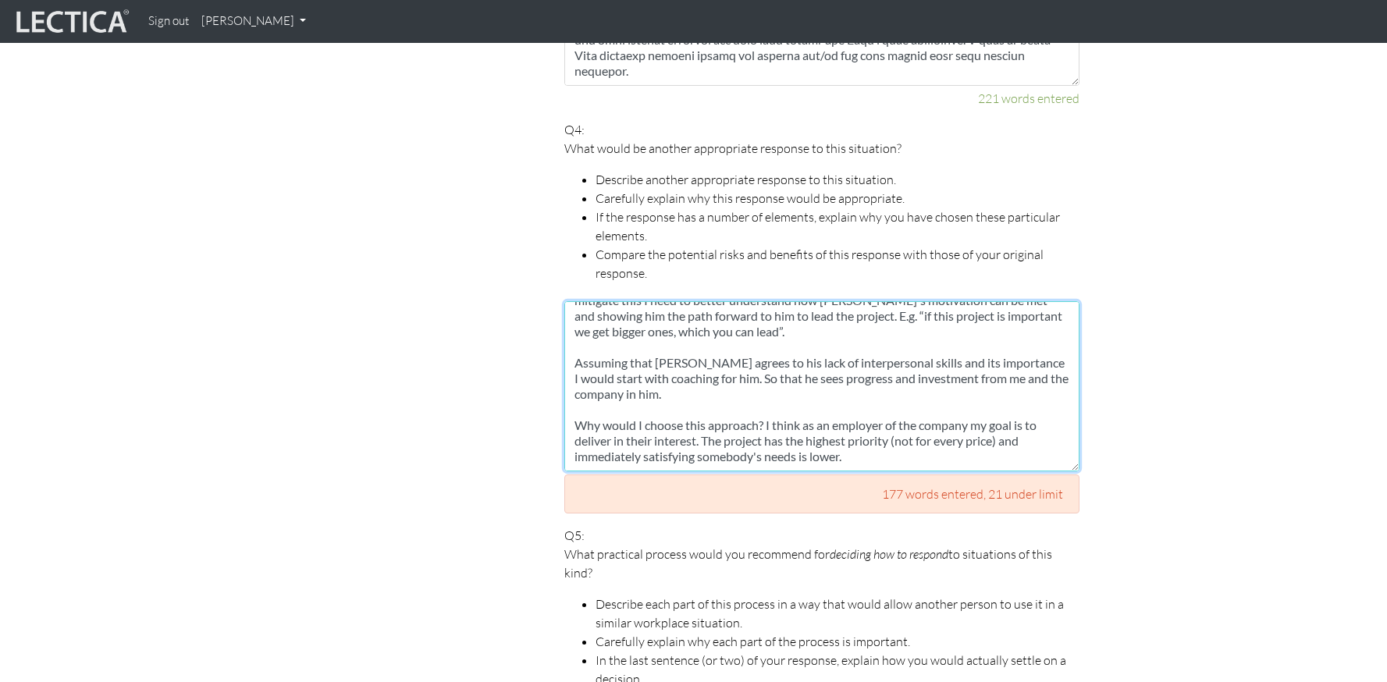
scroll to position [109, 0]
click at [869, 401] on textarea "Another approach would be to NOT give John the lead but agree to coach him with…" at bounding box center [821, 386] width 515 height 170
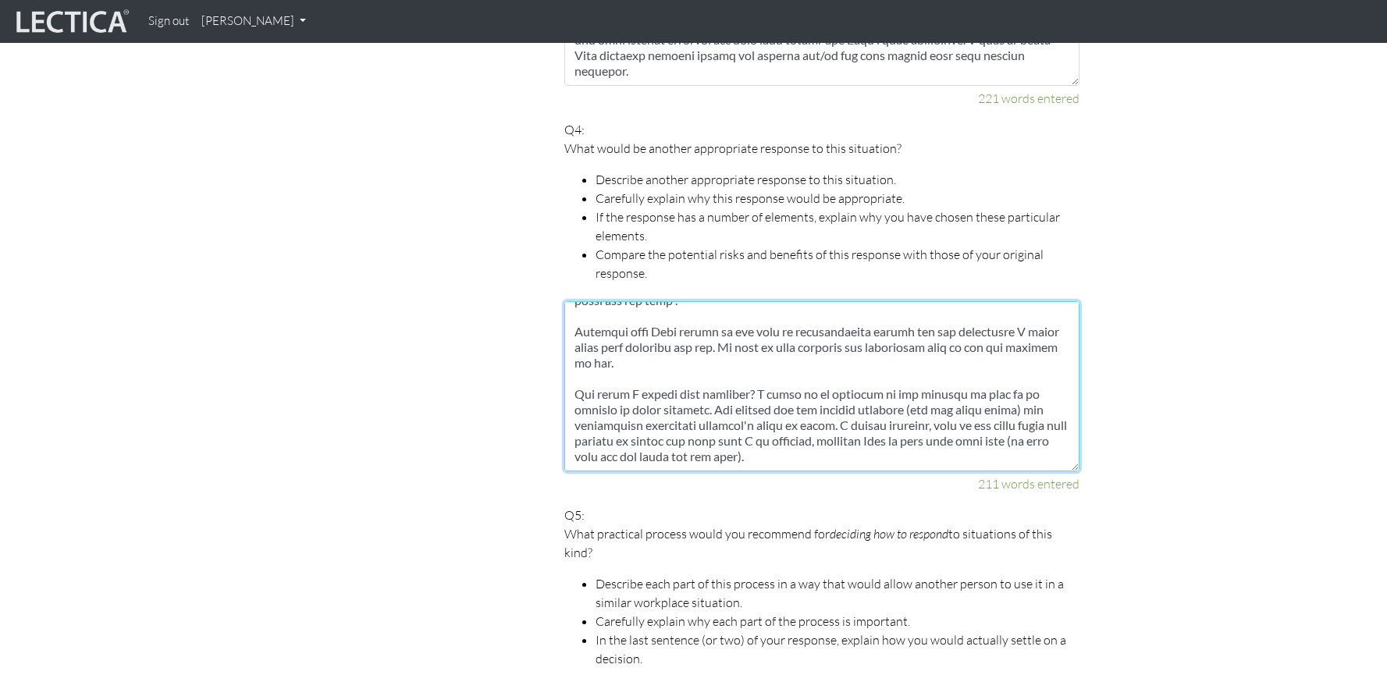
type textarea "Another approach would be to NOT give John the lead but agree to coach him with…"
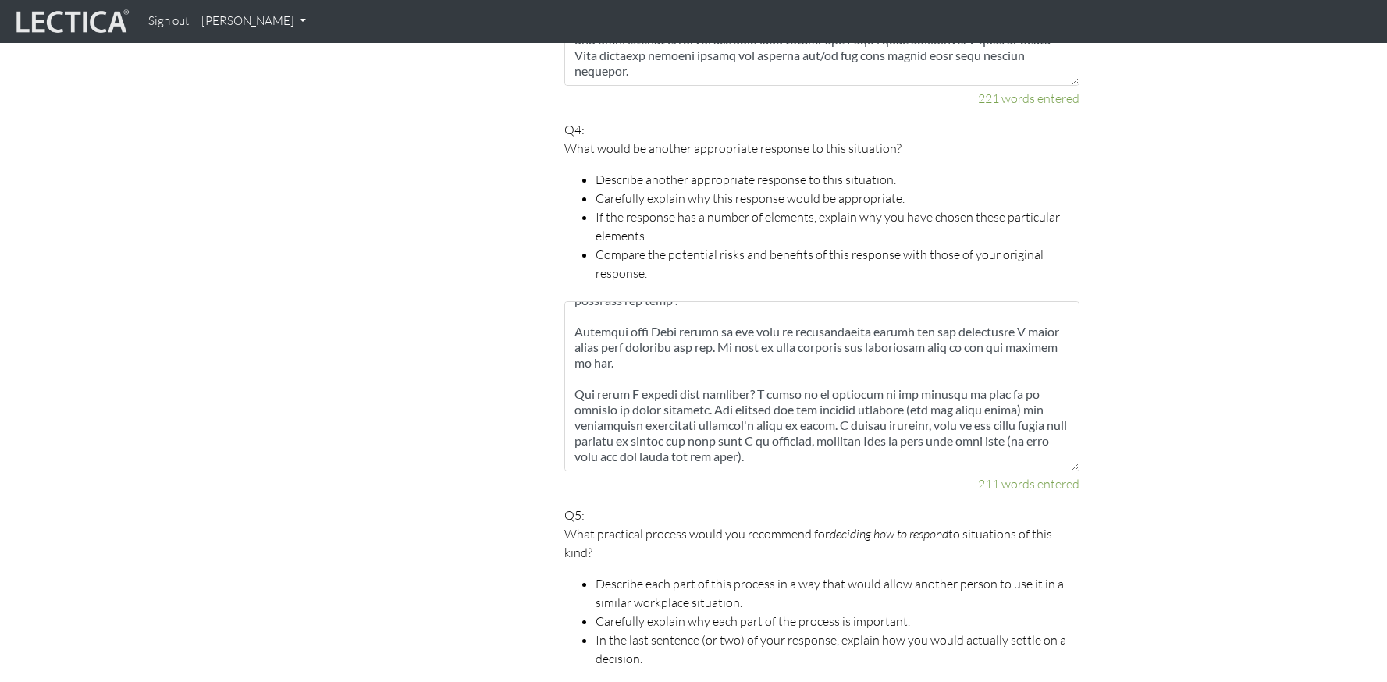
drag, startPoint x: 411, startPoint y: 390, endPoint x: 437, endPoint y: 388, distance: 25.9
click at [412, 390] on div "Scores are more accurate when your spelling is correct, and when you explain yo…" at bounding box center [401, 40] width 281 height 2202
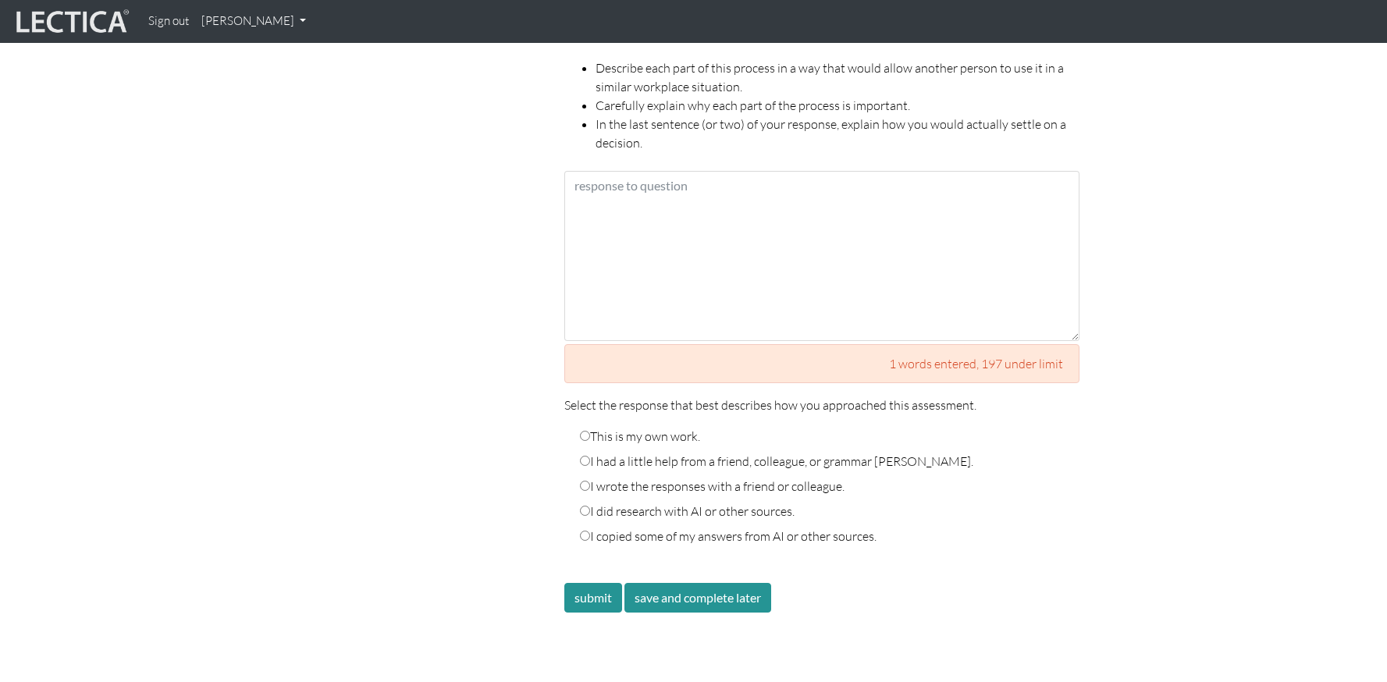
scroll to position [2462, 0]
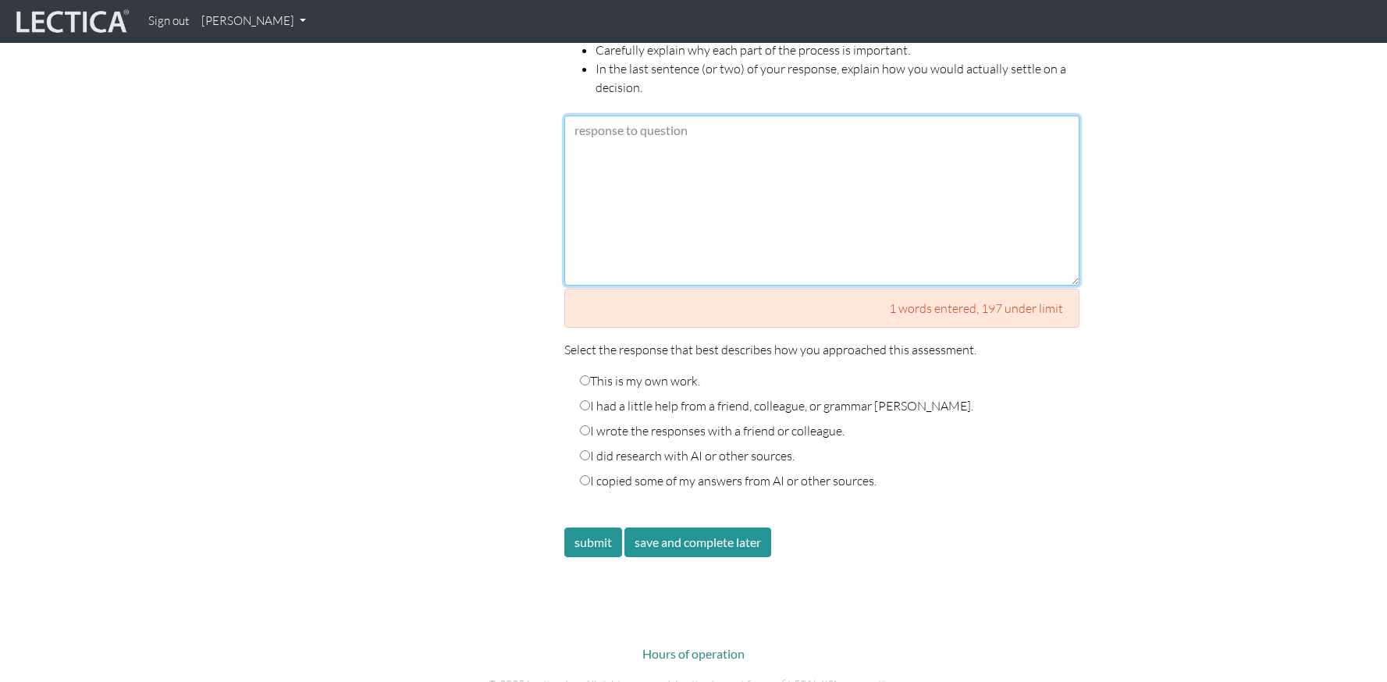
click at [691, 189] on textarea at bounding box center [821, 201] width 515 height 170
paste textarea "First, I would have a detailed discussion with John to understand his motivatio…"
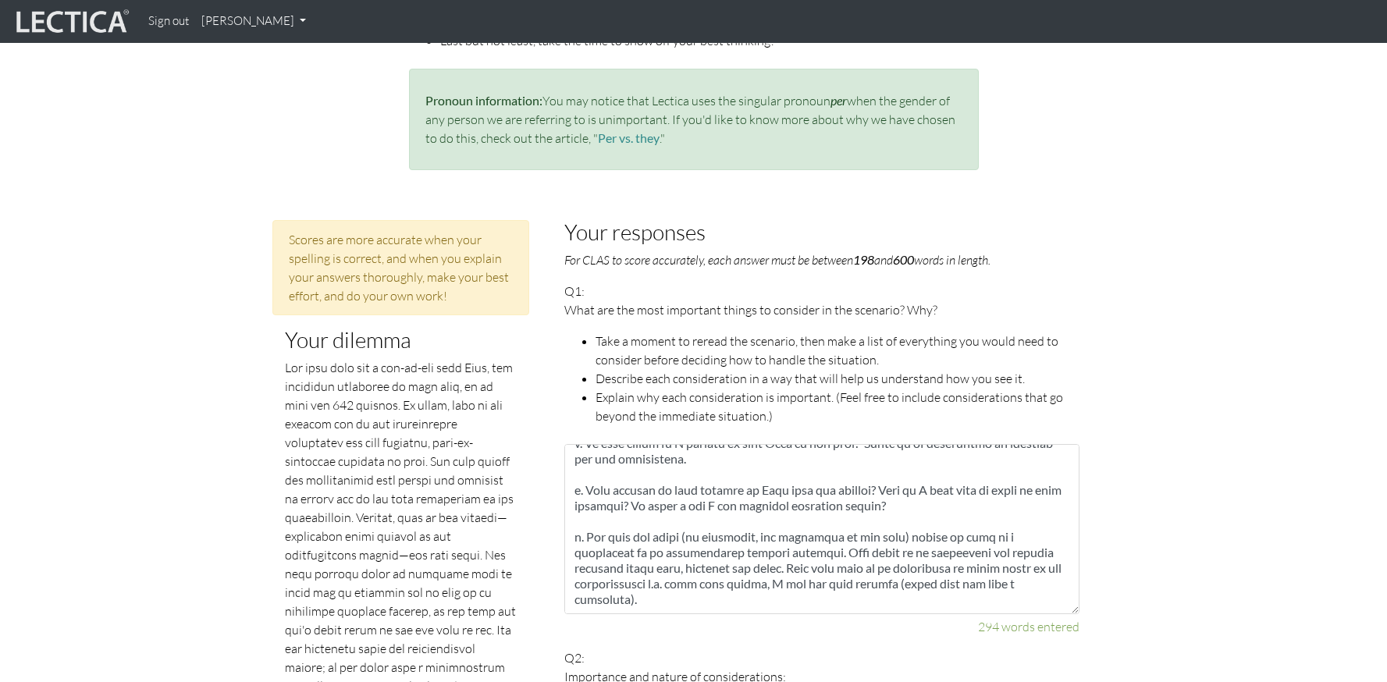
scroll to position [390, 0]
type textarea "First, I would have a detailed discussion with John to understand his motivatio…"
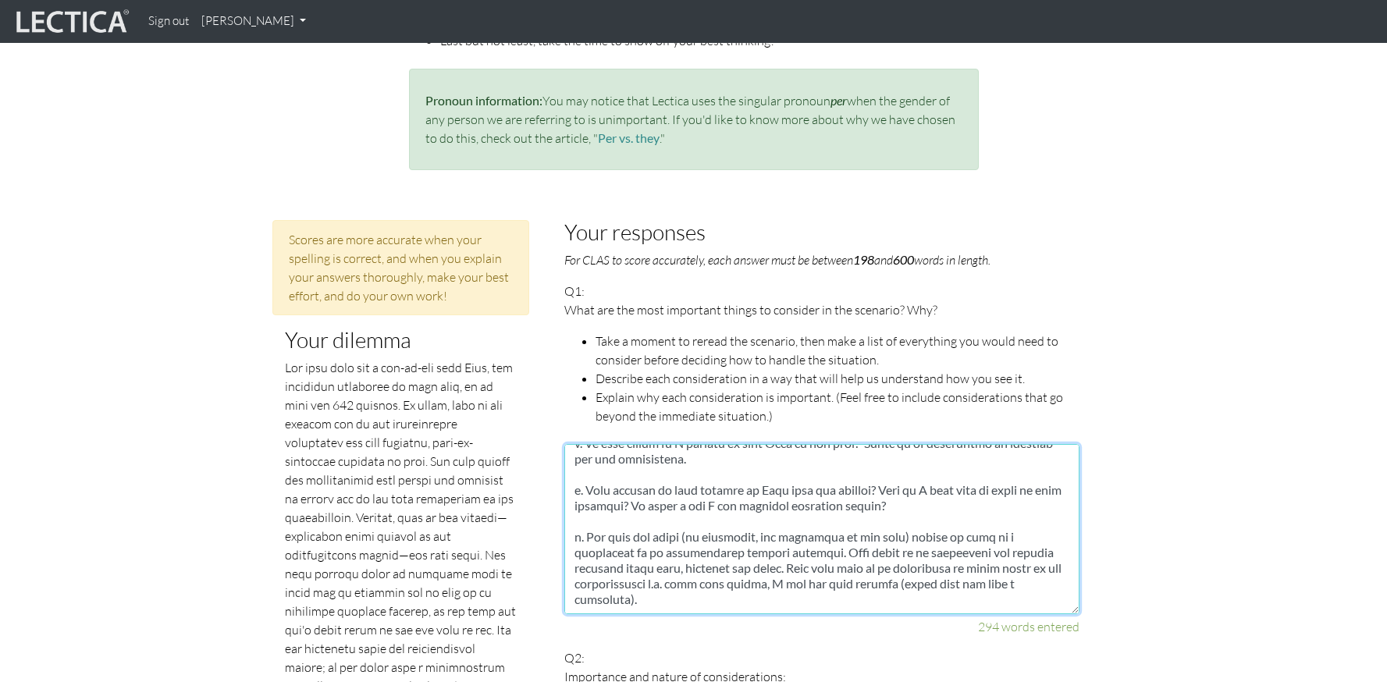
click at [727, 576] on textarea at bounding box center [821, 529] width 515 height 170
click at [945, 488] on textarea at bounding box center [821, 529] width 515 height 170
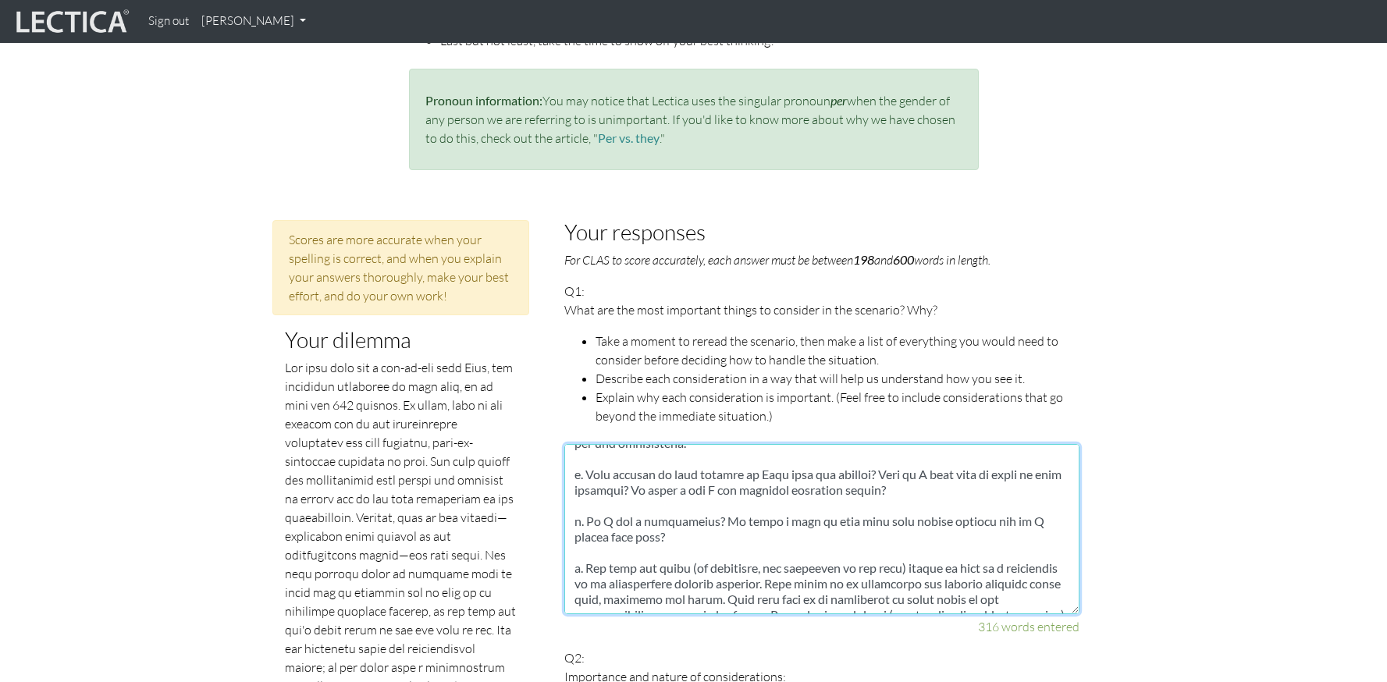
click at [658, 523] on textarea at bounding box center [821, 529] width 515 height 170
click at [659, 522] on textarea at bounding box center [821, 529] width 515 height 170
click at [660, 521] on textarea at bounding box center [821, 529] width 515 height 170
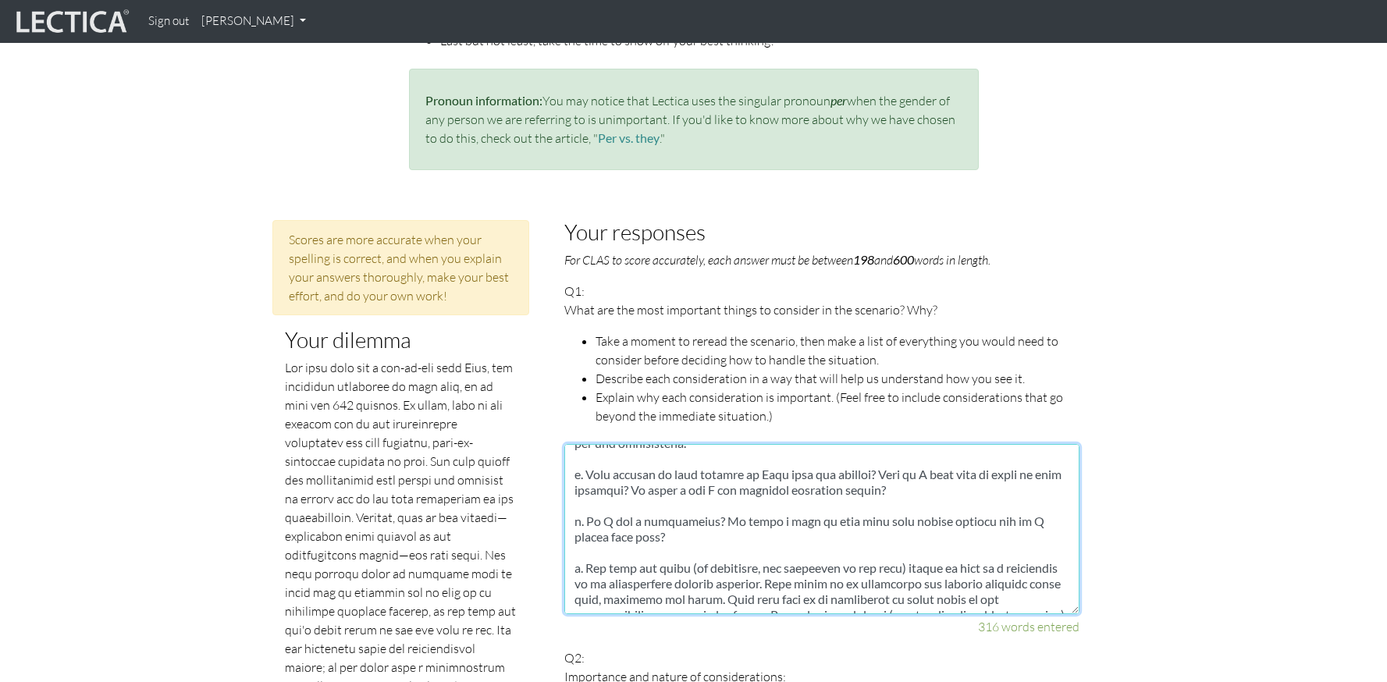
click at [669, 520] on textarea at bounding box center [821, 529] width 515 height 170
click at [695, 534] on textarea at bounding box center [821, 529] width 515 height 170
click at [673, 522] on textarea at bounding box center [821, 529] width 515 height 170
click at [652, 528] on textarea at bounding box center [821, 529] width 515 height 170
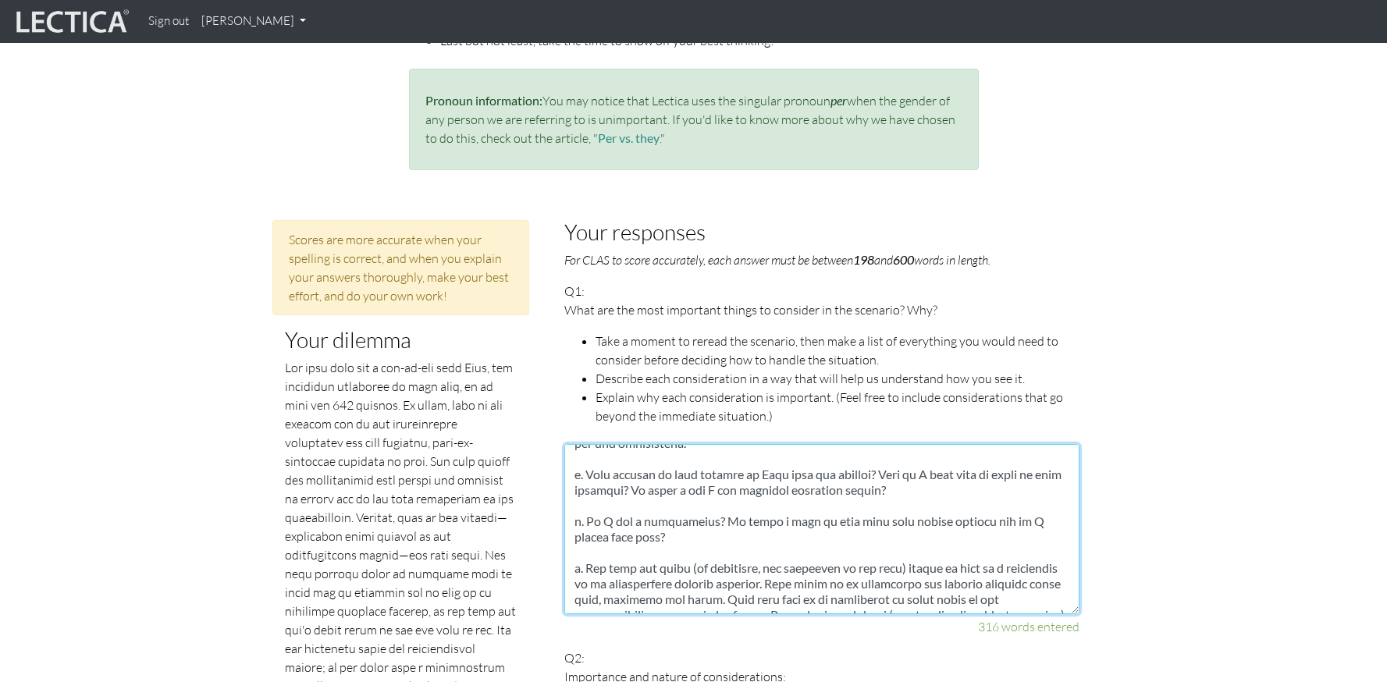
drag, startPoint x: 650, startPoint y: 537, endPoint x: 573, endPoint y: 520, distance: 79.2
click at [573, 520] on textarea at bounding box center [821, 529] width 515 height 170
click at [653, 537] on textarea at bounding box center [821, 529] width 515 height 170
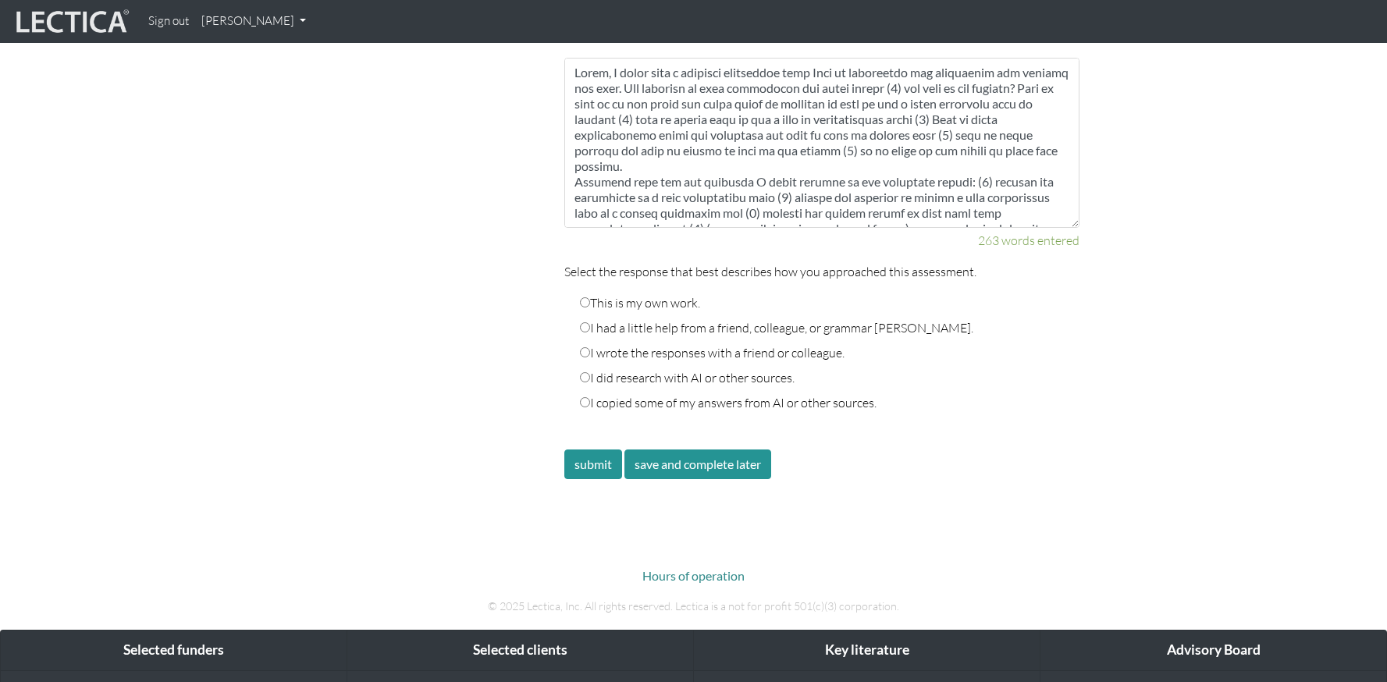
scroll to position [2730, 0]
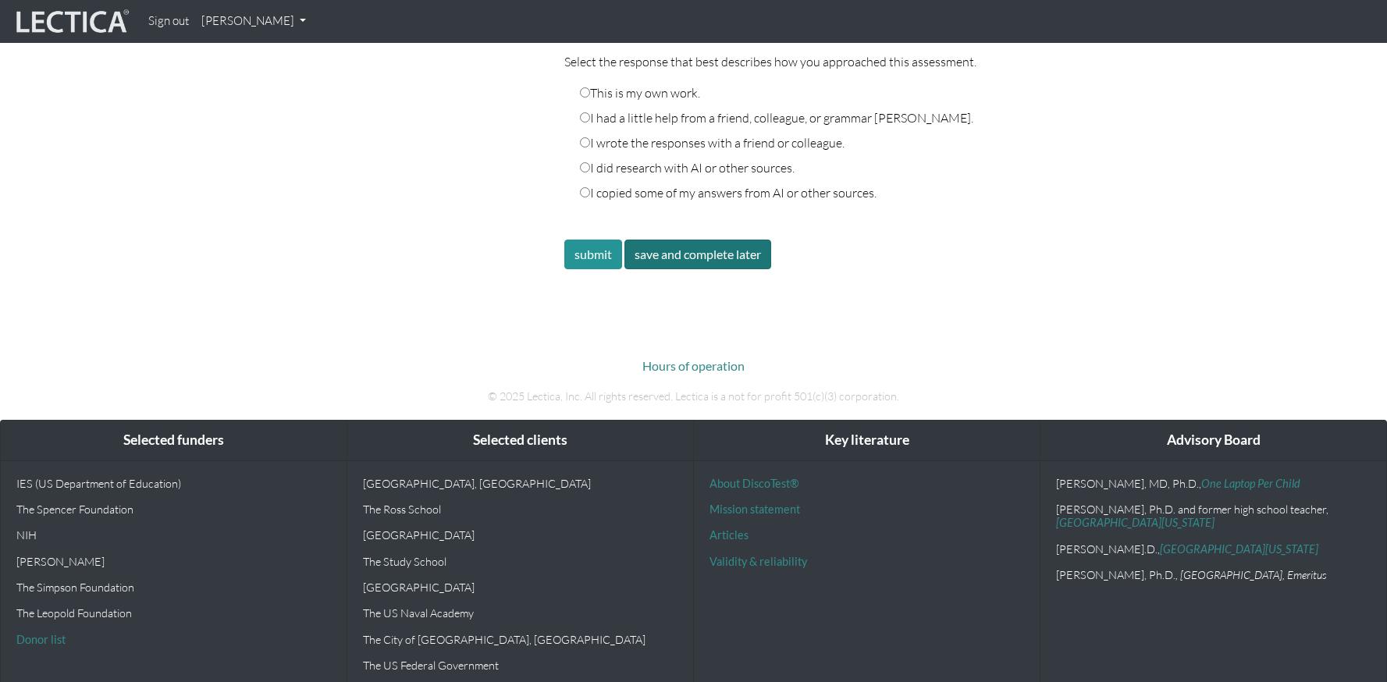
type textarea "1. What is my goal, in which time frame, what is the price I am willing to pay?…"
click at [712, 240] on button "save and complete later" at bounding box center [697, 255] width 147 height 30
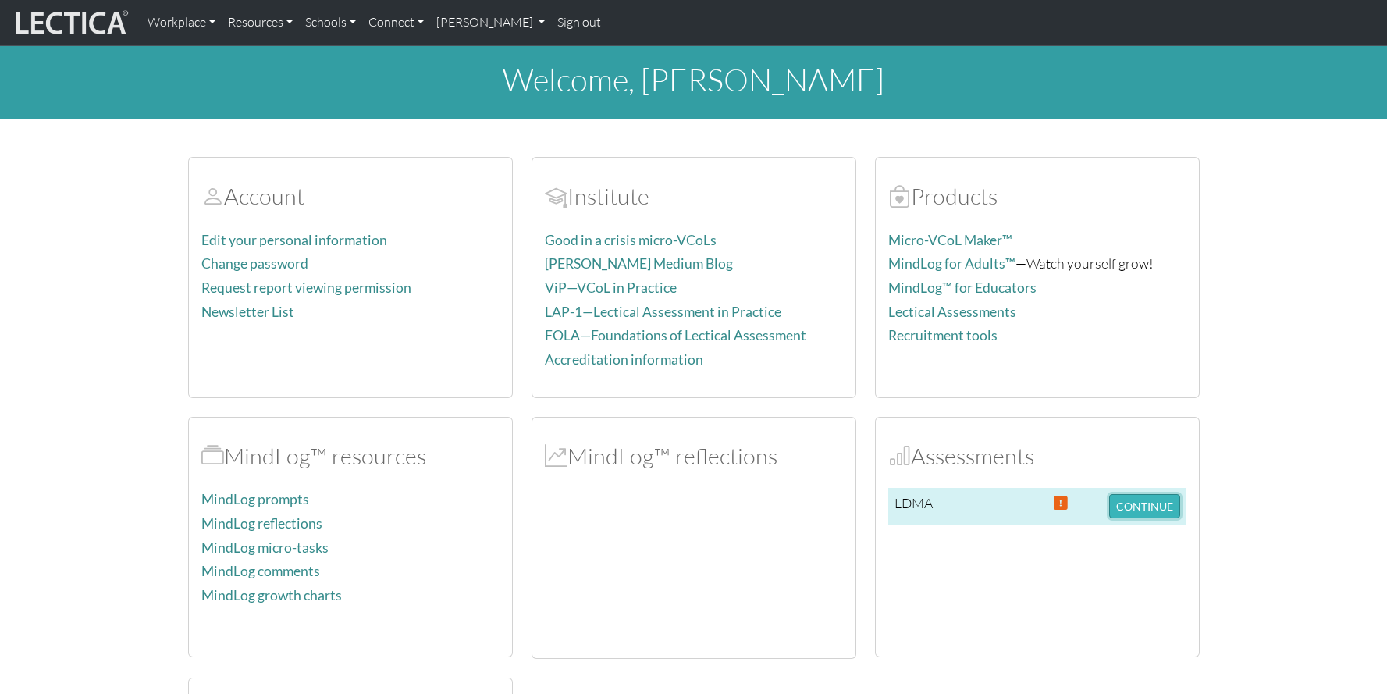
click at [1136, 503] on button "CONTINUE" at bounding box center [1144, 506] width 71 height 24
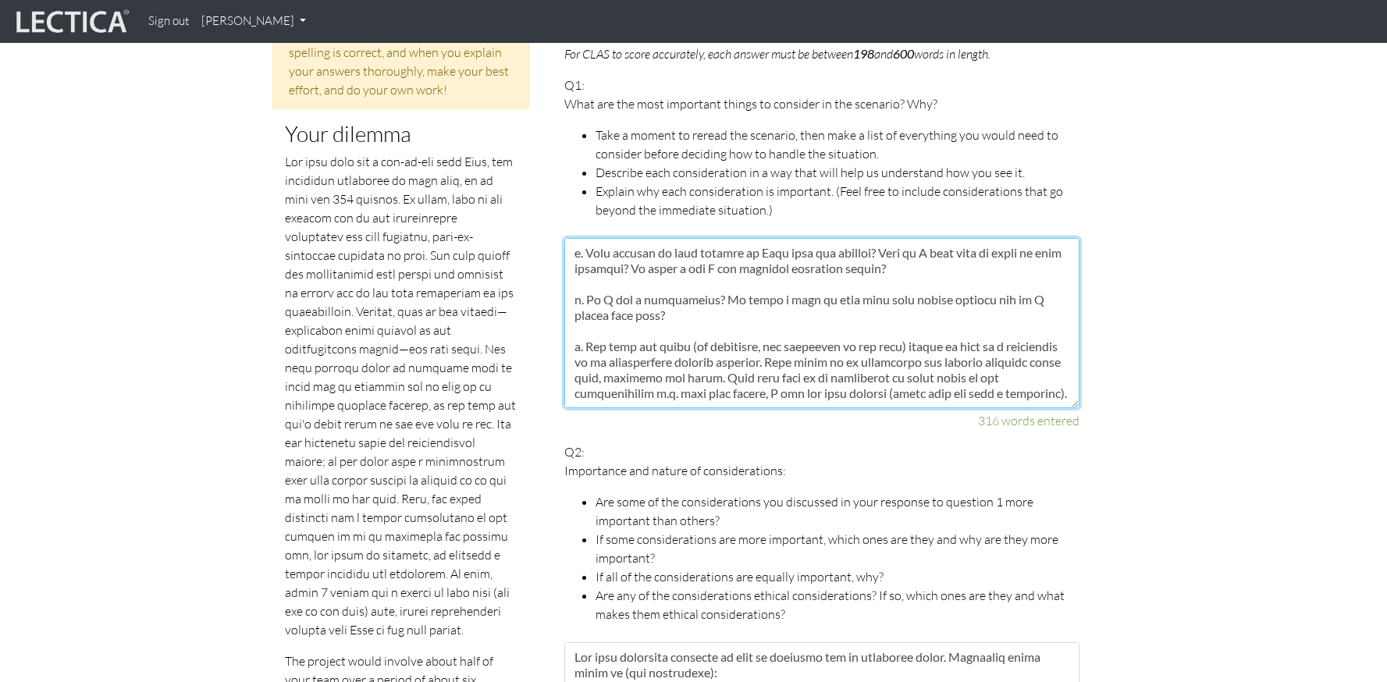
scroll to position [434, 0]
click at [648, 279] on textarea at bounding box center [821, 323] width 515 height 170
click at [651, 273] on textarea at bounding box center [821, 323] width 515 height 170
drag, startPoint x: 643, startPoint y: 285, endPoint x: 562, endPoint y: 271, distance: 82.4
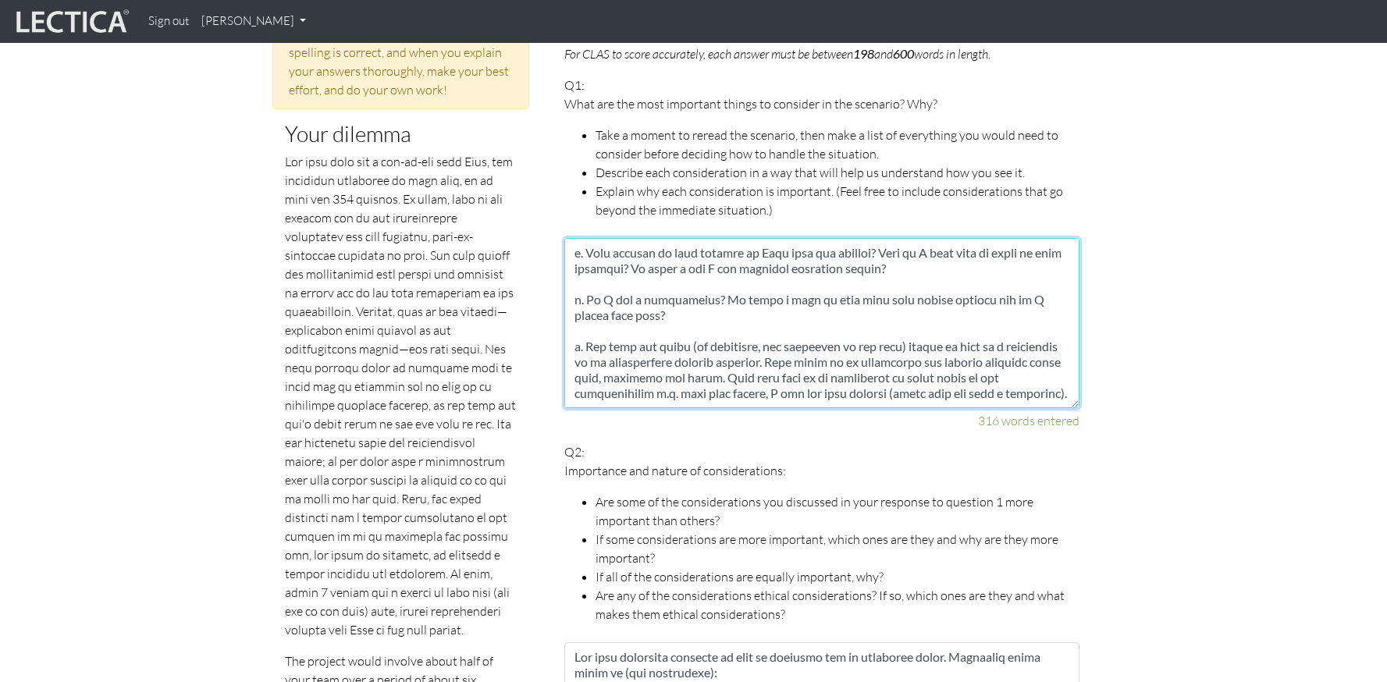
click at [667, 290] on textarea at bounding box center [821, 323] width 515 height 170
drag, startPoint x: 663, startPoint y: 281, endPoint x: 551, endPoint y: 267, distance: 112.5
paste textarea "cedence? Is there a path to team lead have public de"
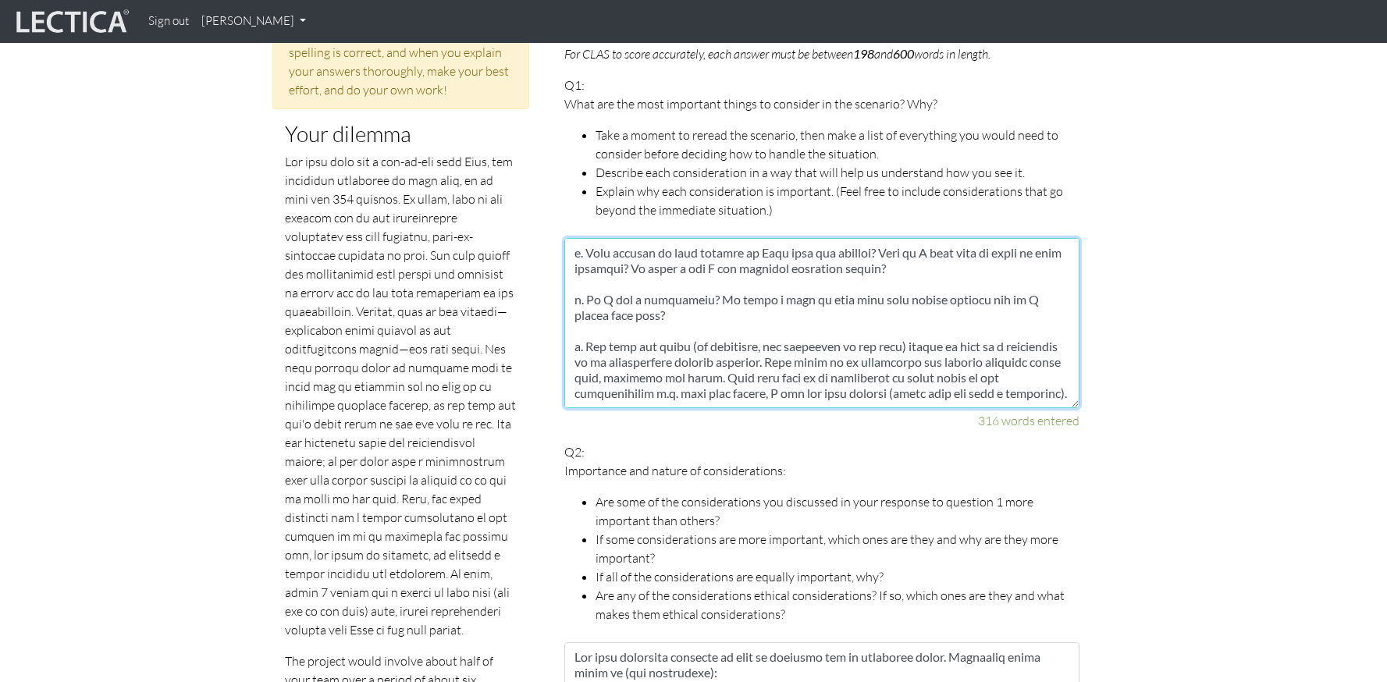
click at [667, 294] on textarea at bounding box center [821, 323] width 515 height 170
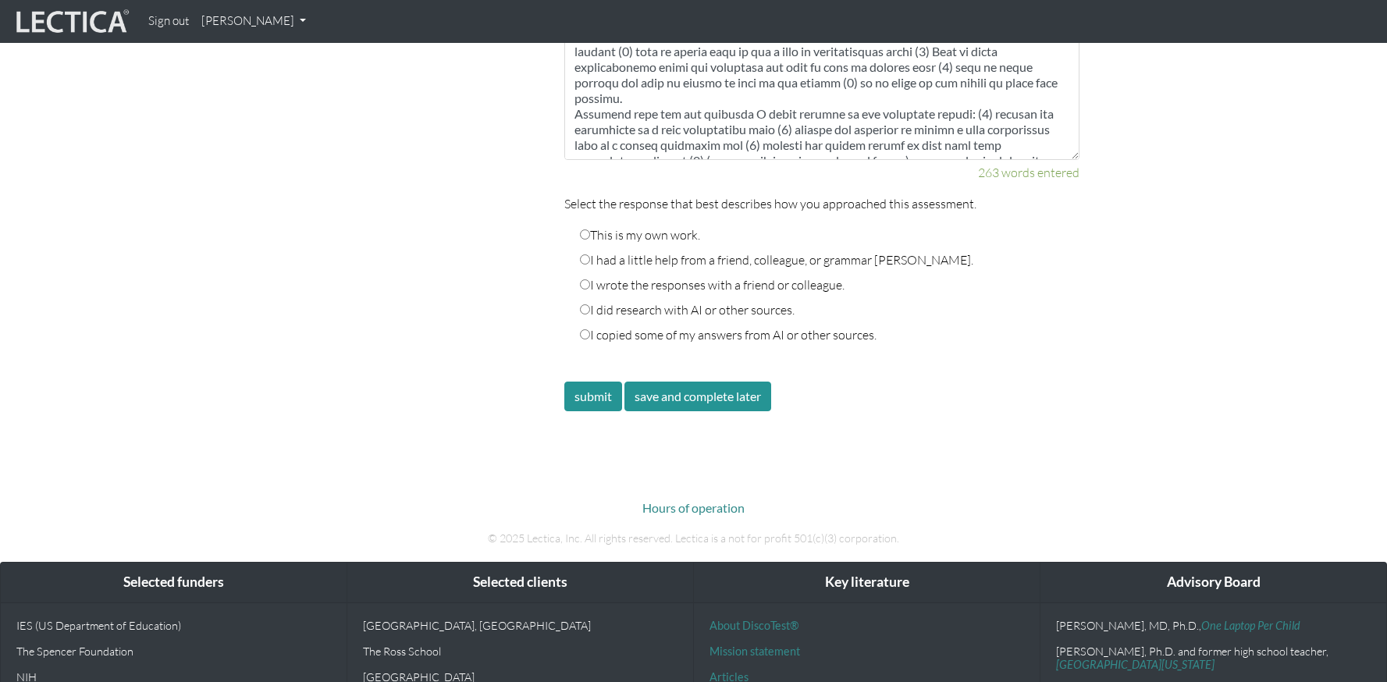
scroll to position [2561, 0]
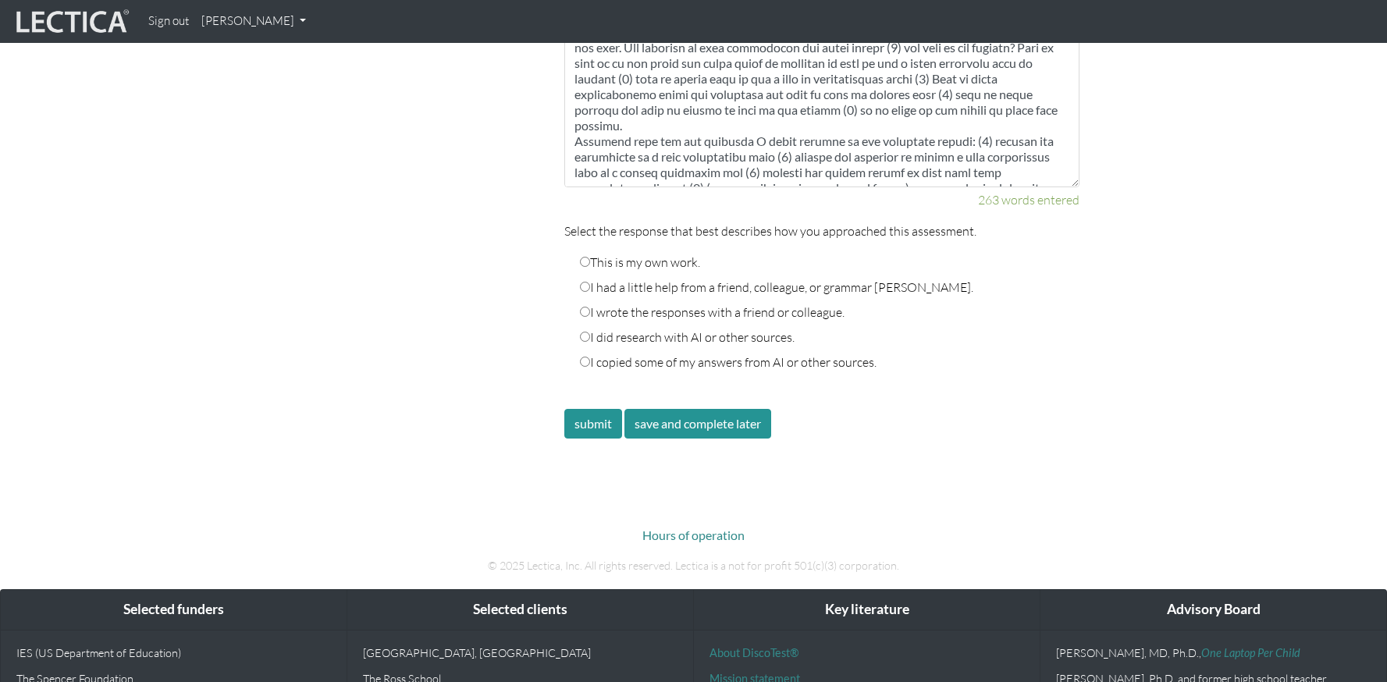
type textarea "7. Lore ip do sita, co adipi elit seddo, eius te inc utlab E do magnaal en adm?…"
click at [597, 253] on label "This is my own work." at bounding box center [640, 262] width 120 height 19
click at [590, 257] on input "This is my own work." at bounding box center [585, 262] width 10 height 10
radio input "true"
click at [585, 409] on button "submit" at bounding box center [593, 424] width 58 height 30
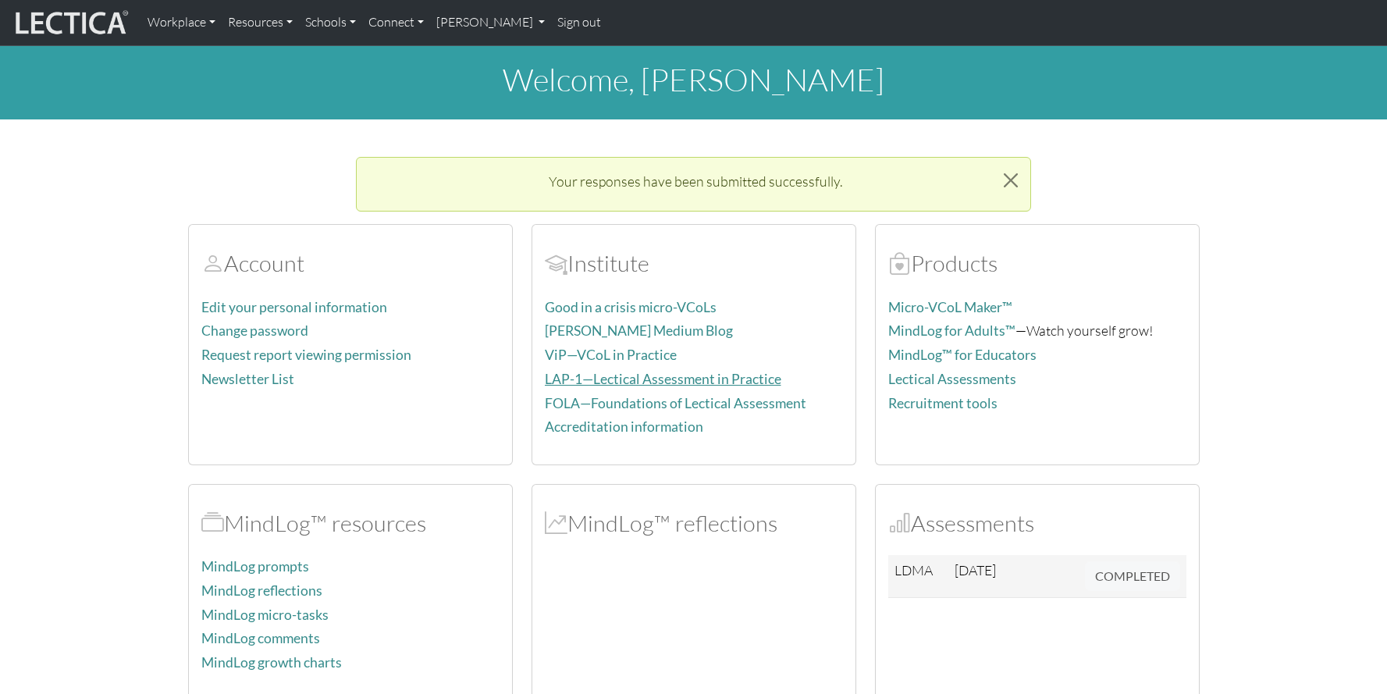
scroll to position [332, 0]
